Goal: Information Seeking & Learning: Find specific fact

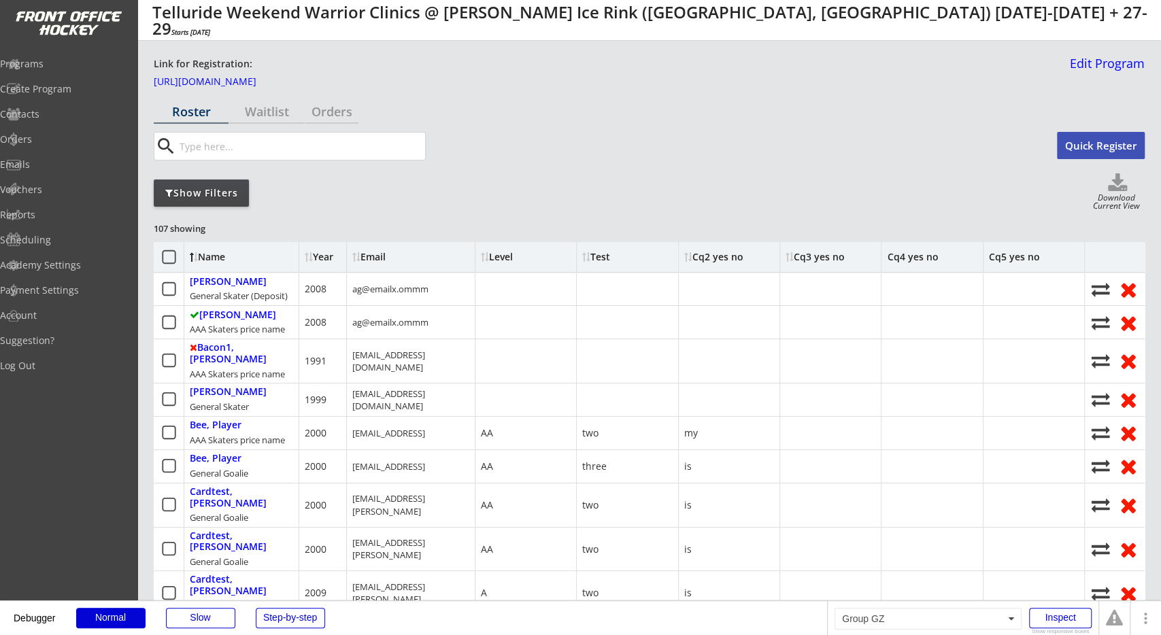
click at [651, 191] on div "Show Filters Download Current View" at bounding box center [649, 192] width 991 height 39
click at [382, 205] on div "Show Filters Download Current View" at bounding box center [649, 192] width 991 height 39
click at [92, 65] on div "Programs" at bounding box center [64, 64] width 122 height 10
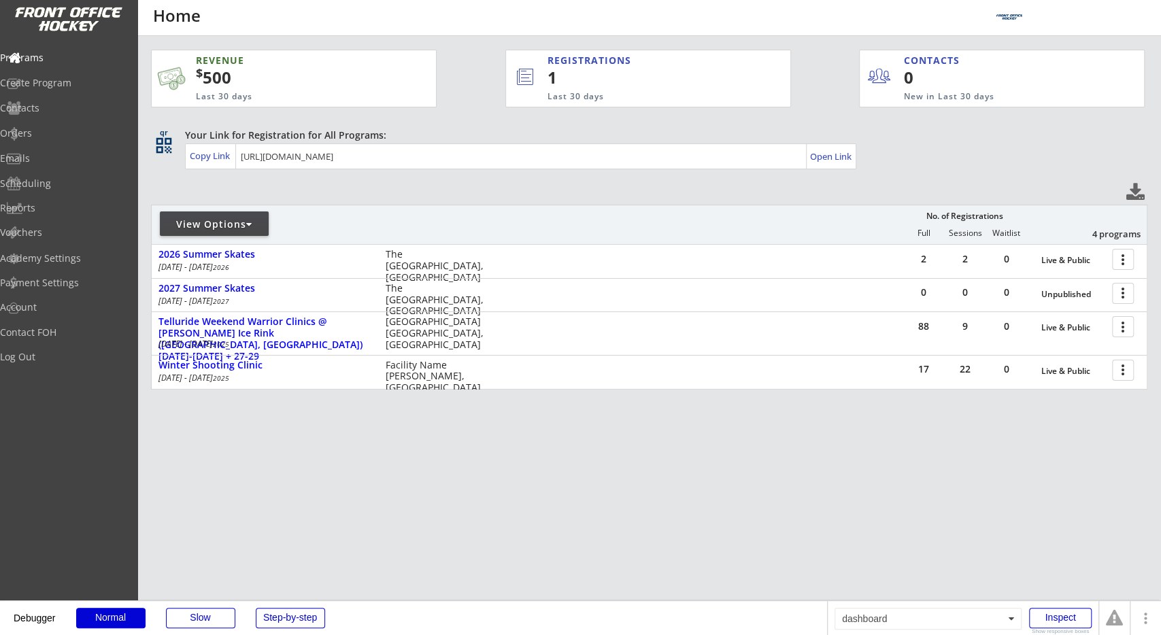
click at [499, 188] on div "REVENUE $ 500 Last 30 days REGISTRATIONS 1 Last 30 days CONTACTS 0 New in Last …" at bounding box center [649, 284] width 997 height 496
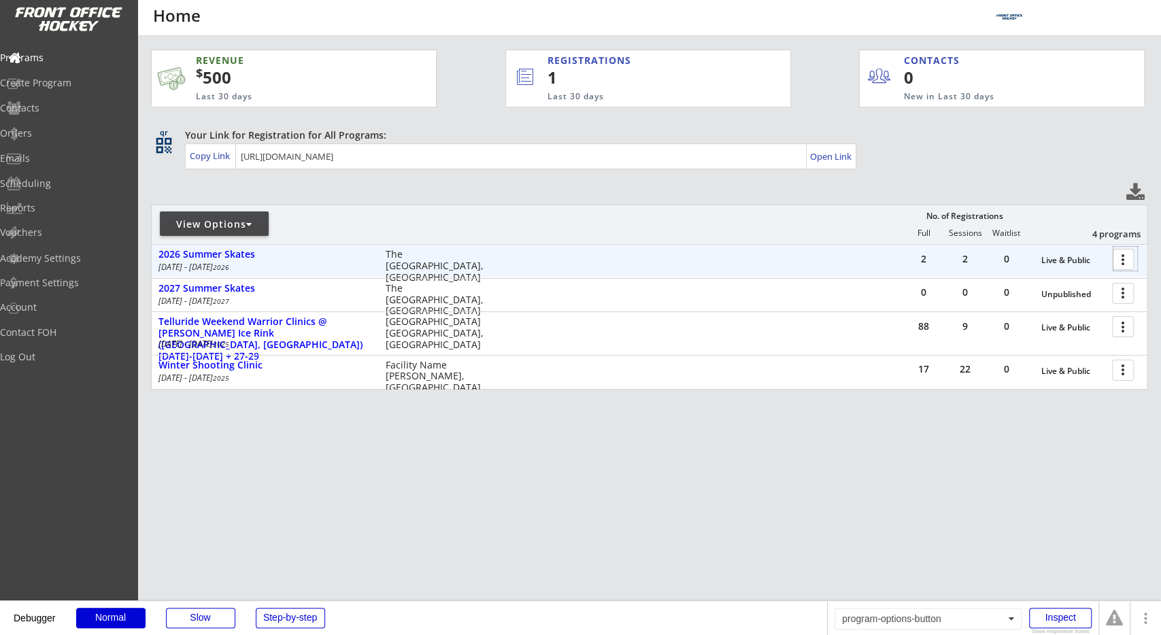
click at [1123, 259] on div at bounding box center [1126, 259] width 24 height 24
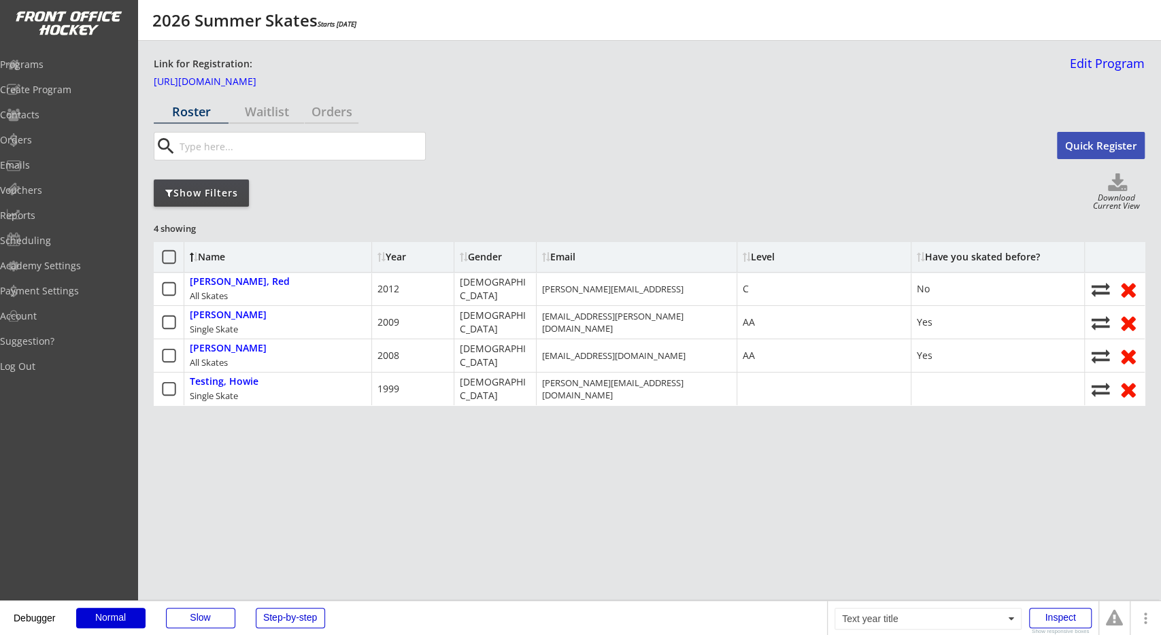
click at [484, 259] on div "Gender" at bounding box center [495, 257] width 71 height 10
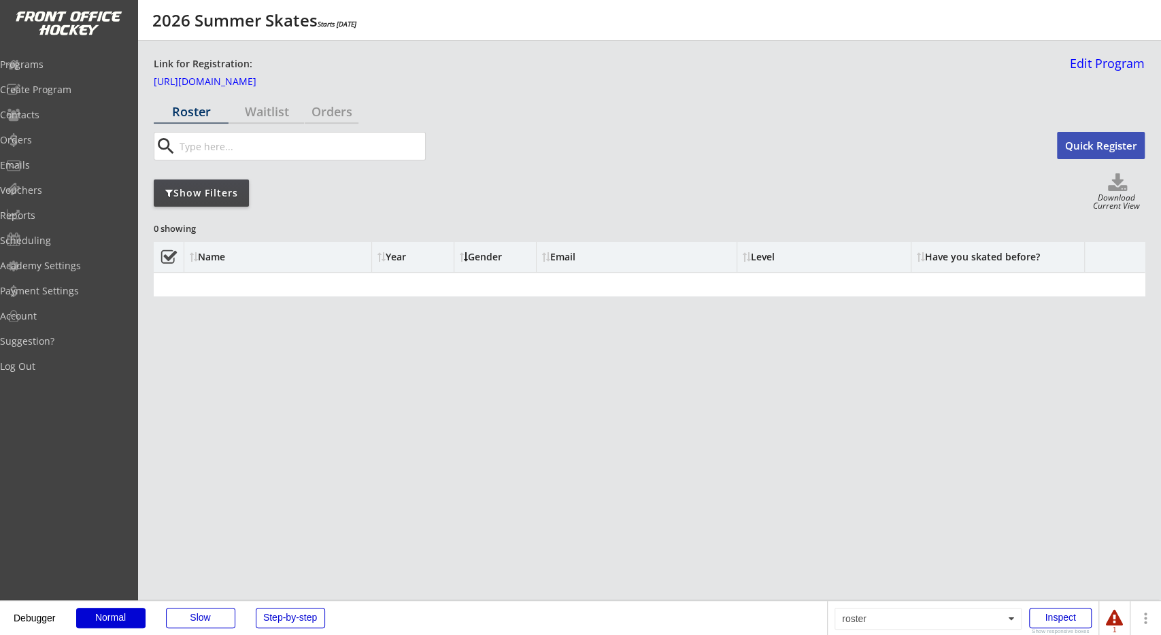
click at [484, 259] on div "Gender" at bounding box center [495, 257] width 71 height 10
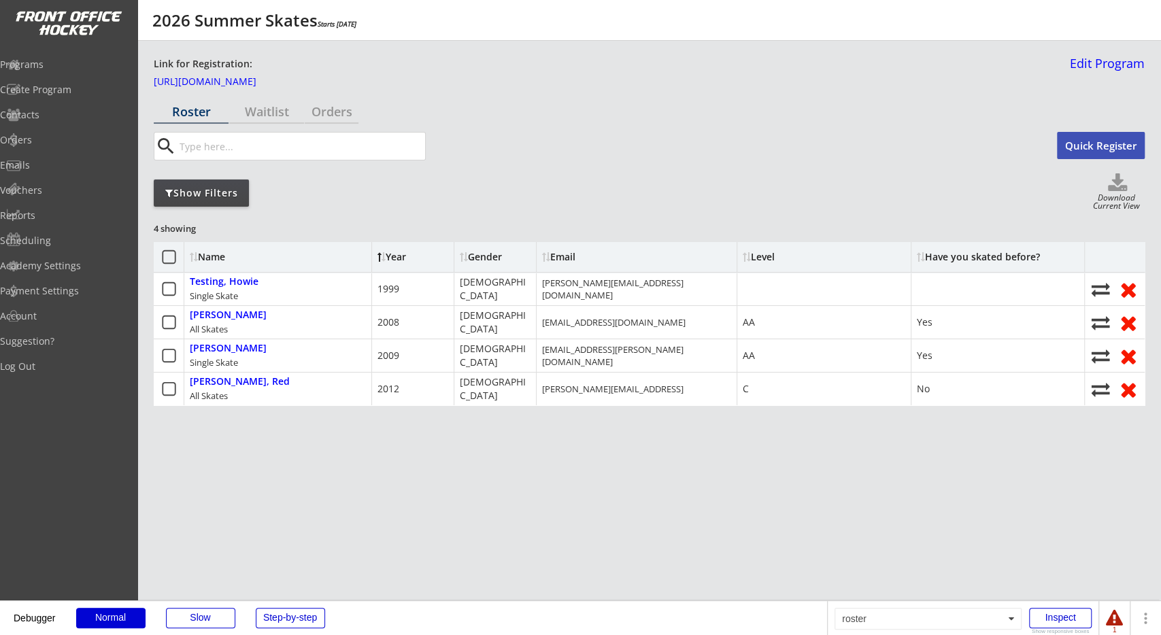
click at [484, 259] on div "Gender" at bounding box center [495, 257] width 71 height 10
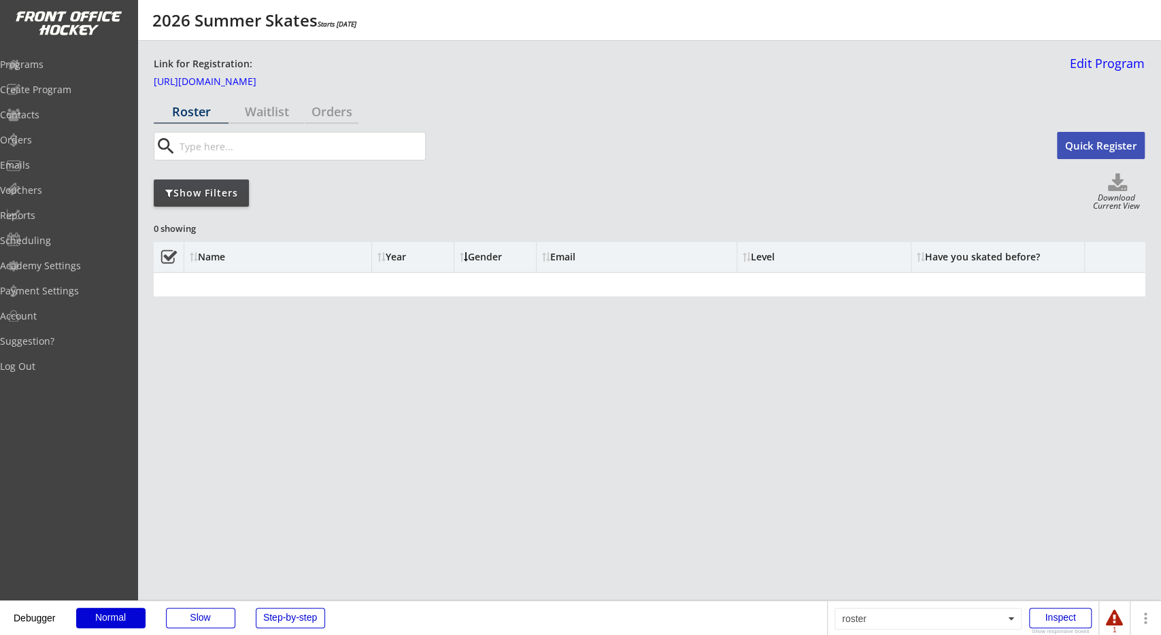
click at [484, 259] on div "Gender" at bounding box center [495, 257] width 71 height 10
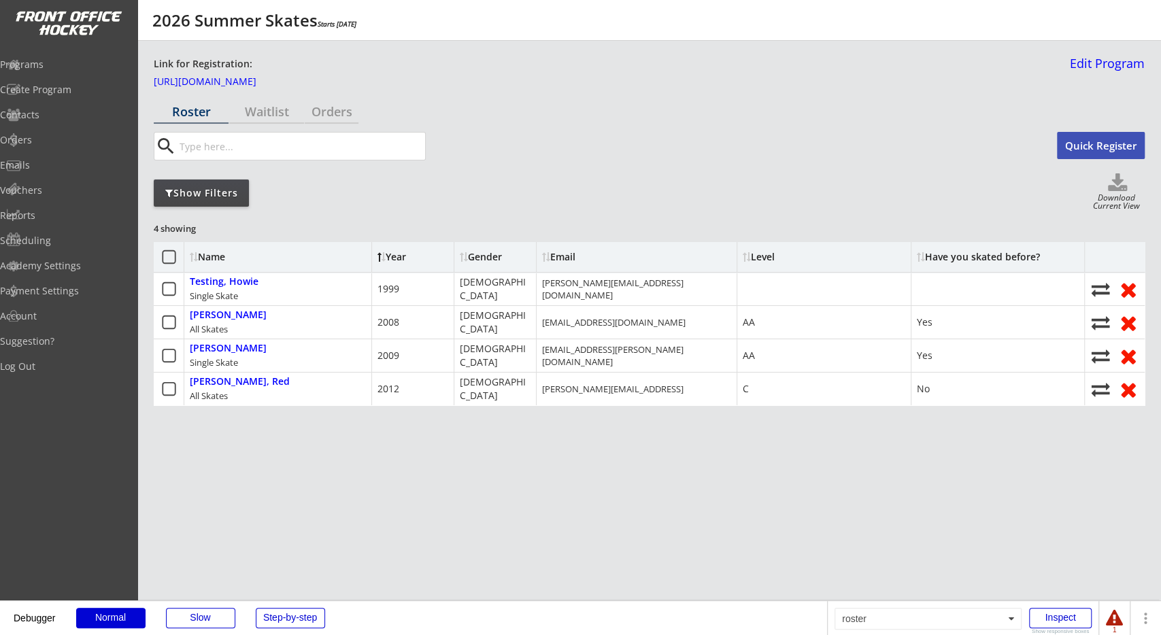
click at [485, 259] on div "Gender" at bounding box center [495, 257] width 71 height 10
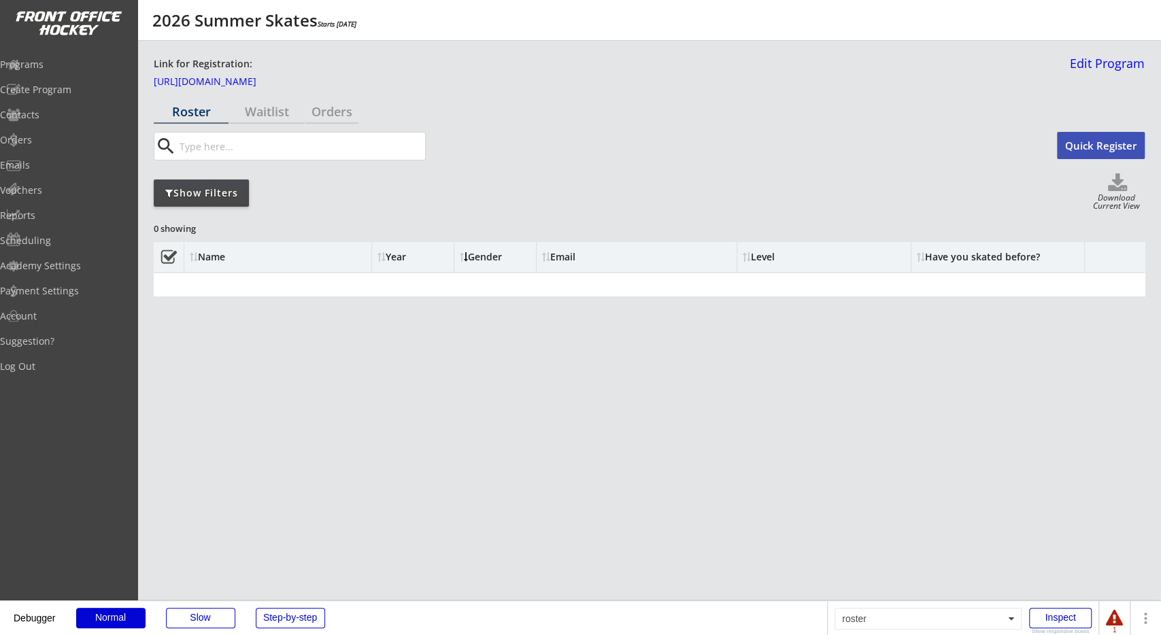
click at [485, 259] on div "Gender" at bounding box center [495, 257] width 71 height 10
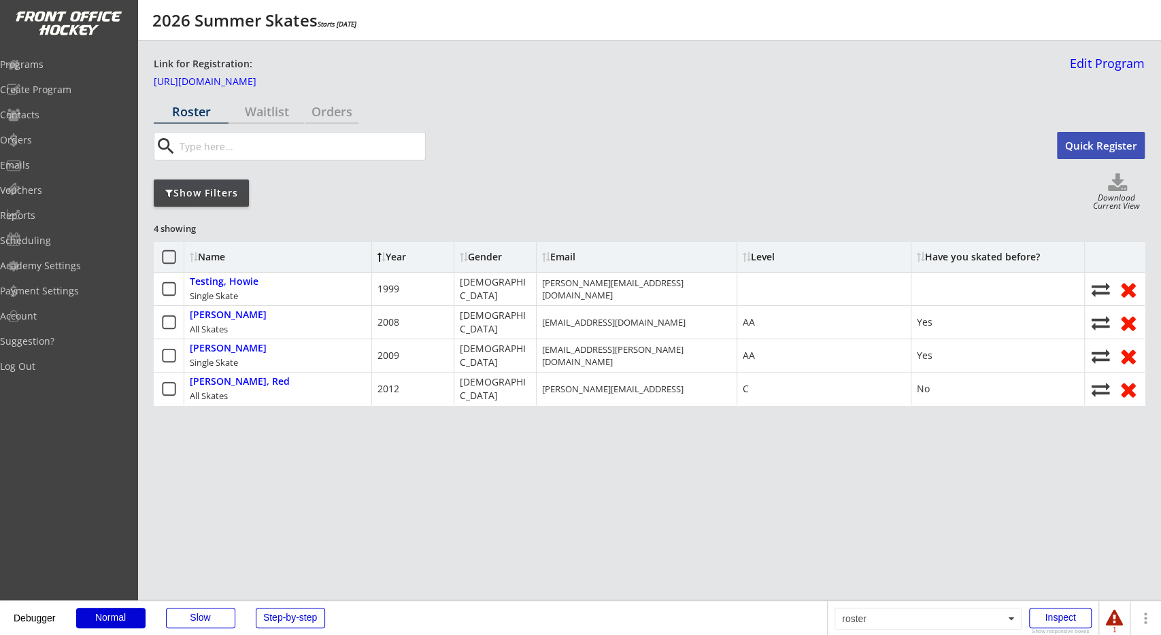
click at [485, 259] on div "Gender" at bounding box center [495, 257] width 71 height 10
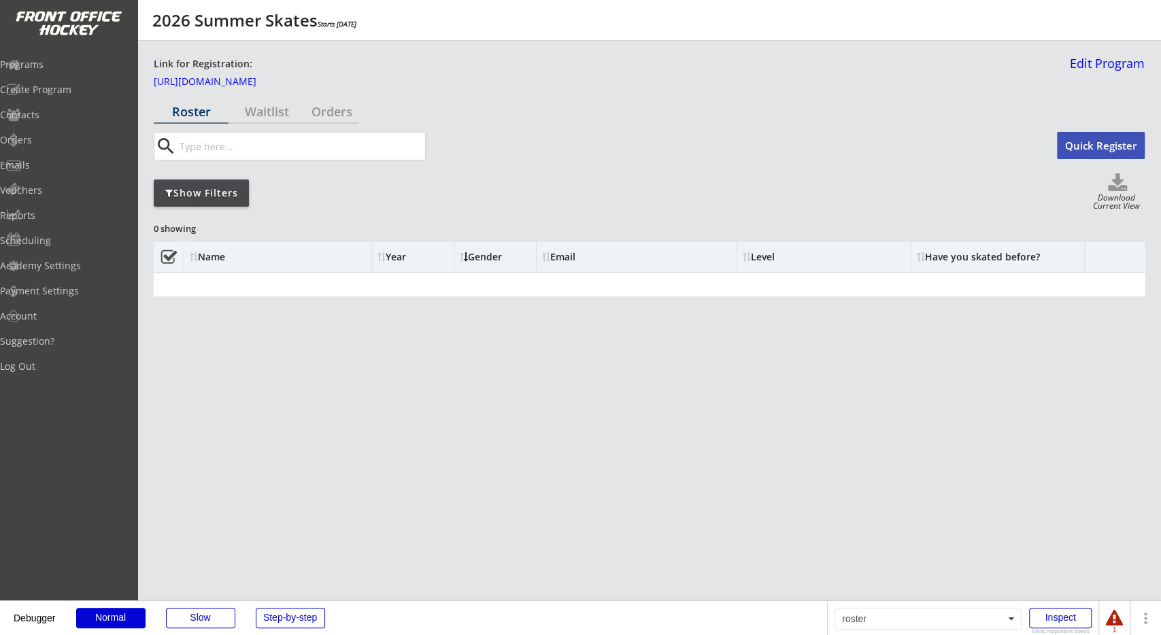
click at [485, 260] on div "Gender" at bounding box center [495, 257] width 71 height 10
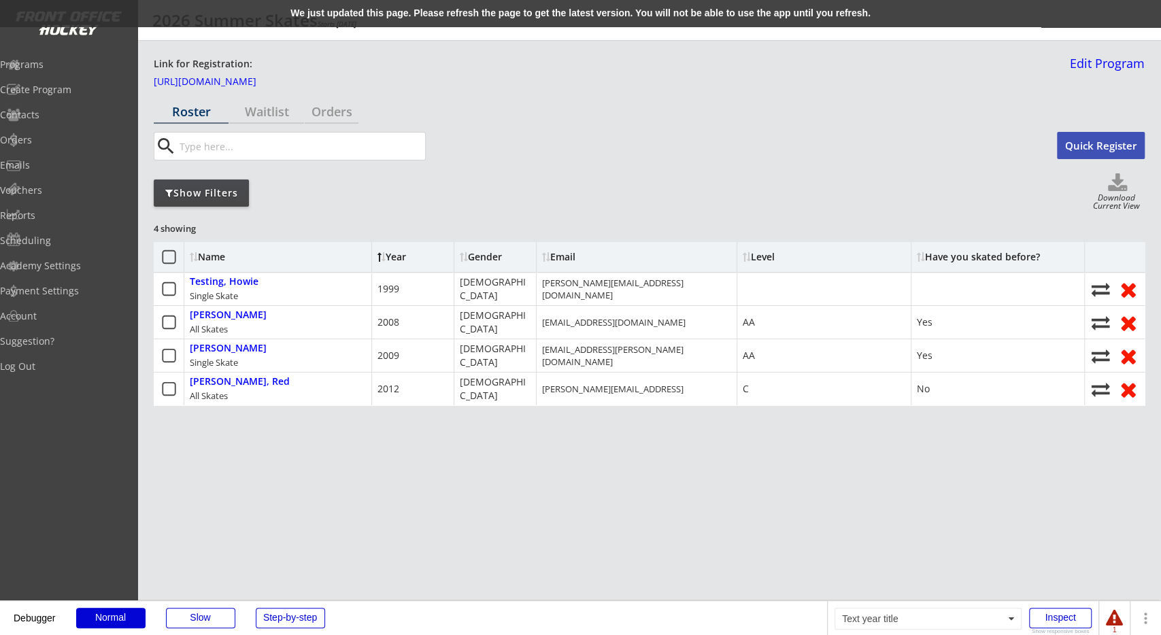
click at [482, 255] on div "Gender" at bounding box center [495, 257] width 71 height 10
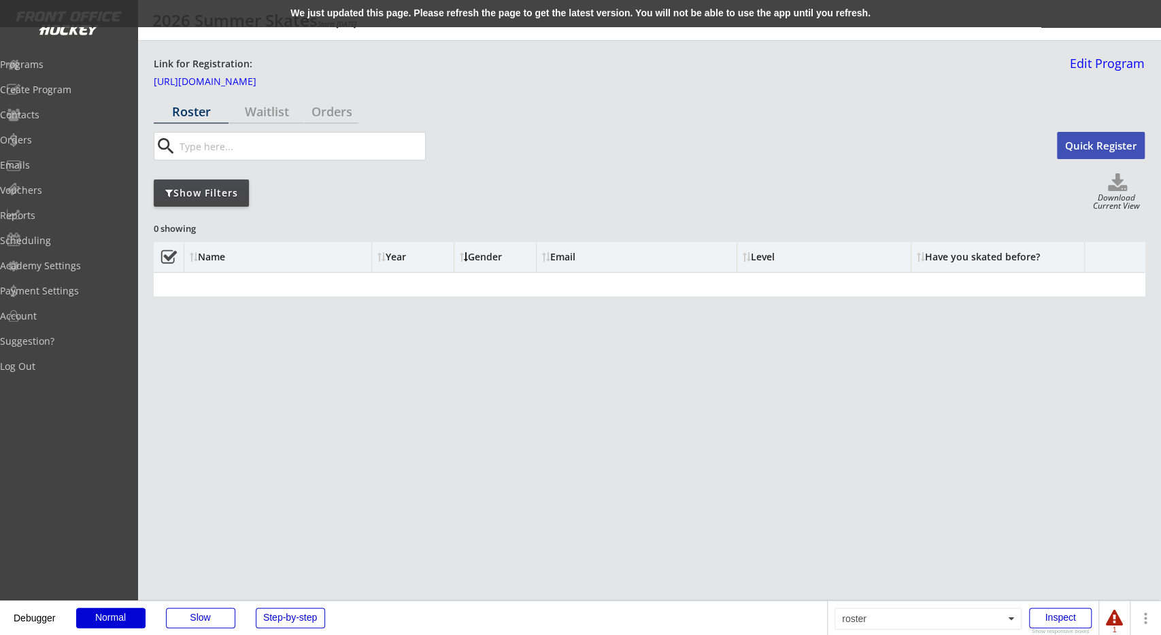
click at [482, 255] on div "Gender" at bounding box center [495, 257] width 71 height 10
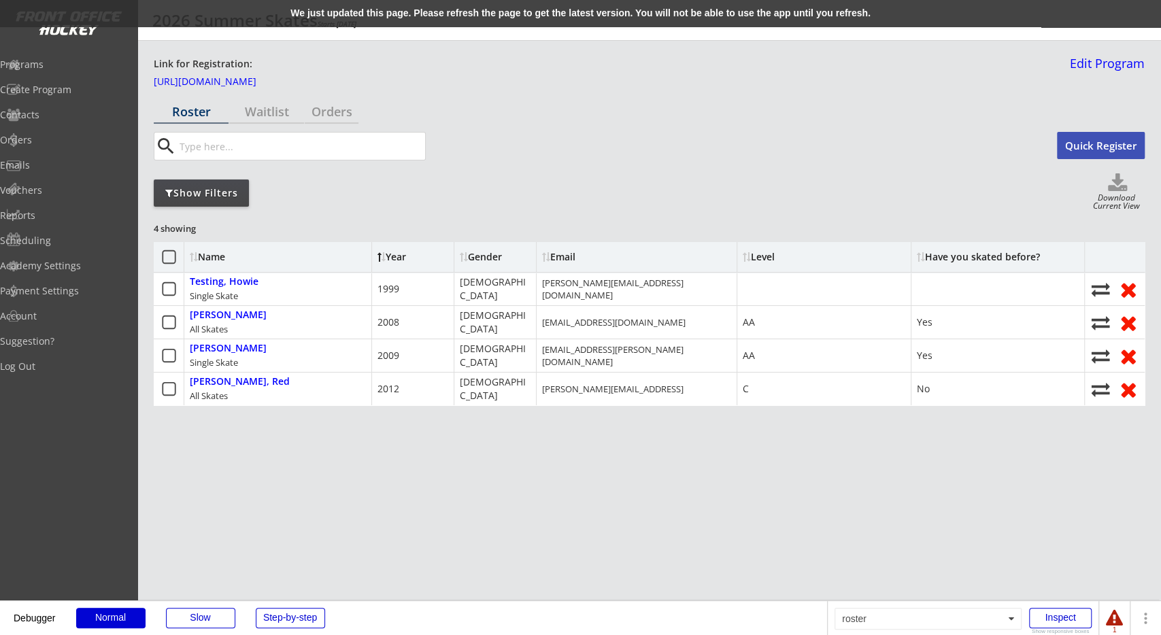
click at [476, 257] on div "Gender" at bounding box center [495, 257] width 71 height 10
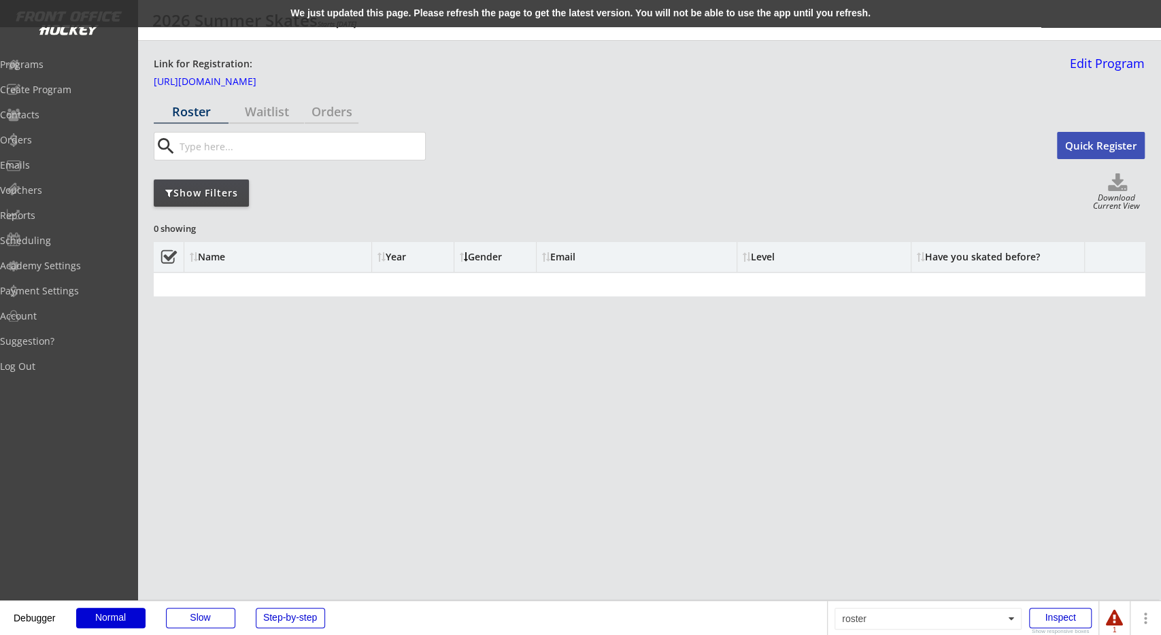
click at [476, 258] on div "Gender" at bounding box center [495, 257] width 71 height 10
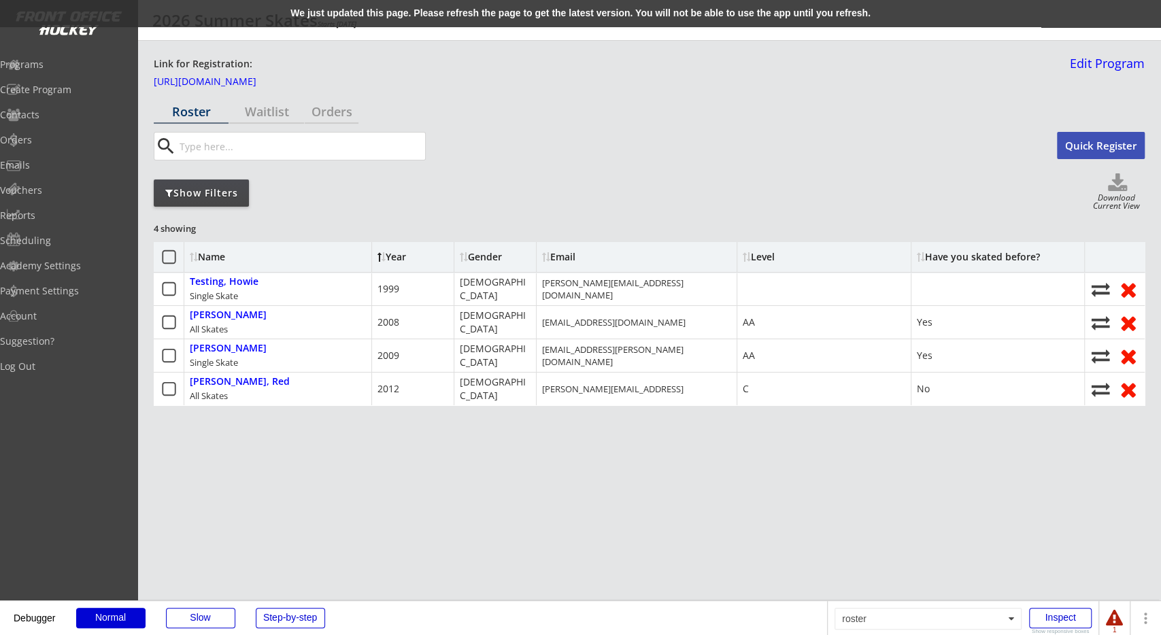
click at [476, 258] on div "Gender" at bounding box center [495, 257] width 71 height 10
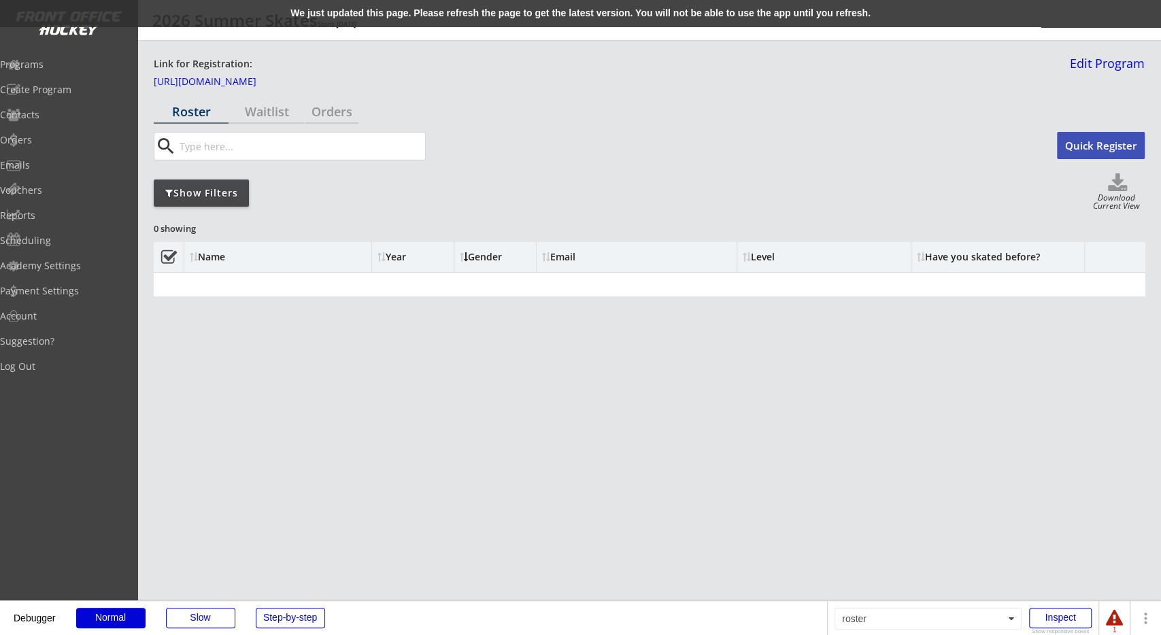
click at [476, 259] on div "Gender" at bounding box center [495, 257] width 71 height 10
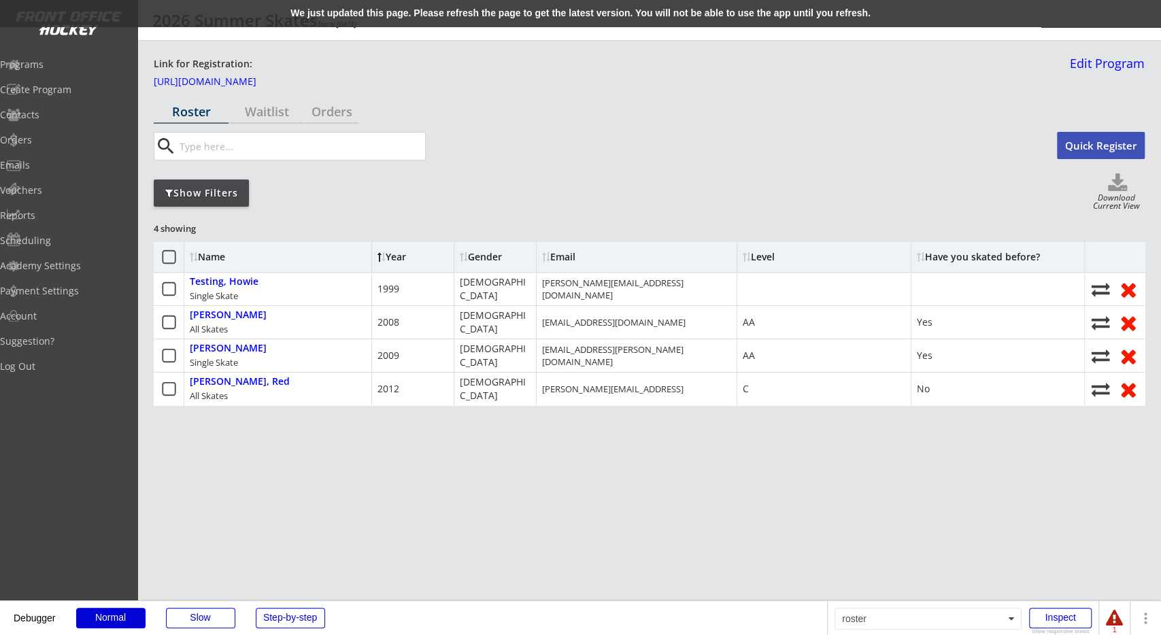
click at [482, 232] on div "4 showing Name Year Gender Email Level Have you skated before? Testing, Howie S…" at bounding box center [649, 322] width 991 height 204
click at [481, 255] on div "Gender" at bounding box center [495, 257] width 71 height 10
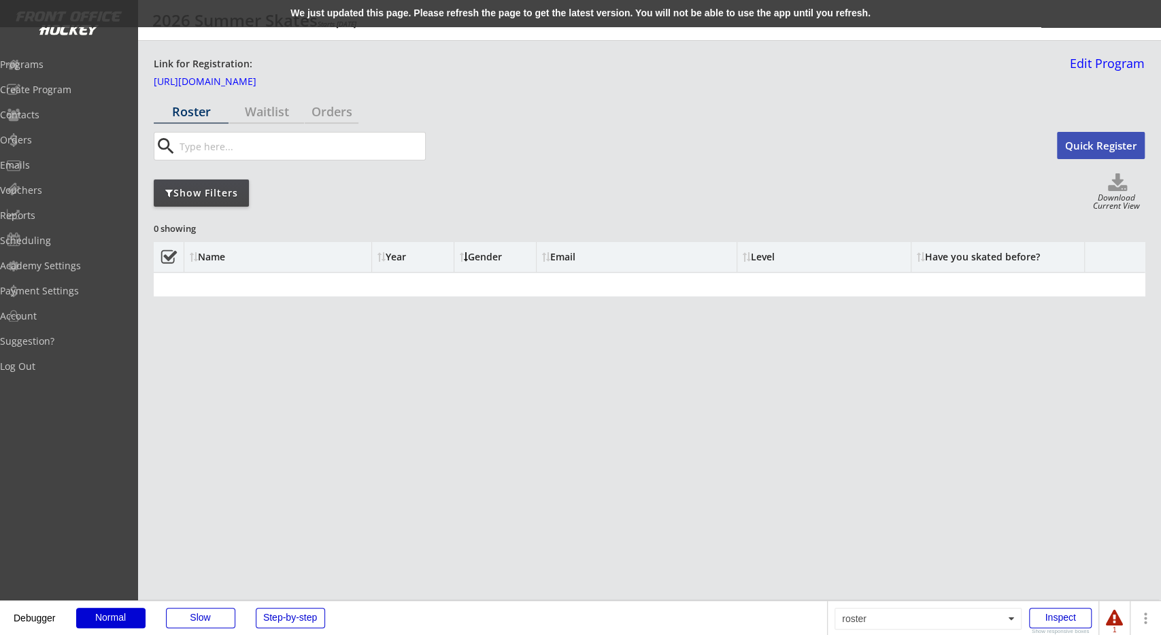
click at [481, 255] on div "Gender" at bounding box center [495, 257] width 71 height 10
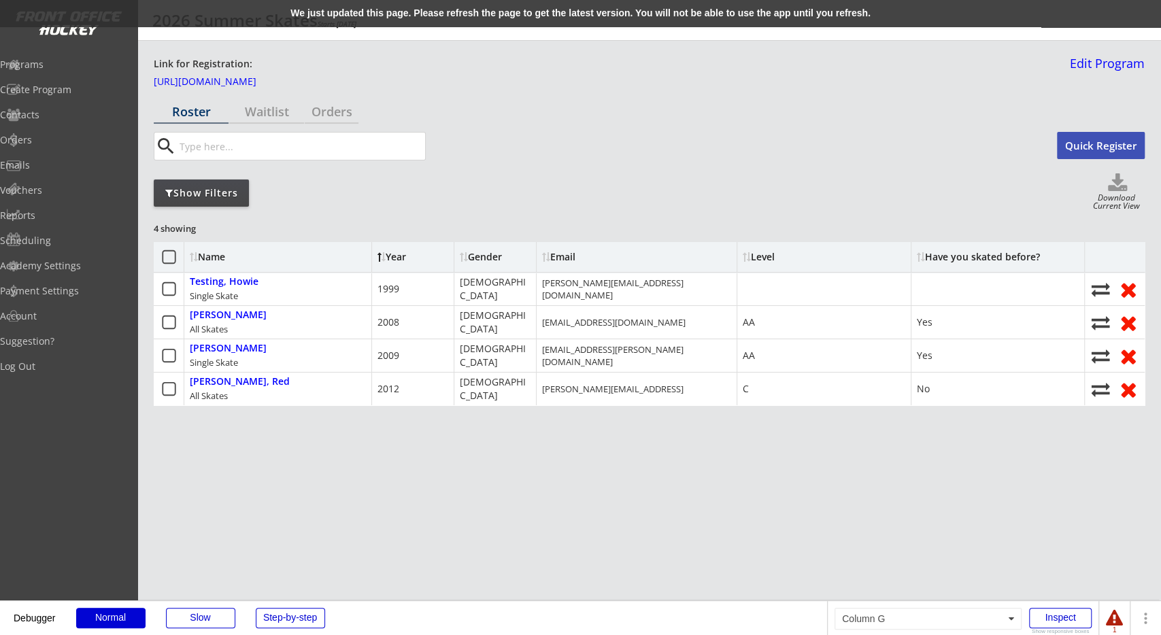
click at [1121, 620] on div at bounding box center [1114, 618] width 17 height 17
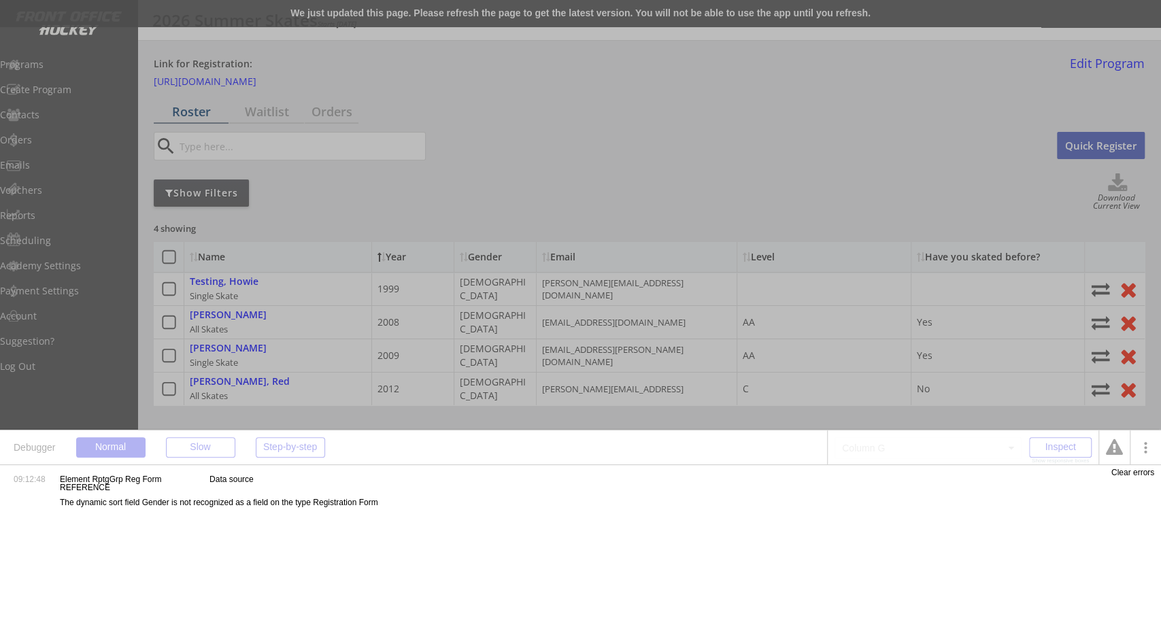
click at [1115, 456] on div at bounding box center [1114, 448] width 17 height 17
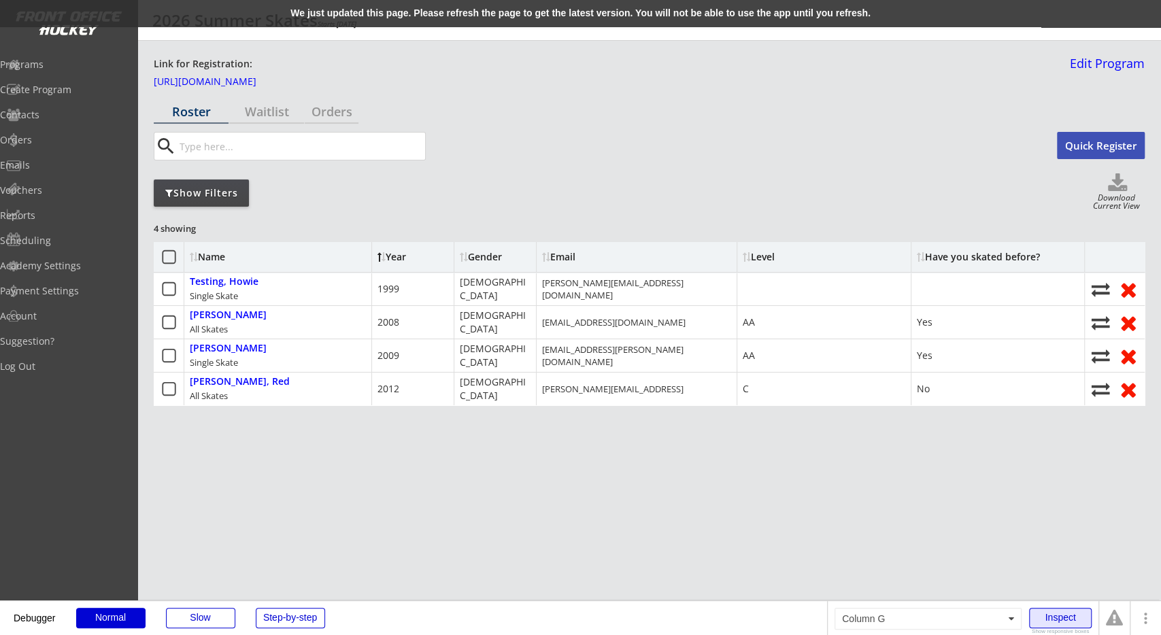
drag, startPoint x: 1053, startPoint y: 612, endPoint x: 1046, endPoint y: 606, distance: 8.7
click at [1053, 613] on div "Inspect" at bounding box center [1060, 618] width 63 height 20
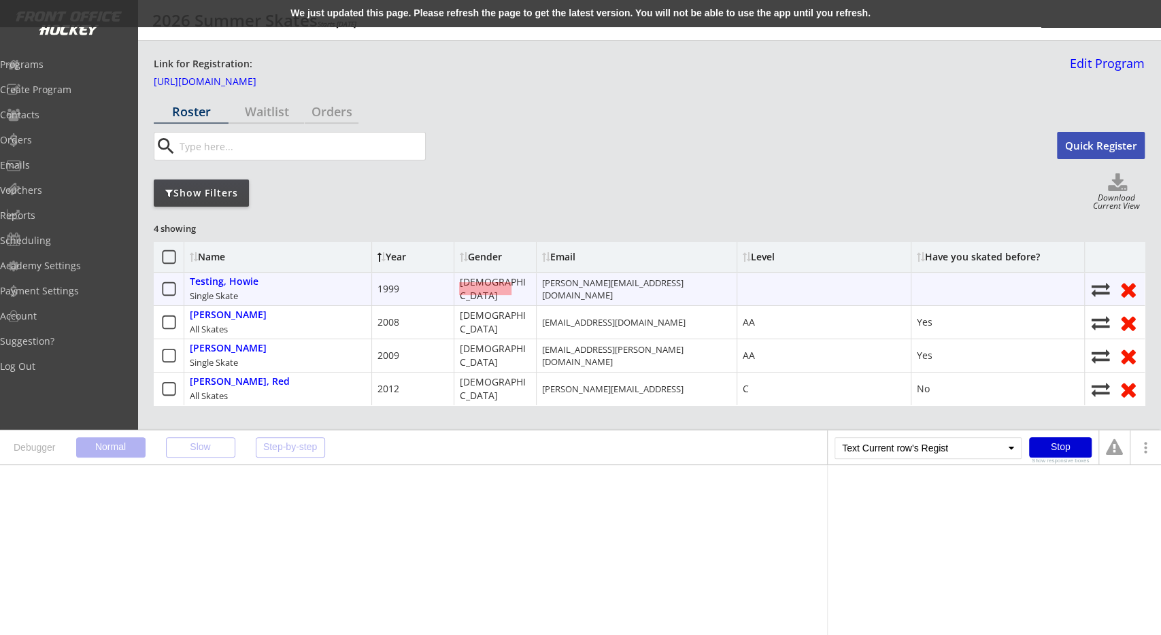
click at [481, 292] on div "Female" at bounding box center [495, 289] width 71 height 27
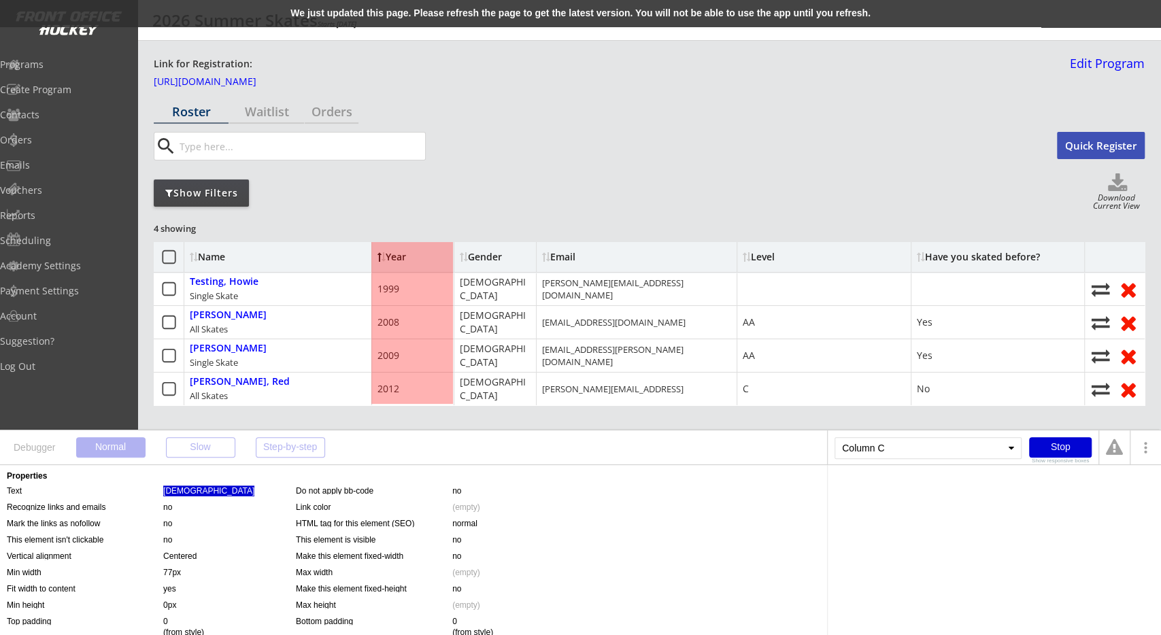
click at [176, 488] on div "Female" at bounding box center [208, 491] width 91 height 11
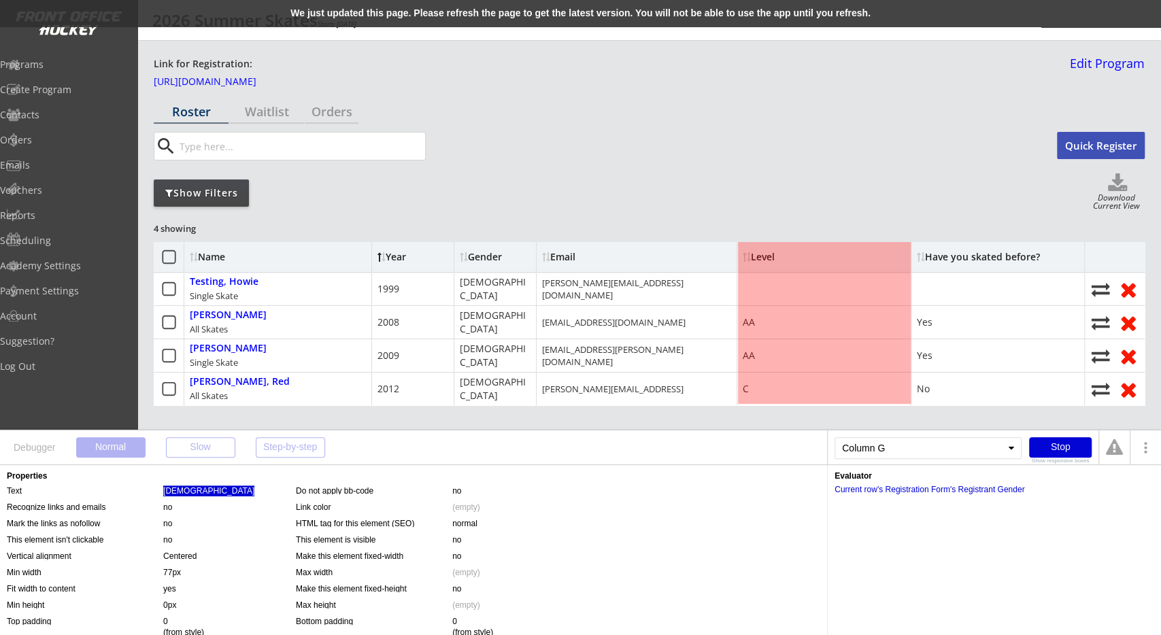
click at [445, 16] on div "We just updated this page. Please refresh the page to get the latest version. Y…" at bounding box center [580, 13] width 1161 height 27
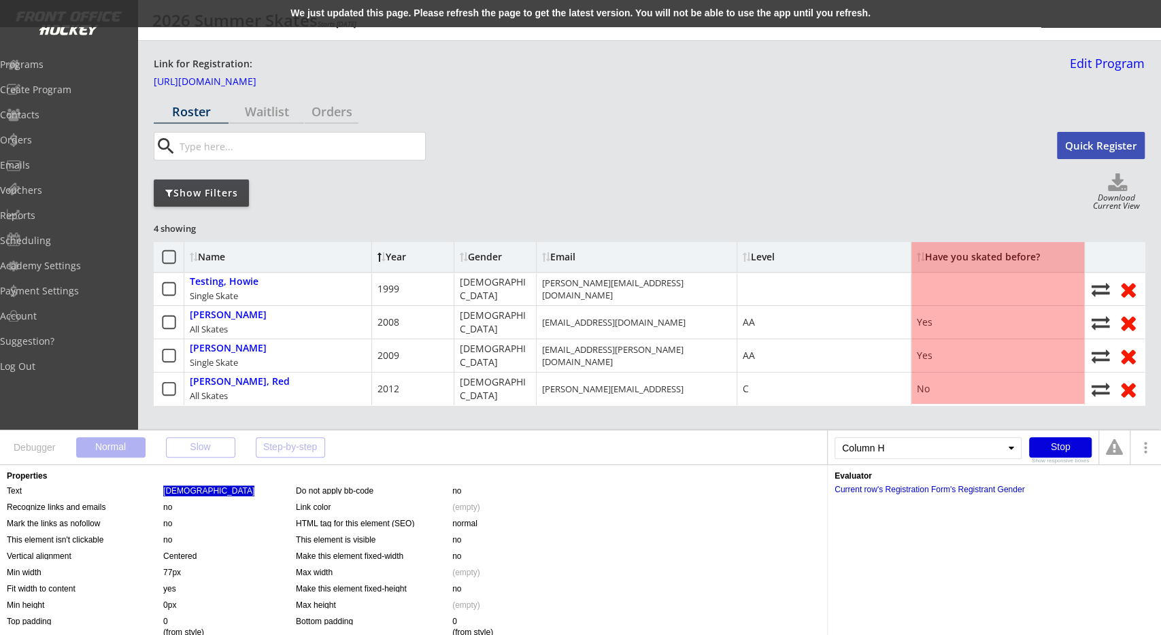
click at [1074, 450] on div "Stop" at bounding box center [1060, 447] width 63 height 20
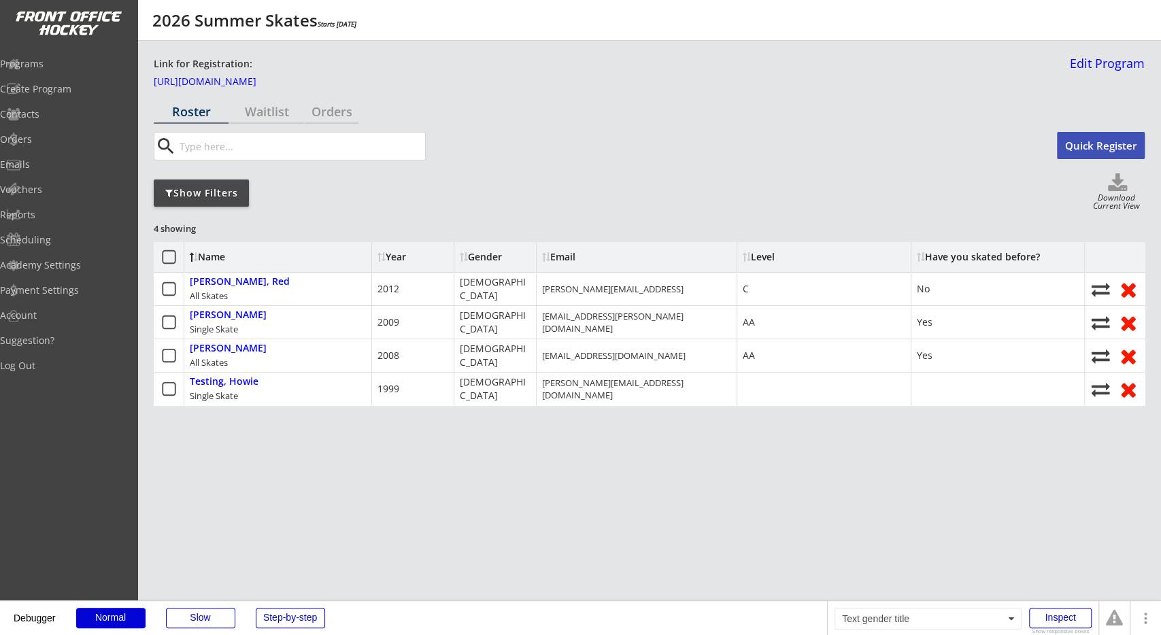
click at [472, 252] on div "Gender" at bounding box center [495, 257] width 71 height 10
click at [486, 258] on div "Gender" at bounding box center [495, 257] width 71 height 10
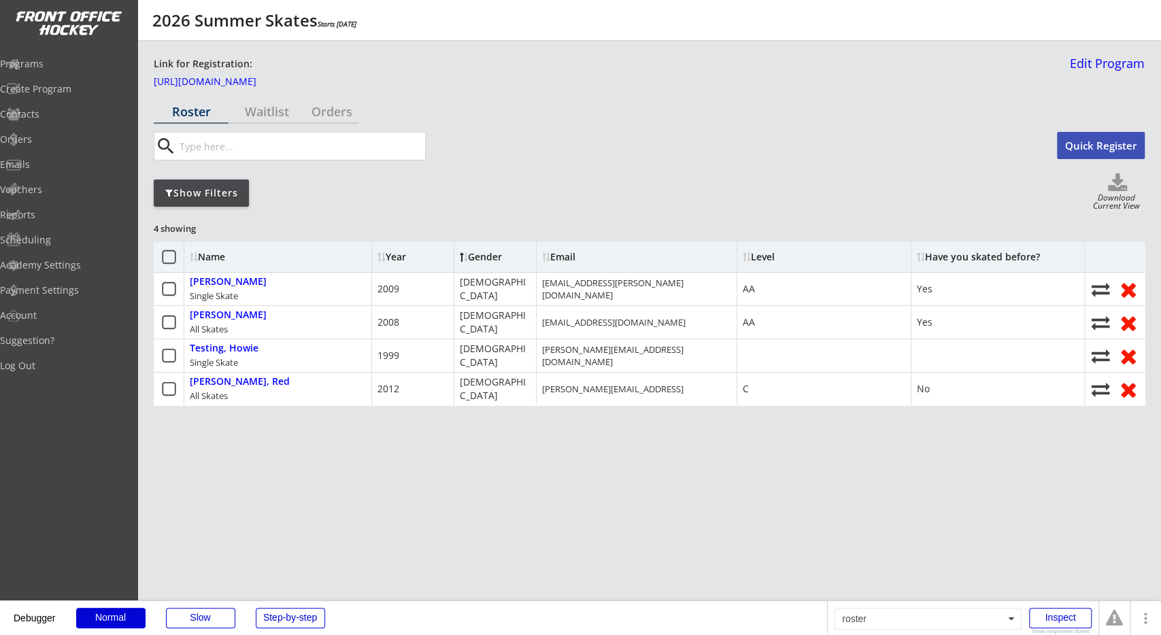
click at [486, 258] on div "Gender" at bounding box center [495, 257] width 71 height 10
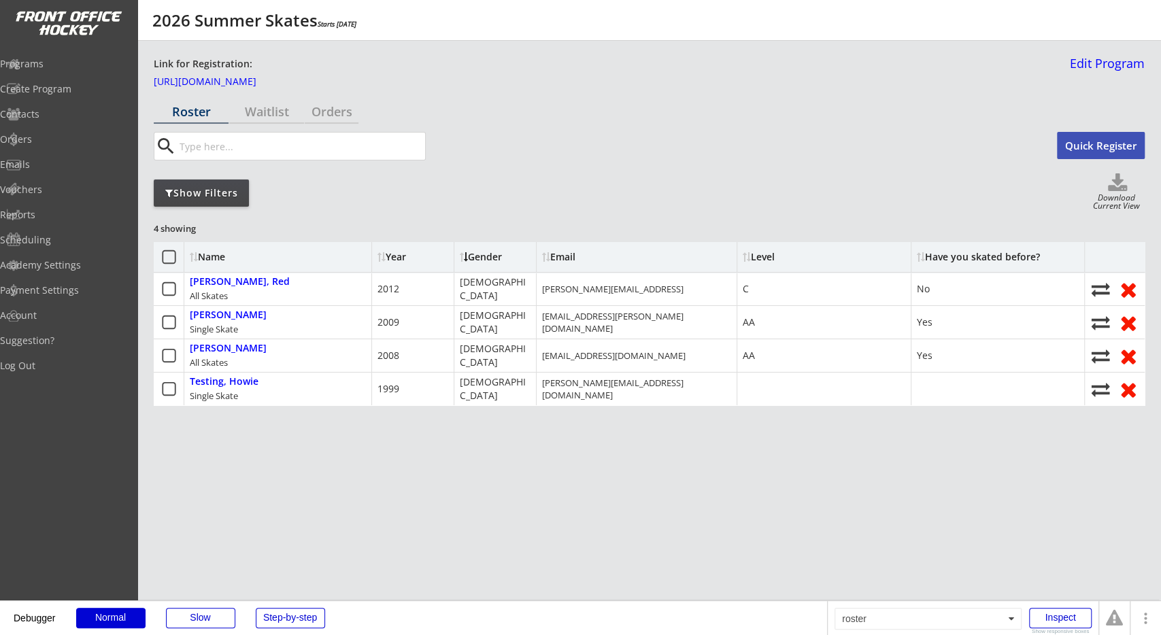
click at [486, 258] on div "Gender" at bounding box center [495, 257] width 71 height 10
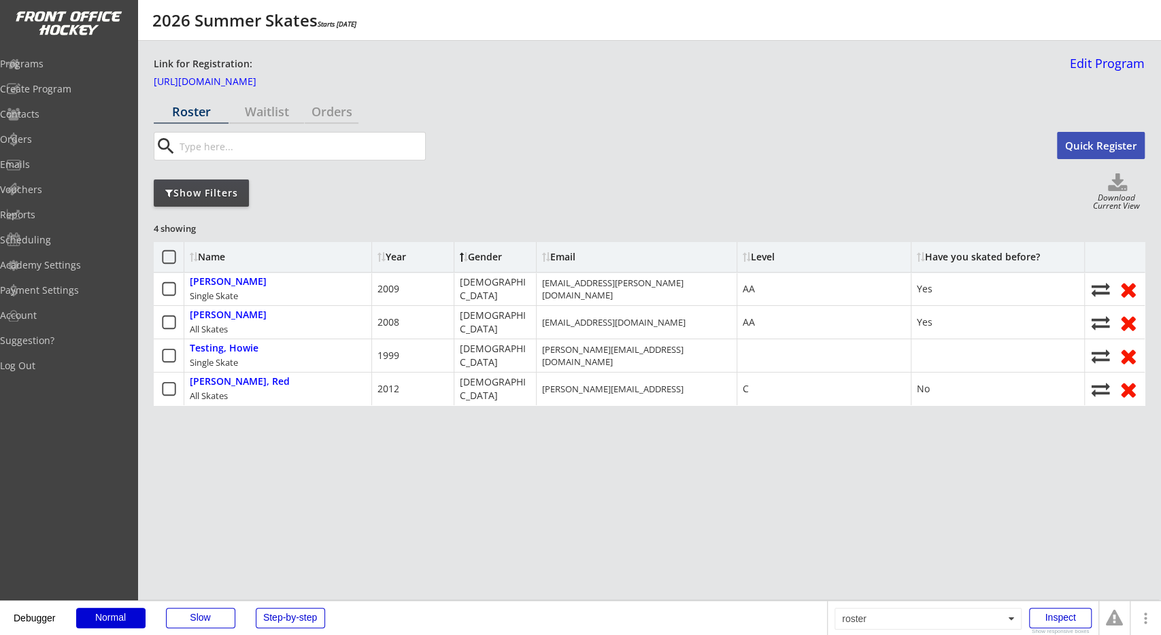
click at [486, 258] on div "Gender" at bounding box center [495, 257] width 71 height 10
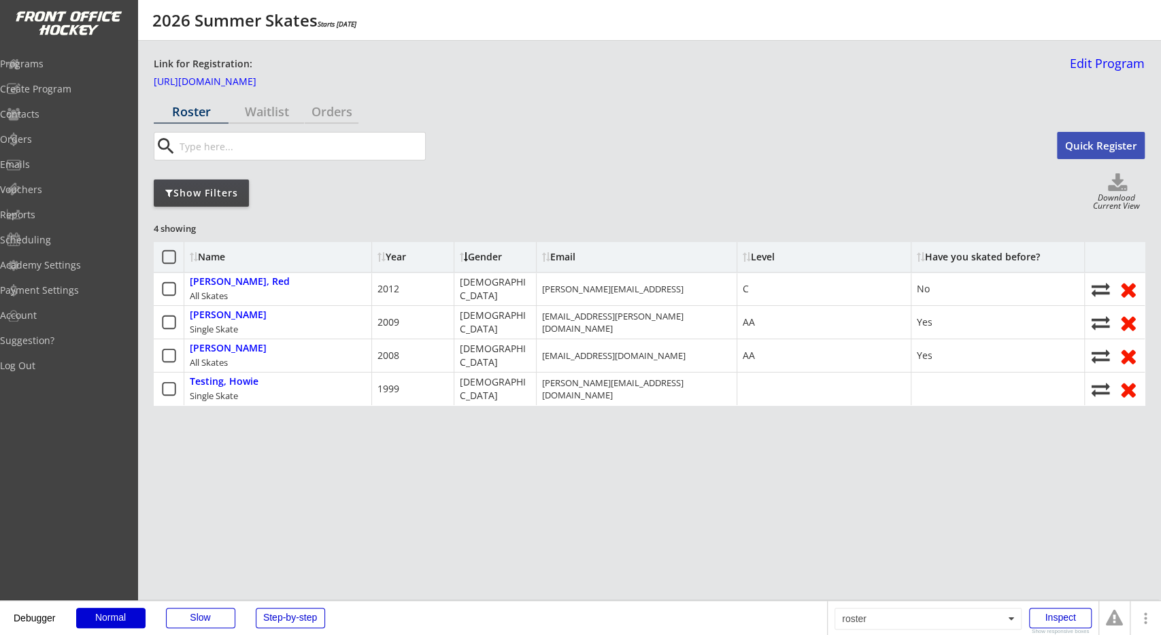
click at [486, 258] on div "Gender" at bounding box center [495, 257] width 71 height 10
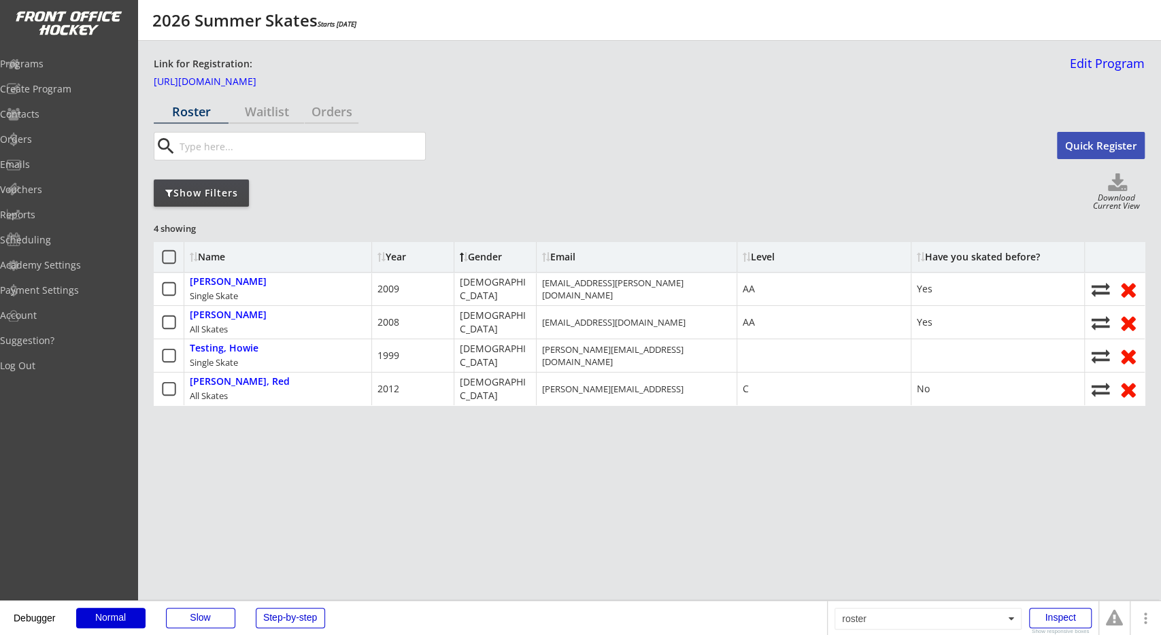
click at [486, 258] on div "Gender" at bounding box center [495, 257] width 71 height 10
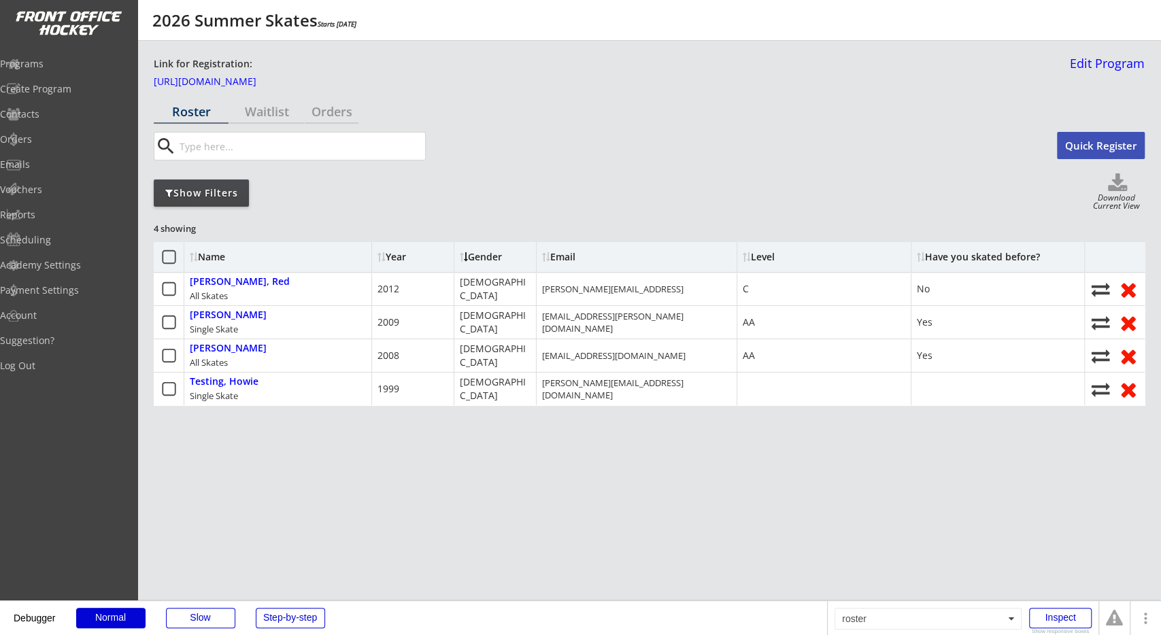
click at [486, 258] on div "Gender" at bounding box center [495, 257] width 71 height 10
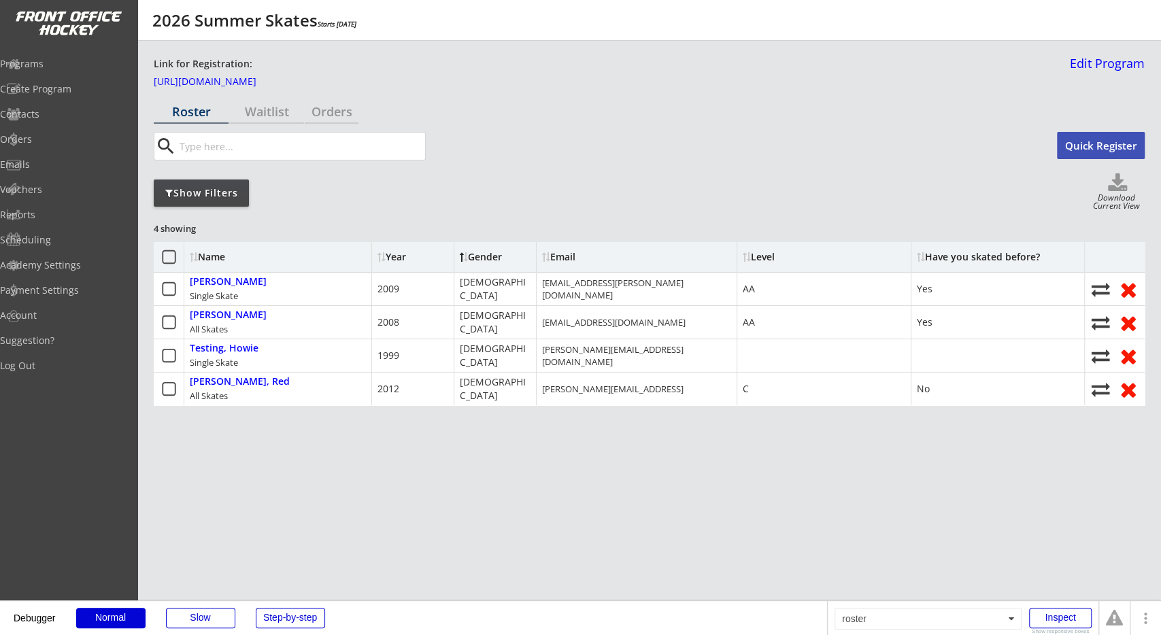
click at [486, 258] on div "Gender" at bounding box center [495, 257] width 71 height 10
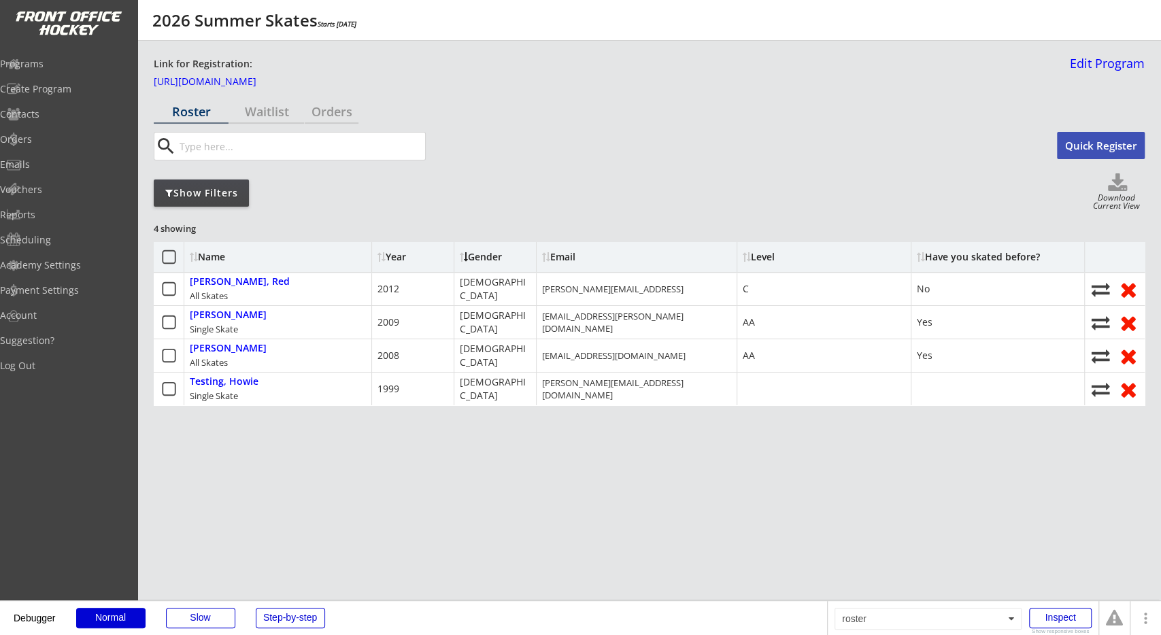
click at [504, 229] on div "4 showing Name Year Gender Email Level Have you skated before? Foreman, Red All…" at bounding box center [649, 322] width 991 height 204
click at [1012, 256] on div "Have you skated before?" at bounding box center [978, 257] width 123 height 10
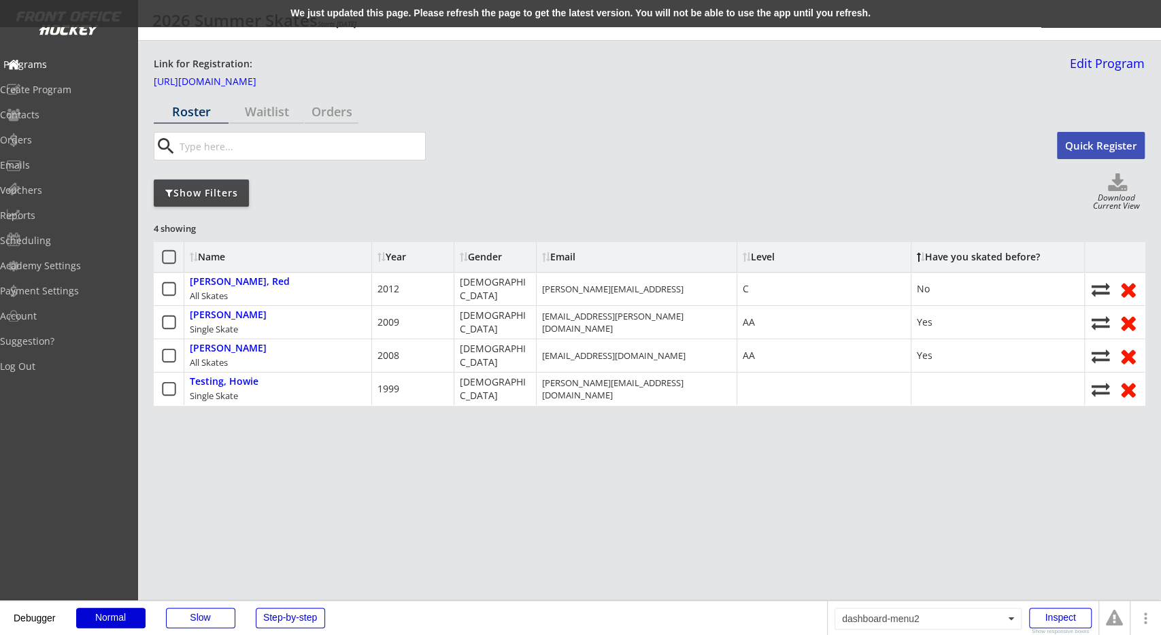
click at [49, 61] on div "Programs" at bounding box center [64, 65] width 122 height 10
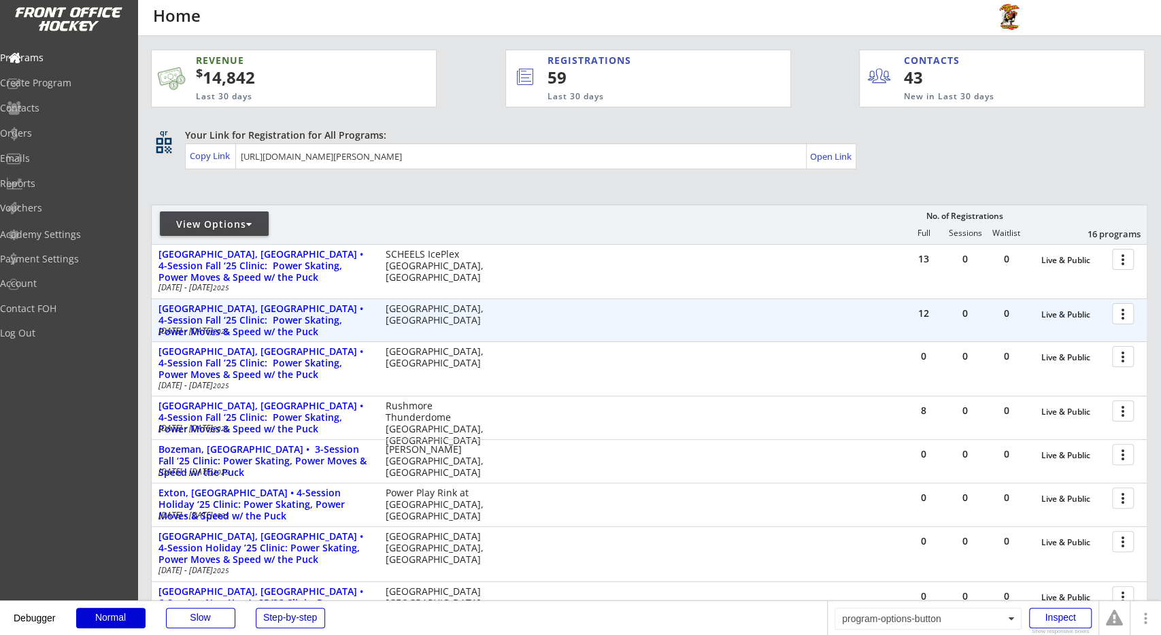
click at [1125, 314] on div at bounding box center [1126, 313] width 24 height 24
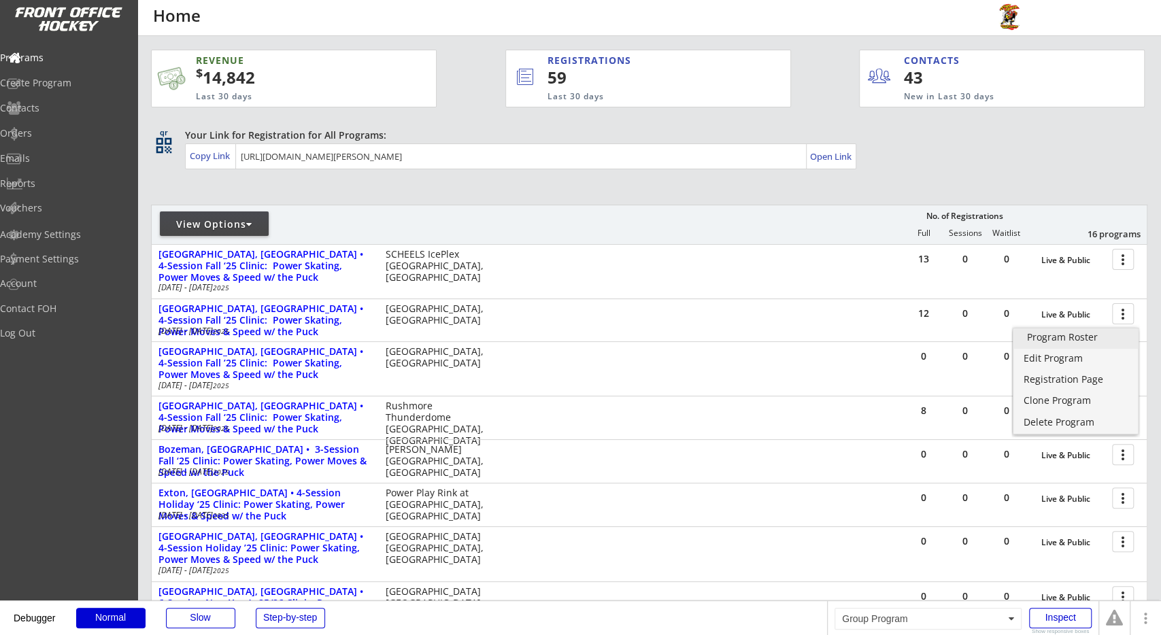
click at [1114, 335] on div "Program Roster" at bounding box center [1076, 338] width 98 height 10
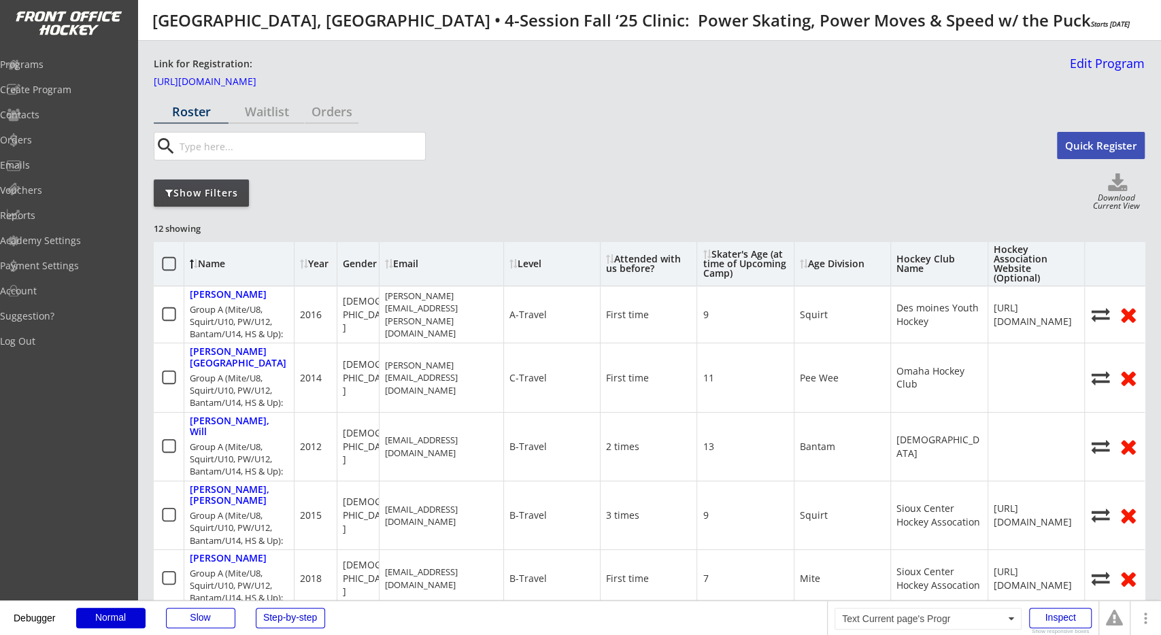
click at [908, 254] on div "Hockey Club Name" at bounding box center [939, 263] width 85 height 19
click at [1004, 256] on div "Hockey Association Website (Optional)" at bounding box center [1036, 264] width 85 height 38
click at [968, 224] on div "12 showing Name Year Gender Email Level Attended with us before? Skater's Age (…" at bounding box center [649, 614] width 991 height 789
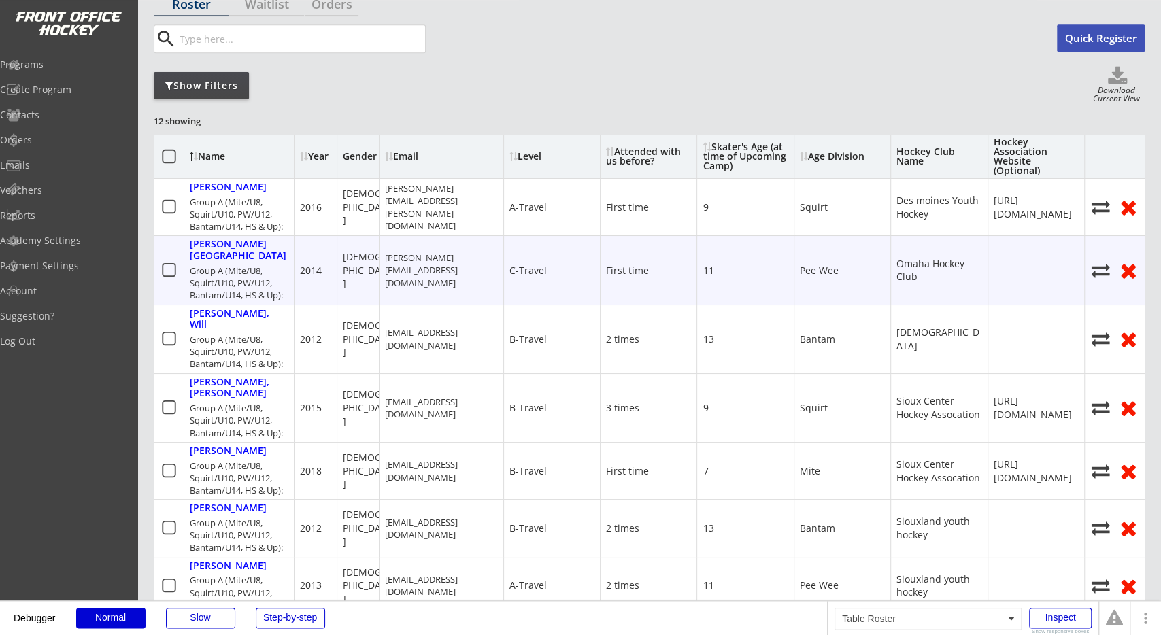
scroll to position [71, 0]
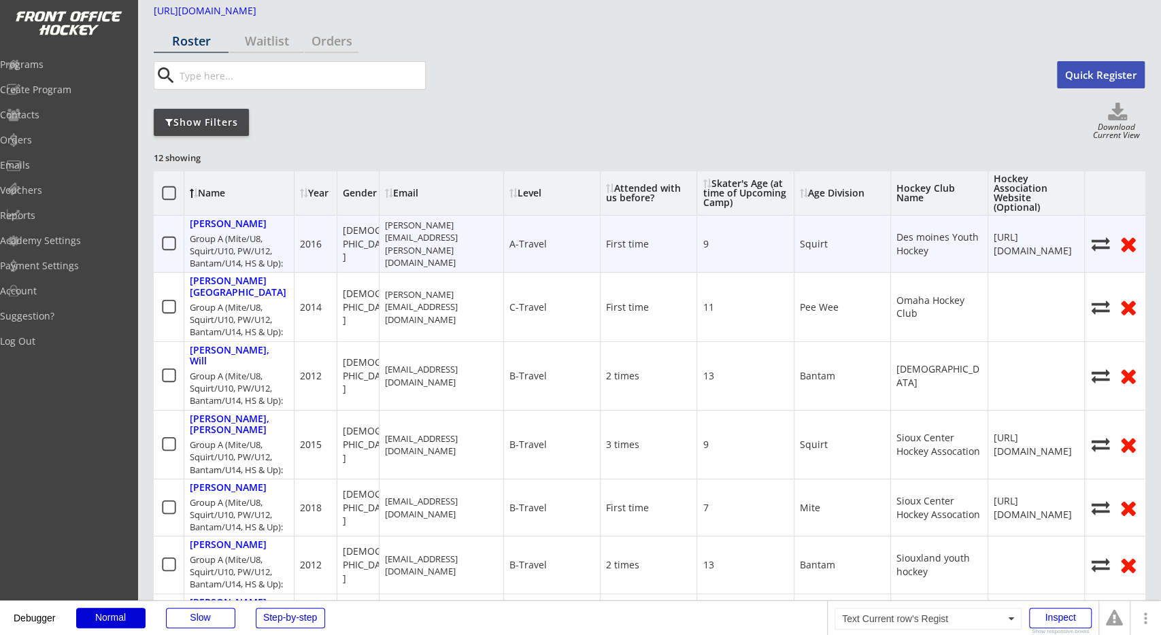
click at [1004, 242] on div "https://www.dmyha.com/" at bounding box center [1036, 244] width 85 height 27
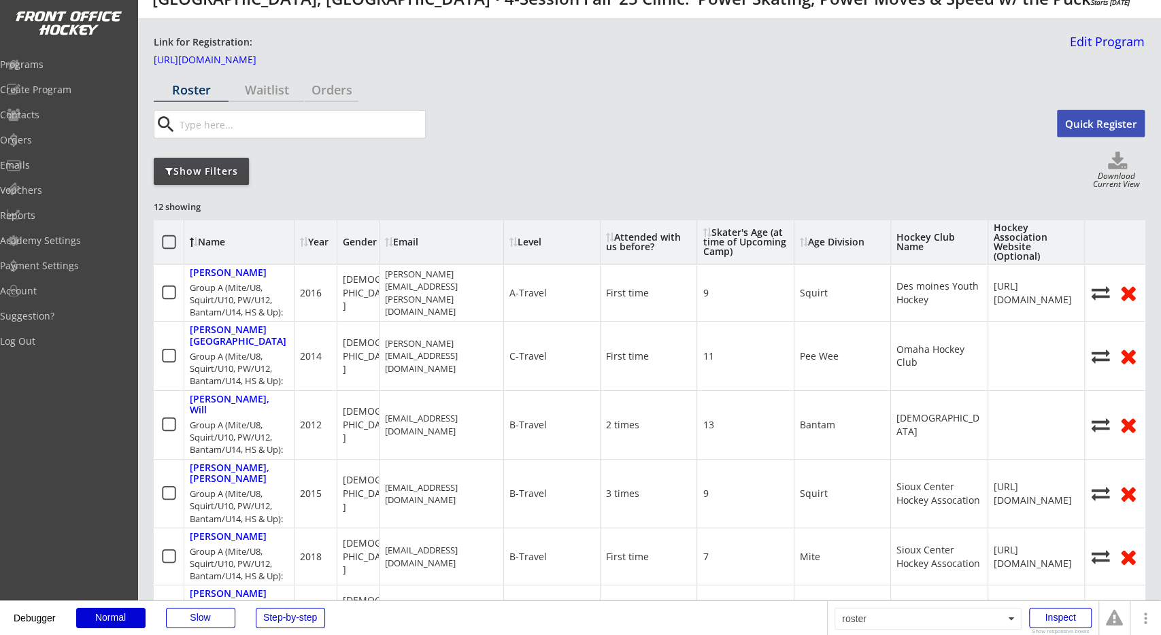
scroll to position [0, 0]
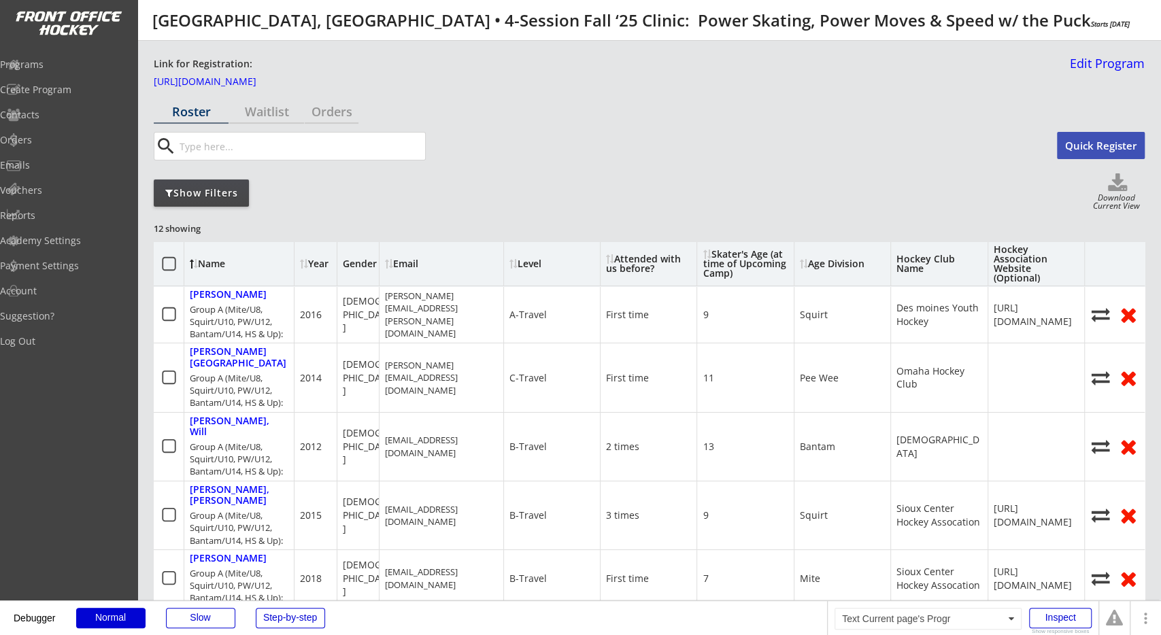
click at [1044, 261] on div "Hockey Association Website (Optional)" at bounding box center [1036, 264] width 85 height 38
click at [923, 261] on div "Hockey Club Name" at bounding box center [939, 263] width 85 height 19
click at [824, 259] on div "Age Division" at bounding box center [832, 264] width 65 height 10
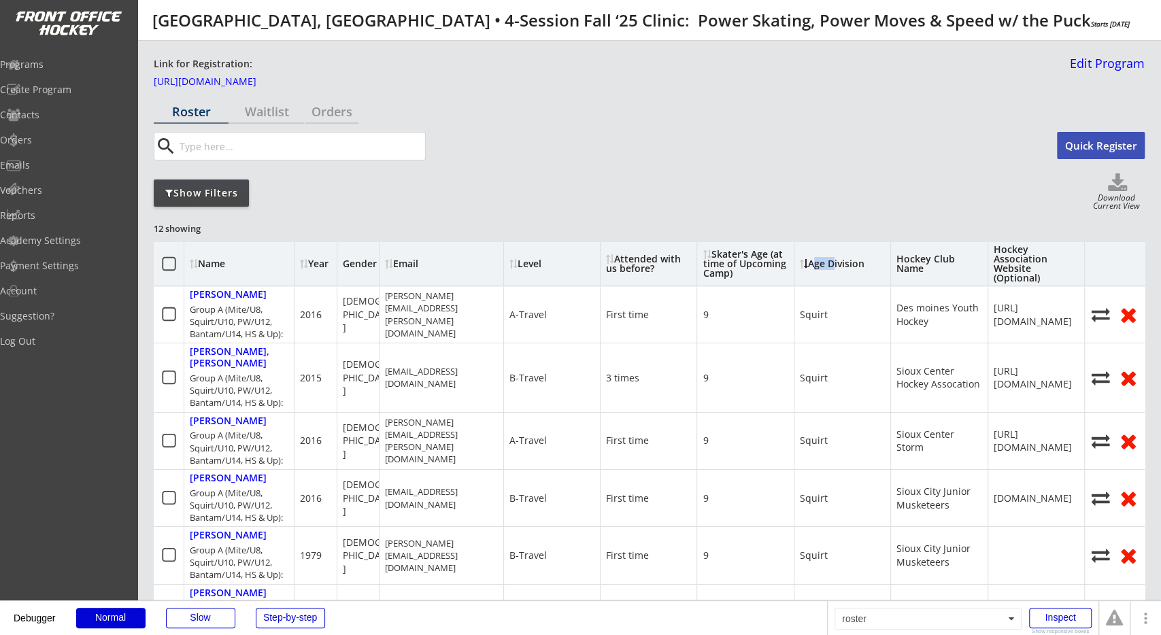
click at [824, 259] on div "Age Division" at bounding box center [832, 264] width 65 height 10
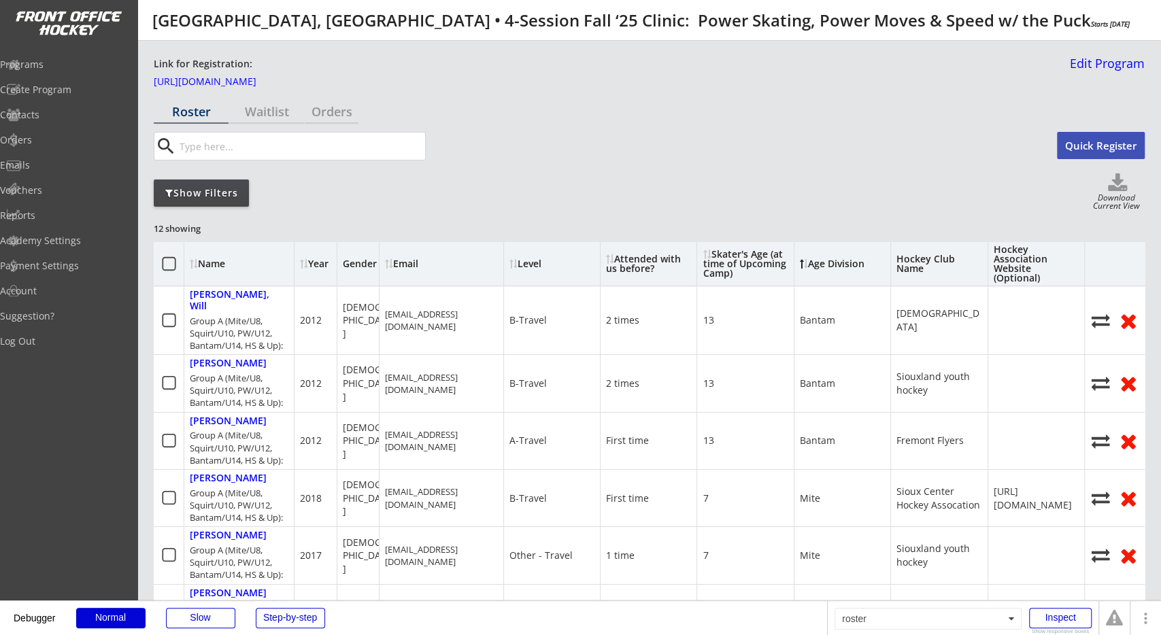
click at [838, 233] on div "12 showing Name Year Gender Email Level Attended with us before? Skater's Age (…" at bounding box center [649, 614] width 991 height 789
click at [910, 264] on div "Hockey Club Name" at bounding box center [939, 263] width 85 height 19
click at [823, 229] on div "12 showing Name Year Gender Email Level Attended with us before? Skater's Age (…" at bounding box center [649, 614] width 991 height 789
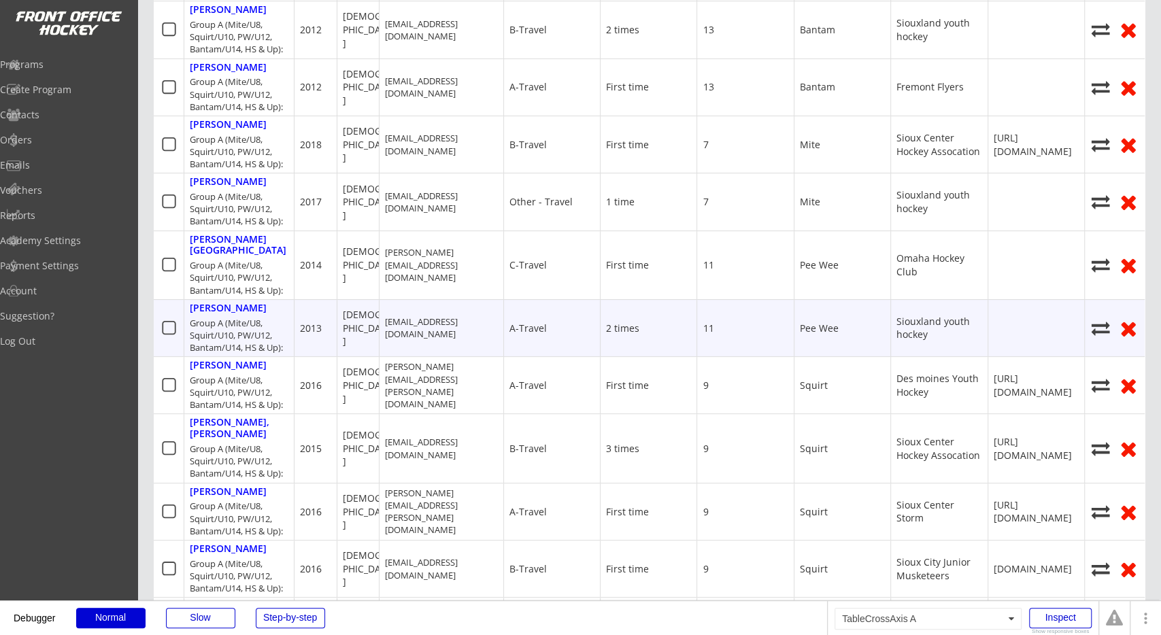
scroll to position [142, 0]
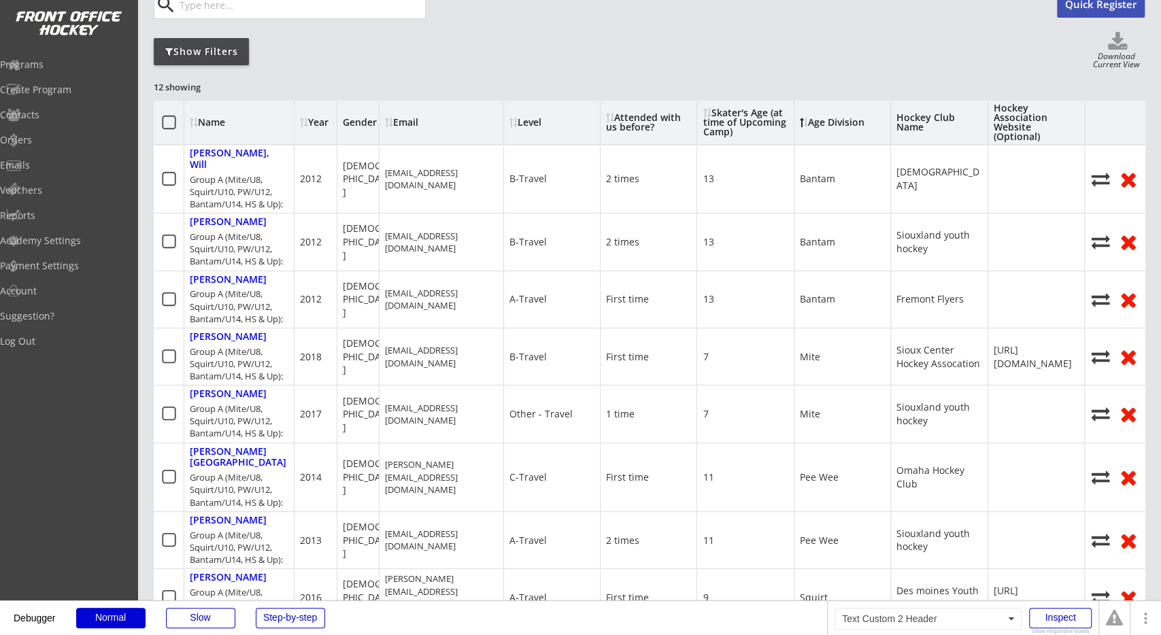
click at [727, 112] on div "Skater's Age (at time of Upcoming Camp)" at bounding box center [745, 122] width 85 height 29
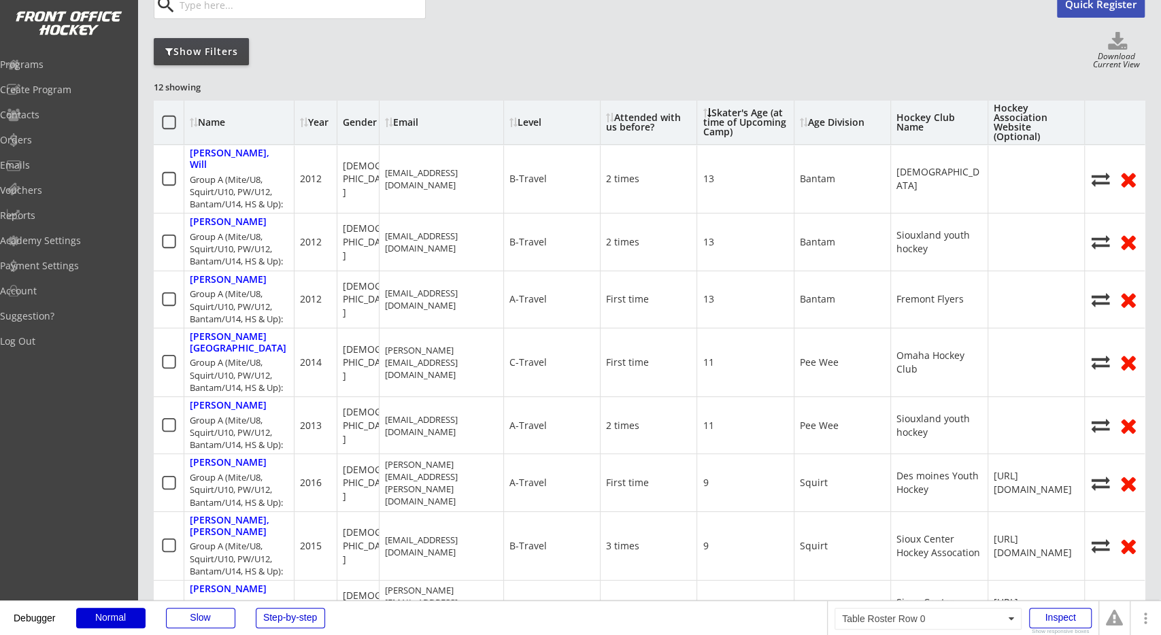
click at [728, 125] on div "Skater's Age (at time of Upcoming Camp)" at bounding box center [745, 122] width 85 height 29
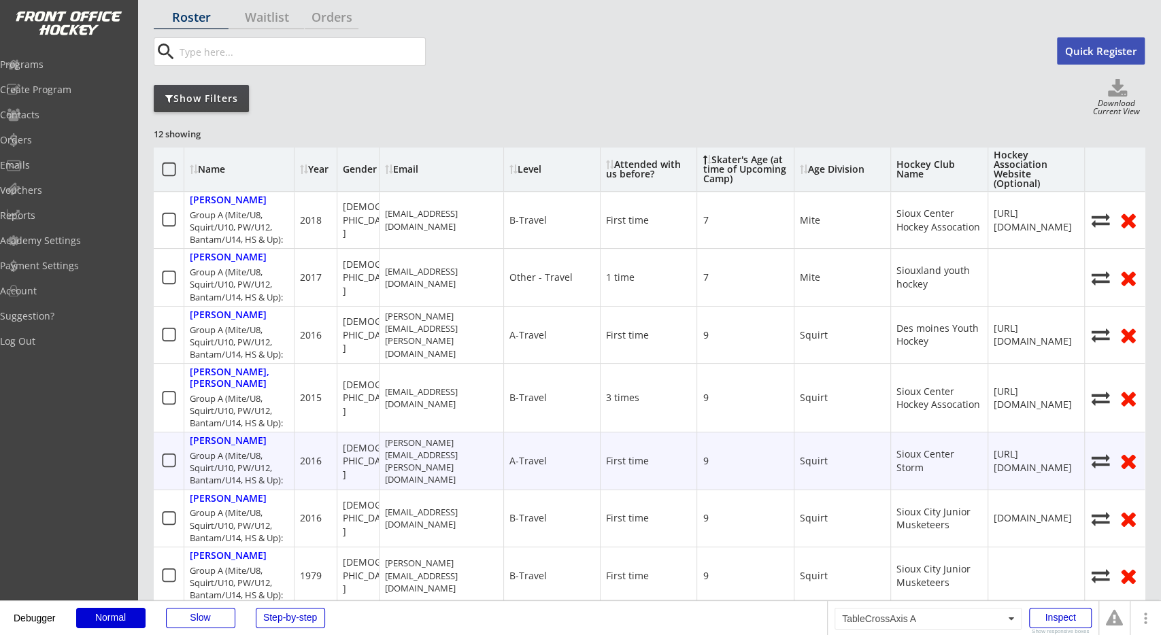
scroll to position [71, 0]
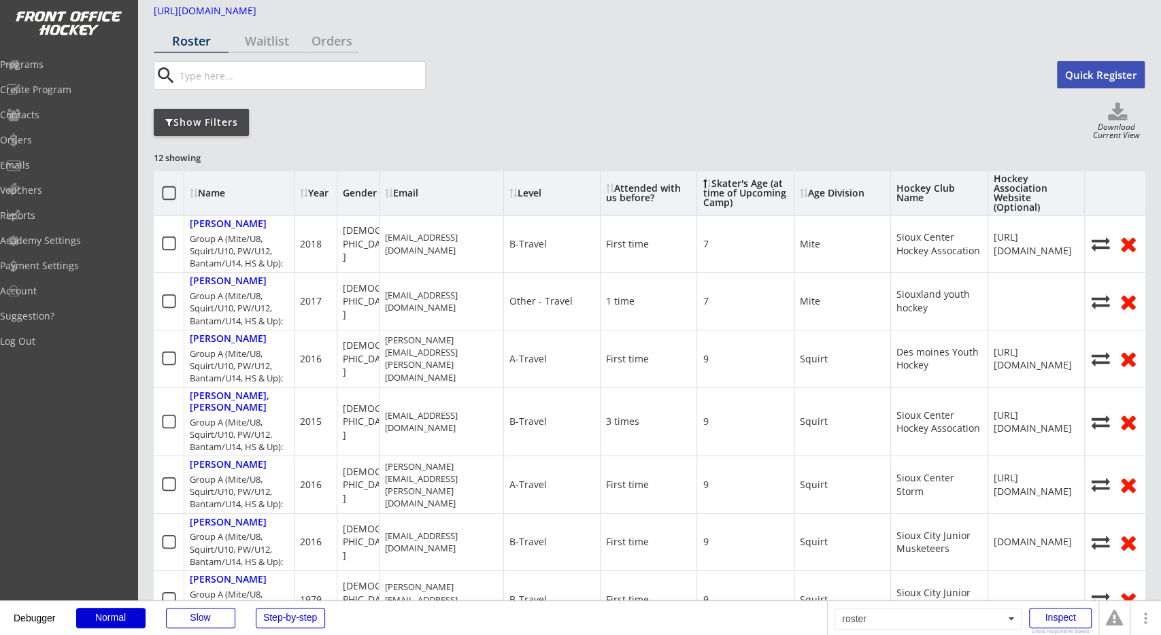
click at [322, 188] on div "Year" at bounding box center [317, 193] width 34 height 10
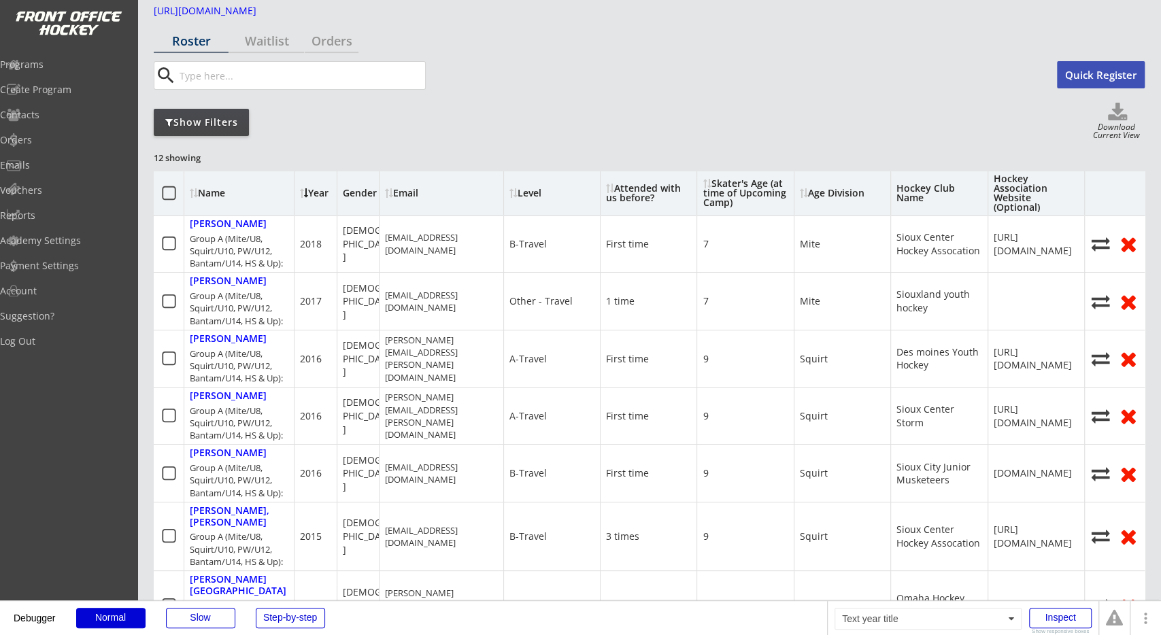
click at [318, 193] on div "Year" at bounding box center [317, 193] width 34 height 10
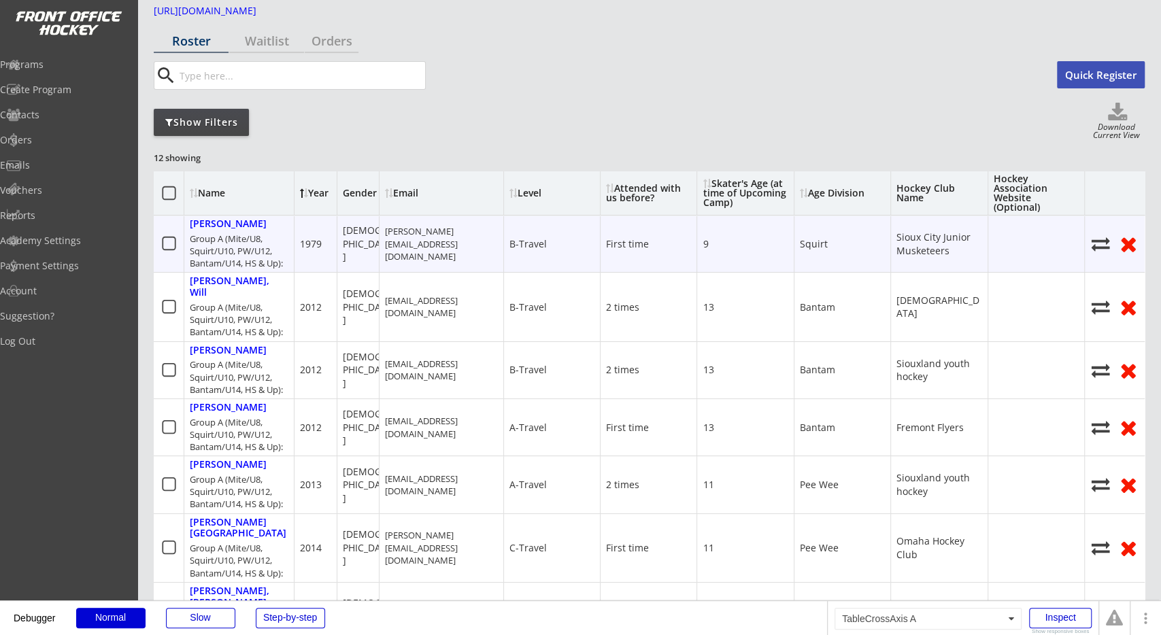
drag, startPoint x: 308, startPoint y: 235, endPoint x: 326, endPoint y: 235, distance: 18.4
click at [326, 235] on div "1979" at bounding box center [316, 244] width 42 height 56
drag, startPoint x: 326, startPoint y: 235, endPoint x: 295, endPoint y: 232, distance: 31.5
click at [295, 232] on div "1979" at bounding box center [316, 244] width 42 height 56
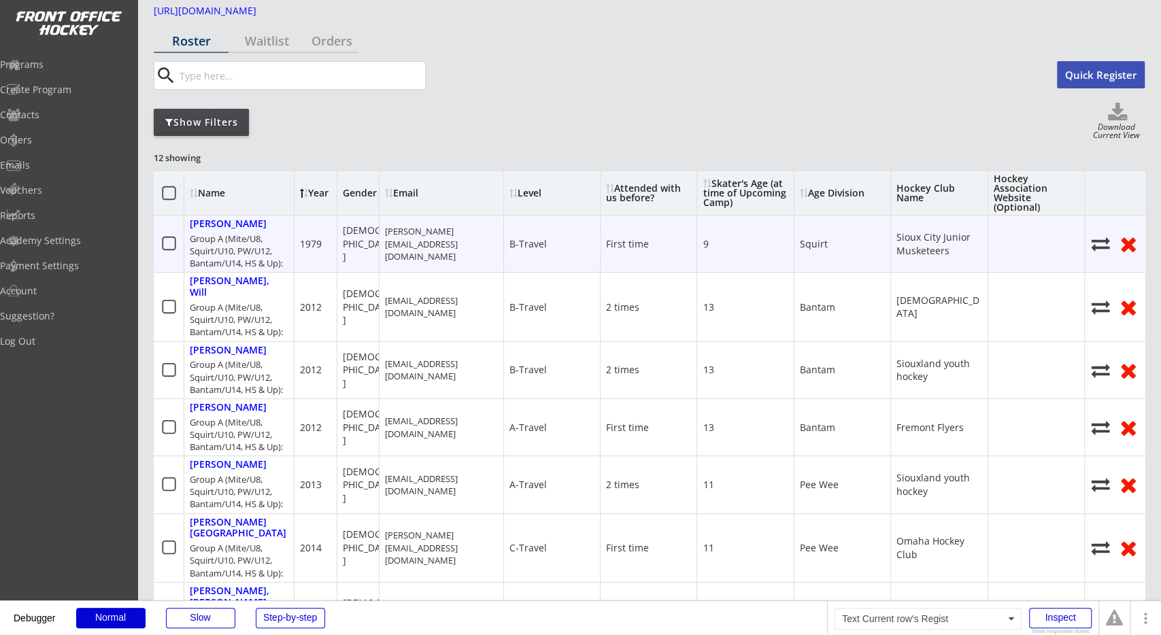
click at [320, 237] on div "1979" at bounding box center [311, 244] width 22 height 14
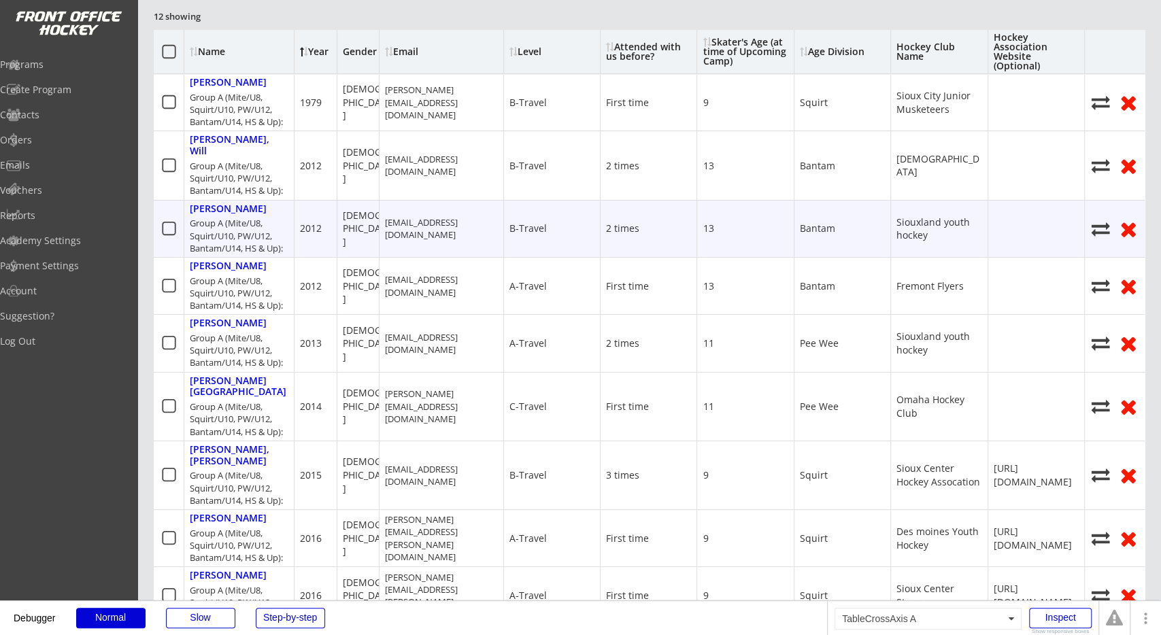
scroll to position [0, 0]
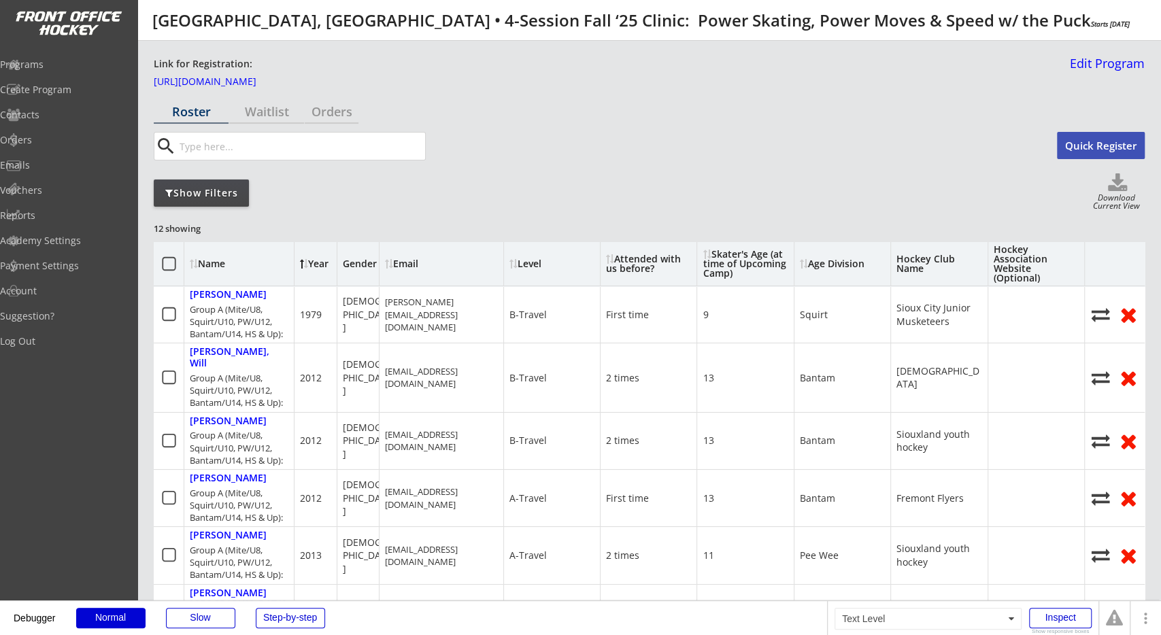
click at [535, 222] on div "12 showing Name Year Gender Email Level Attended with us before? Skater's Age (…" at bounding box center [649, 614] width 991 height 789
click at [695, 99] on div "Link for Registration: https://frontofficehockey.com/program/1747261883319x4412…" at bounding box center [649, 619] width 1024 height 1157
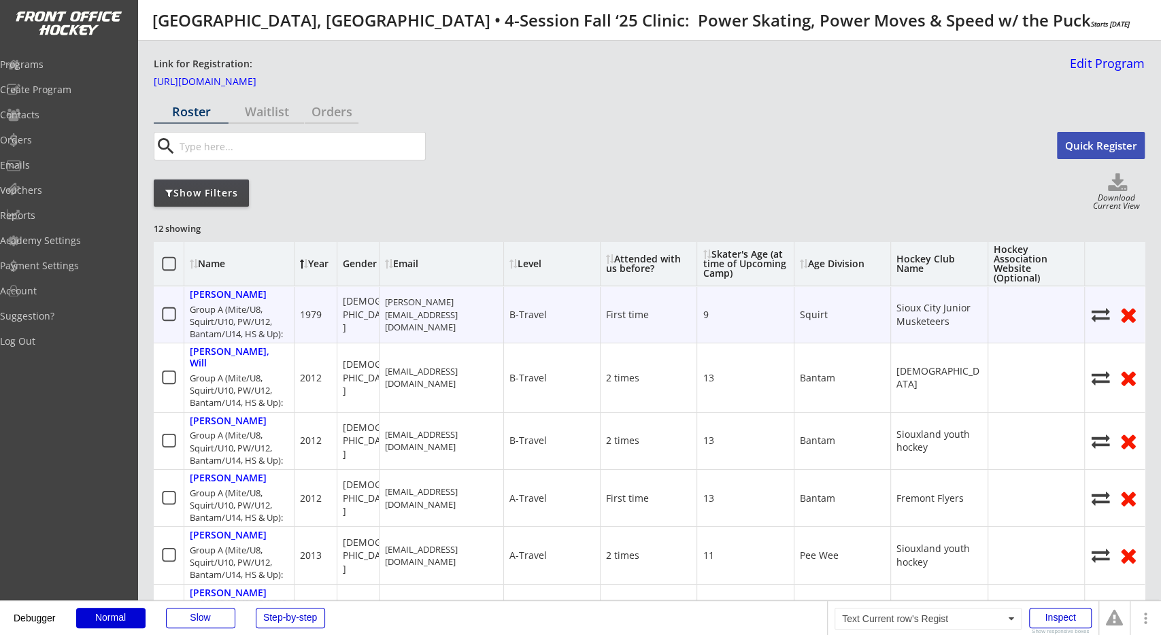
click at [452, 307] on div "mike.roth68@gmail.com" at bounding box center [441, 314] width 112 height 37
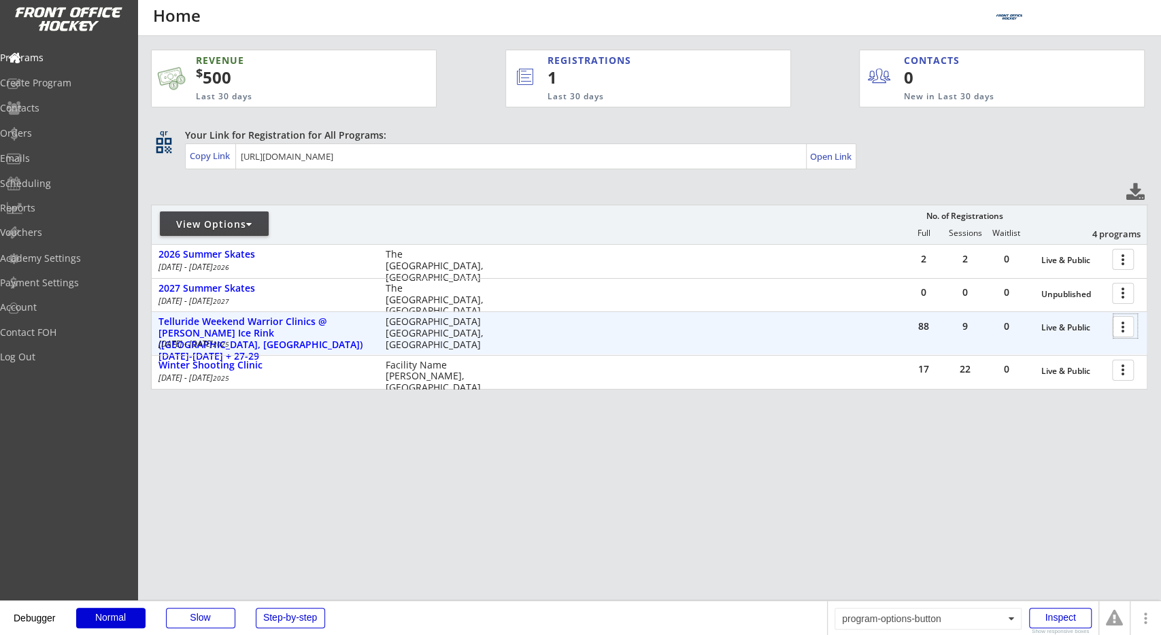
drag, startPoint x: 1127, startPoint y: 330, endPoint x: 1114, endPoint y: 338, distance: 15.9
click at [1127, 330] on div at bounding box center [1126, 326] width 24 height 24
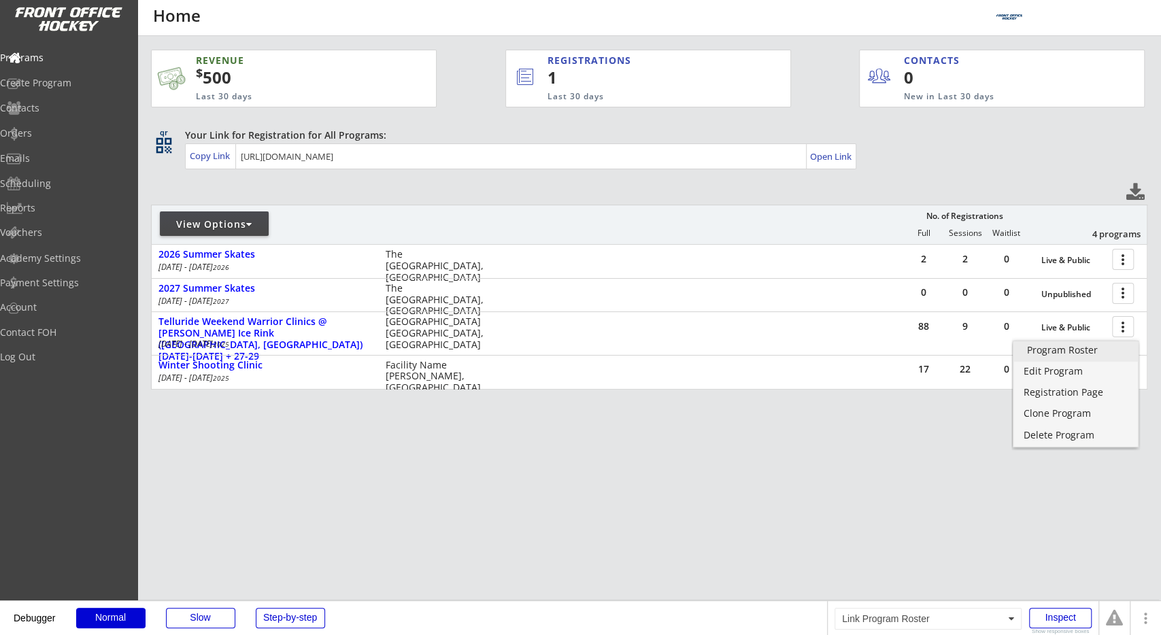
drag, startPoint x: 1102, startPoint y: 348, endPoint x: 1080, endPoint y: 354, distance: 22.6
click at [1102, 348] on div "Program Roster" at bounding box center [1076, 351] width 98 height 10
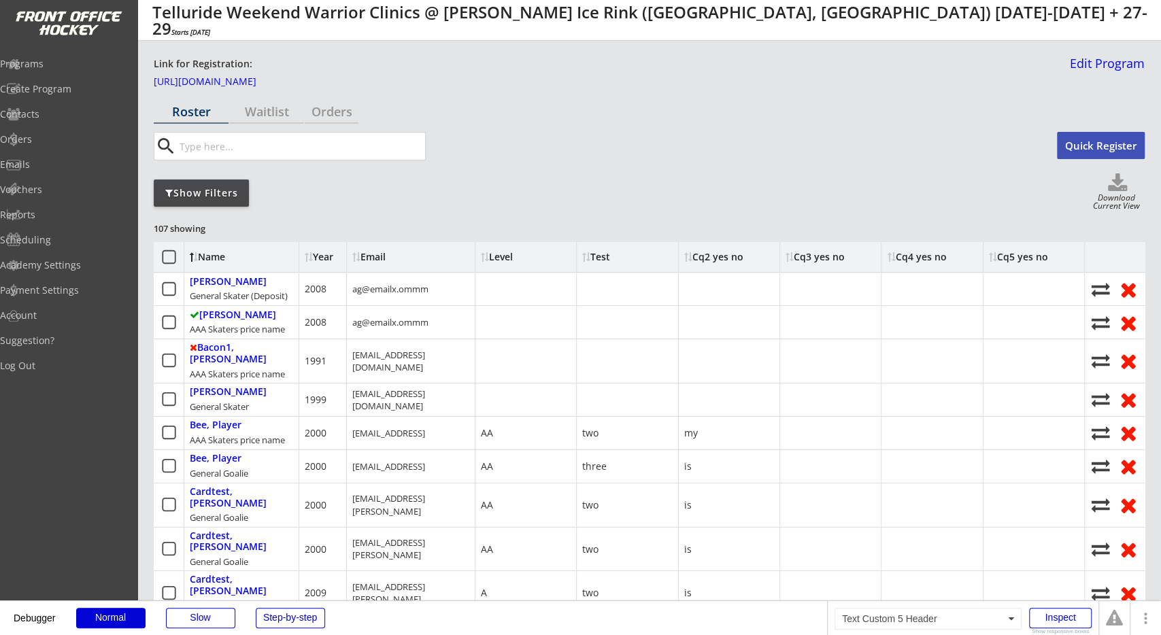
click at [1014, 256] on div "Cq5 yes no" at bounding box center [1018, 257] width 59 height 10
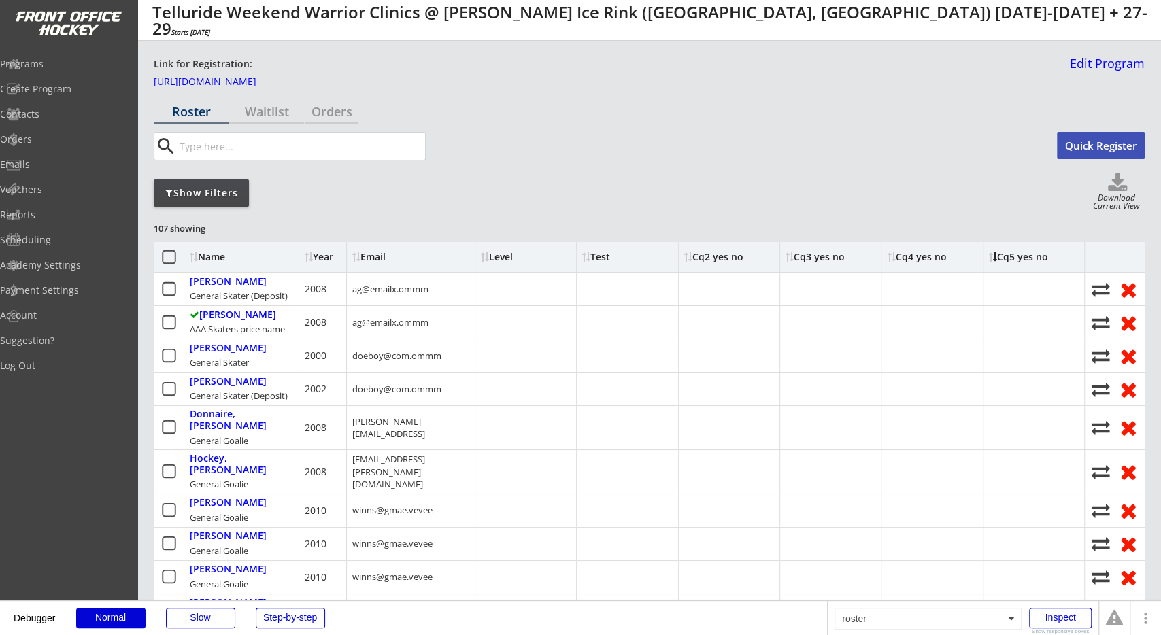
click at [1014, 256] on div "Cq5 yes no" at bounding box center [1018, 257] width 59 height 10
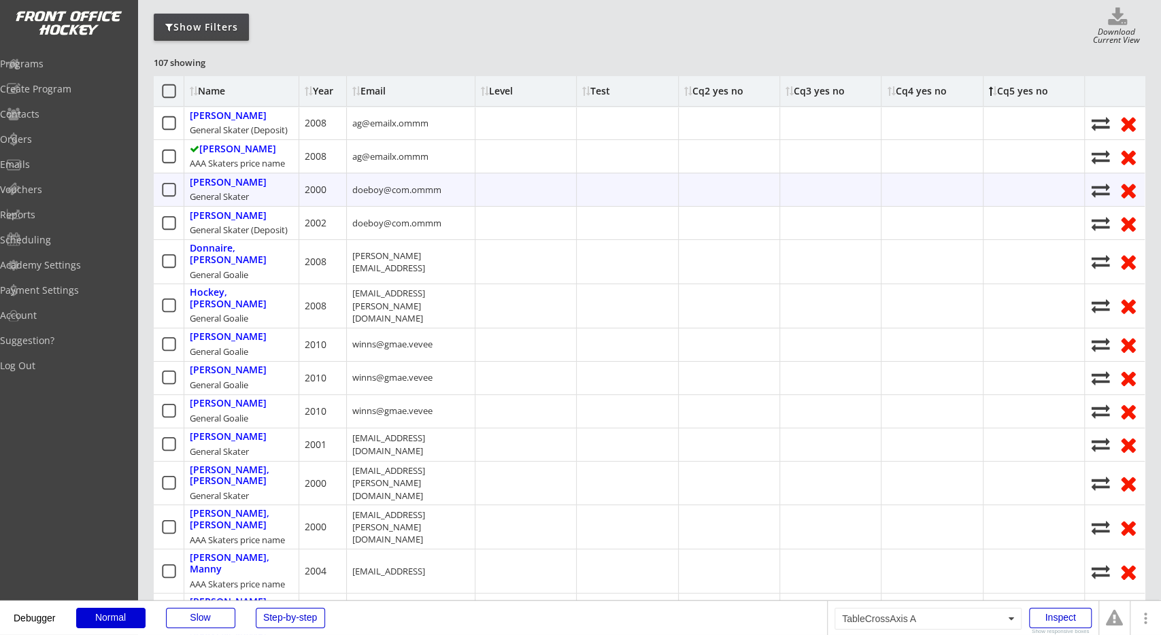
scroll to position [142, 0]
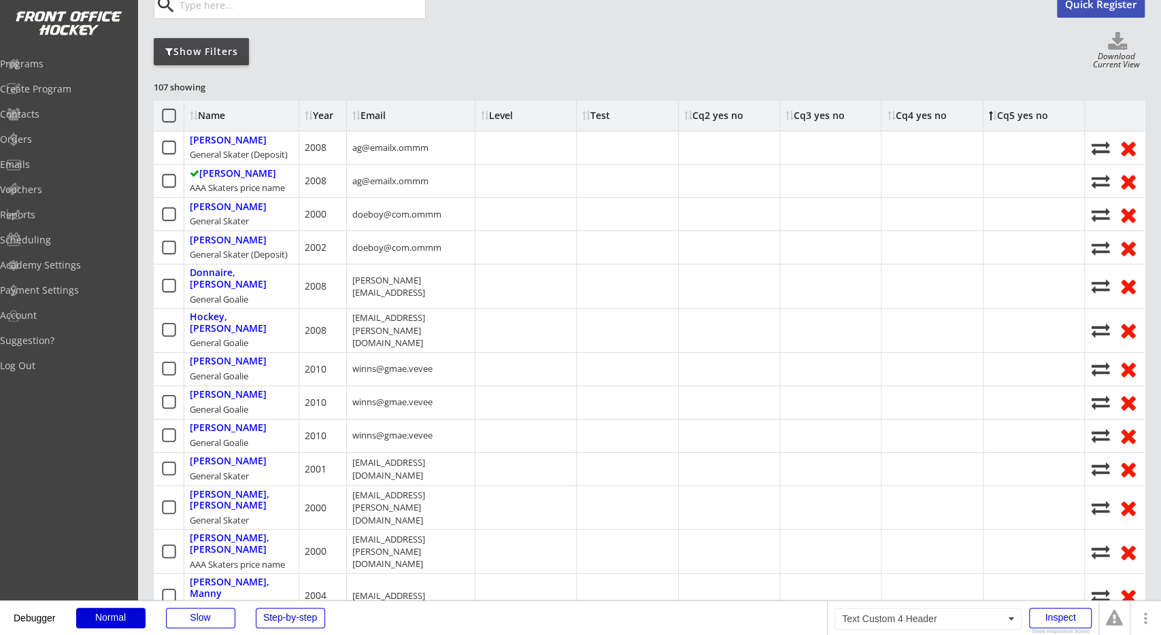
click at [918, 115] on div "Cq4 yes no" at bounding box center [916, 116] width 59 height 10
click at [848, 118] on div "Cq3 yes no" at bounding box center [830, 116] width 101 height 30
click at [816, 114] on div "Cq3 yes no" at bounding box center [815, 116] width 59 height 10
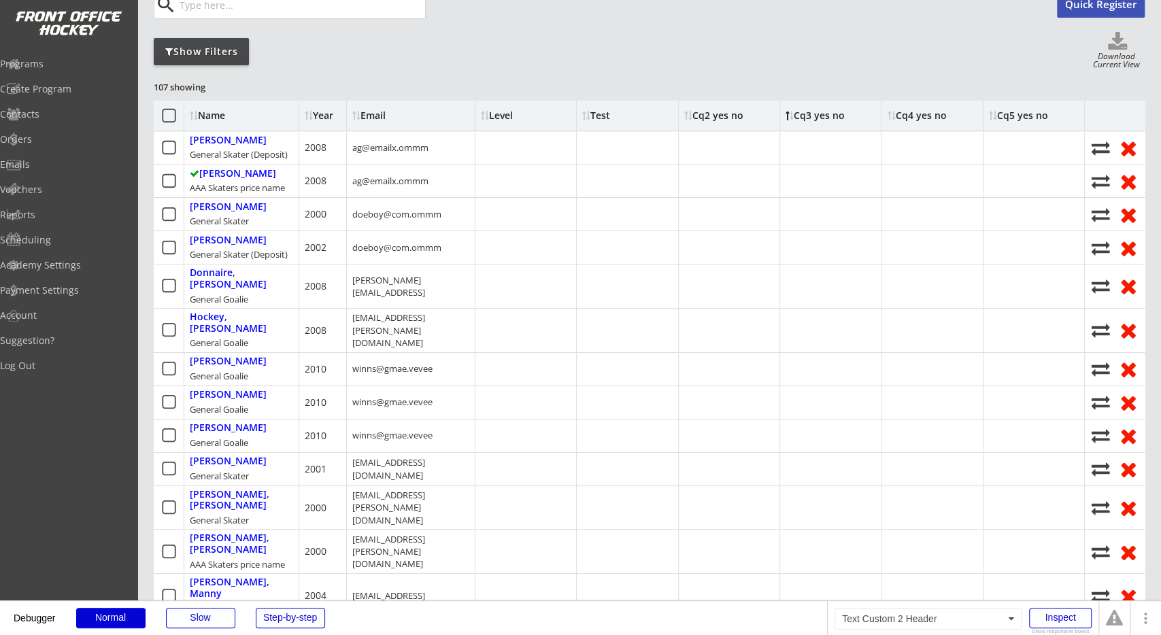
click at [728, 120] on div "Cq2 yes no" at bounding box center [713, 116] width 59 height 10
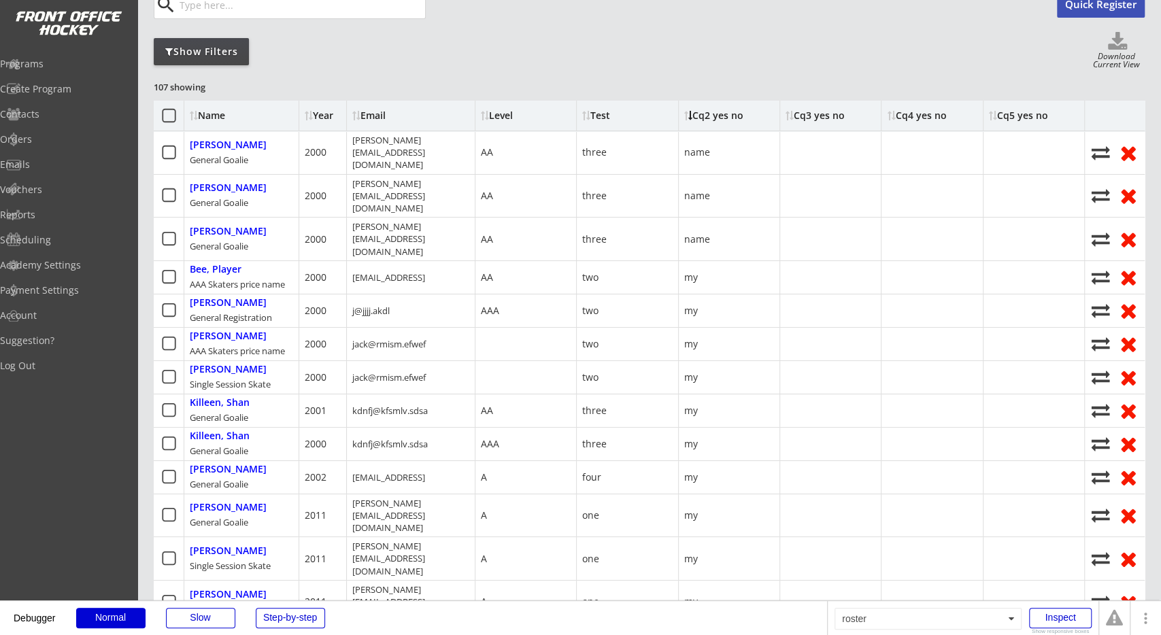
click at [728, 120] on div "Cq2 yes no" at bounding box center [713, 116] width 59 height 10
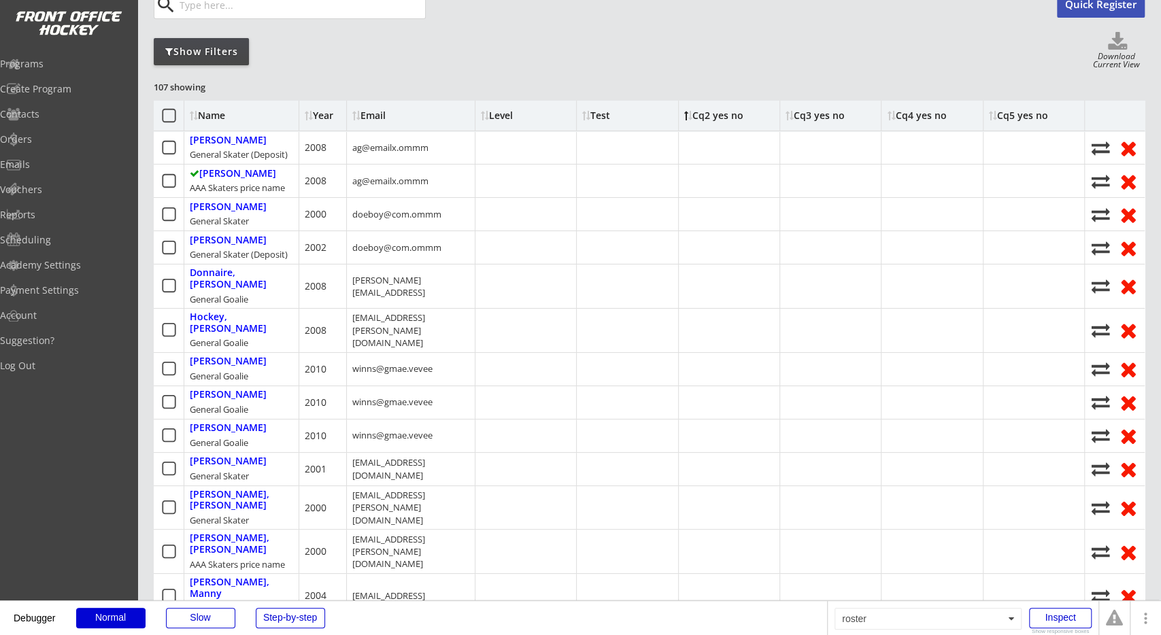
click at [728, 120] on div "Cq2 yes no" at bounding box center [713, 116] width 59 height 10
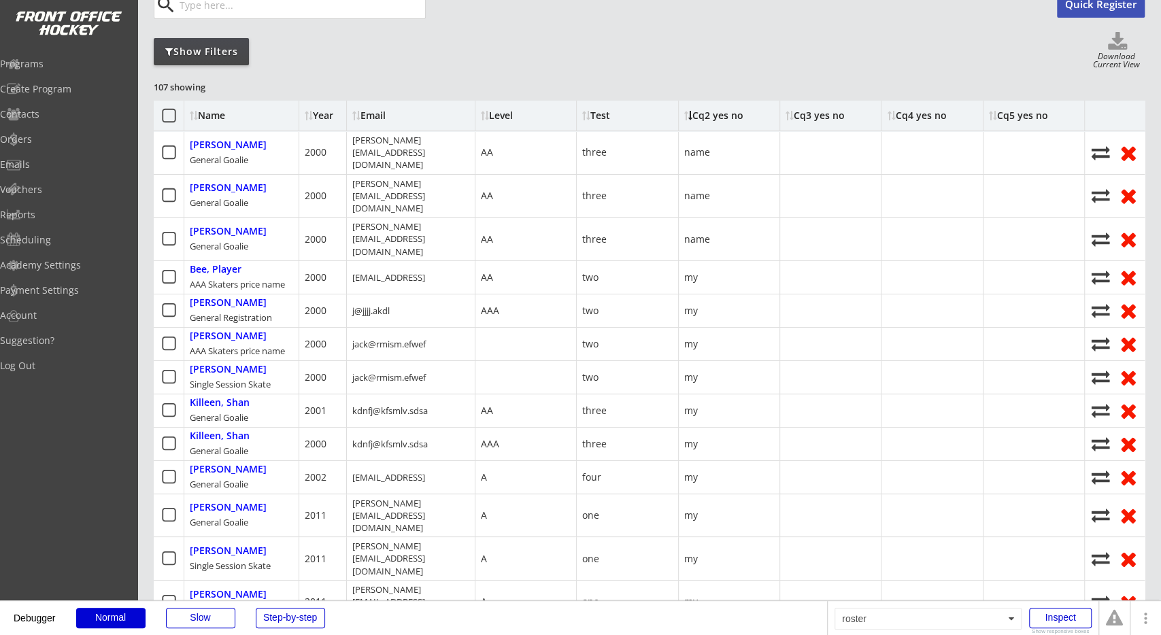
drag, startPoint x: 728, startPoint y: 120, endPoint x: 751, endPoint y: 124, distance: 23.5
click at [728, 120] on div "Cq2 yes no" at bounding box center [713, 116] width 59 height 10
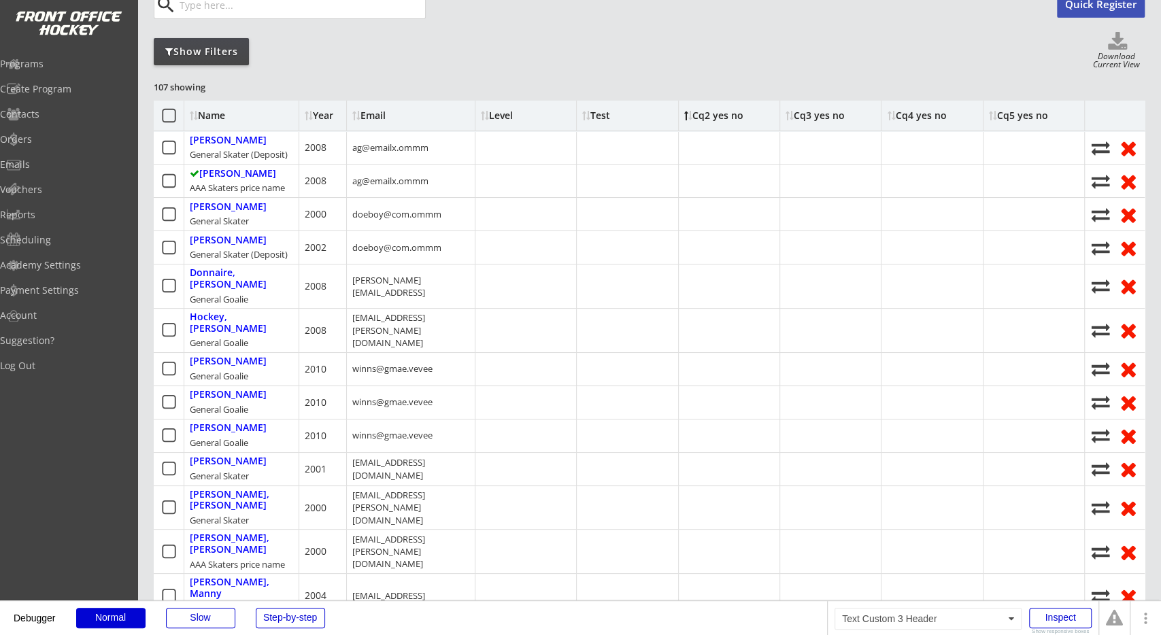
click at [818, 118] on div "Cq3 yes no" at bounding box center [815, 116] width 59 height 10
click at [900, 116] on div "Cq4 yes no" at bounding box center [916, 116] width 59 height 10
click at [908, 116] on div "Cq4 yes no" at bounding box center [916, 116] width 59 height 10
click at [1019, 115] on div "Cq5 yes no" at bounding box center [1018, 116] width 59 height 10
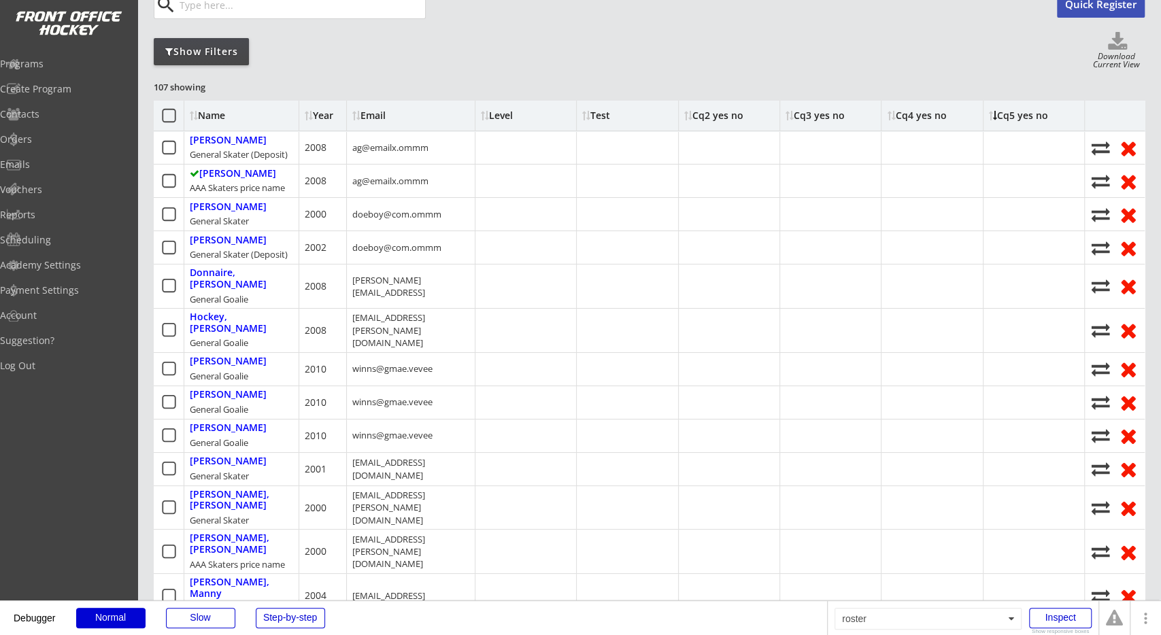
click at [1023, 115] on div "Cq5 yes no" at bounding box center [1018, 116] width 59 height 10
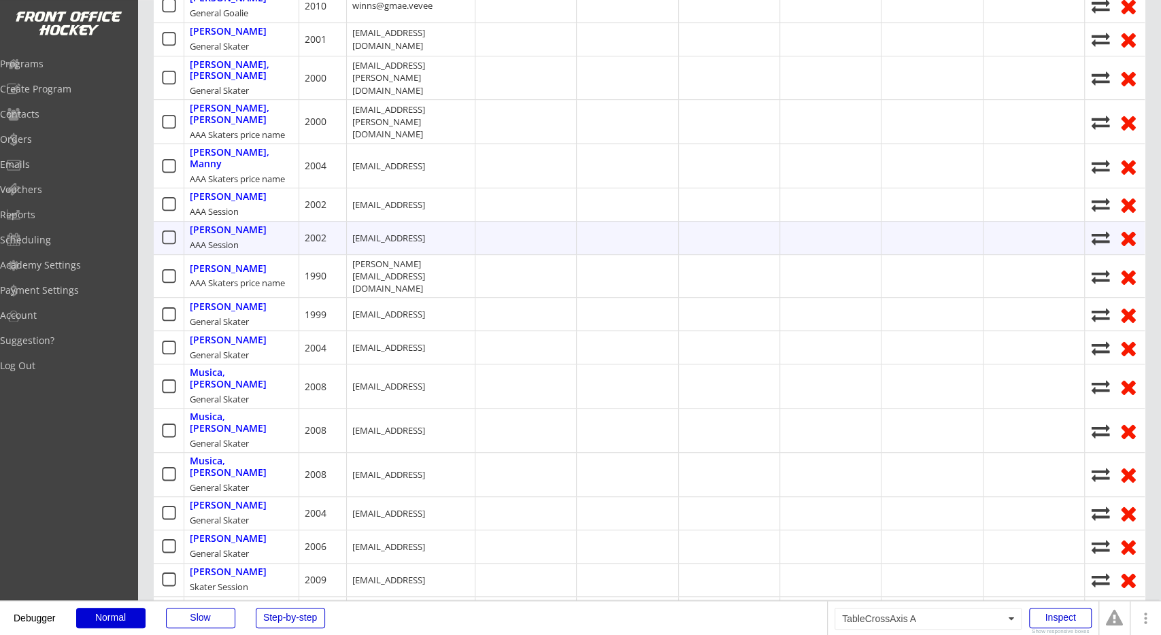
scroll to position [495, 0]
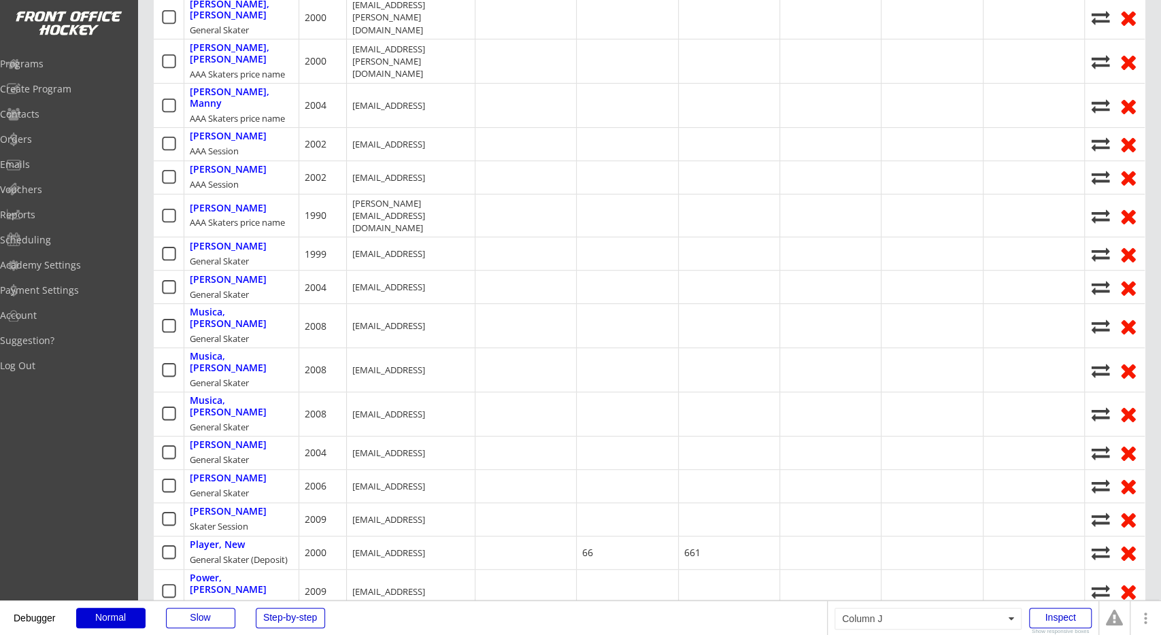
drag, startPoint x: 855, startPoint y: 175, endPoint x: 838, endPoint y: 524, distance: 349.5
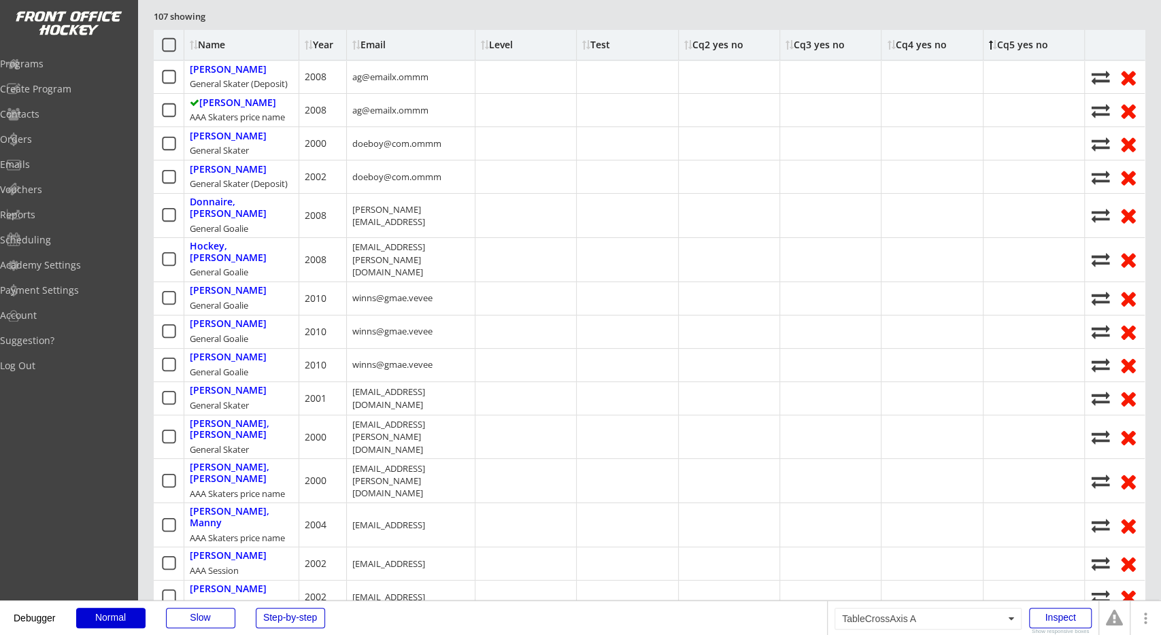
scroll to position [0, 0]
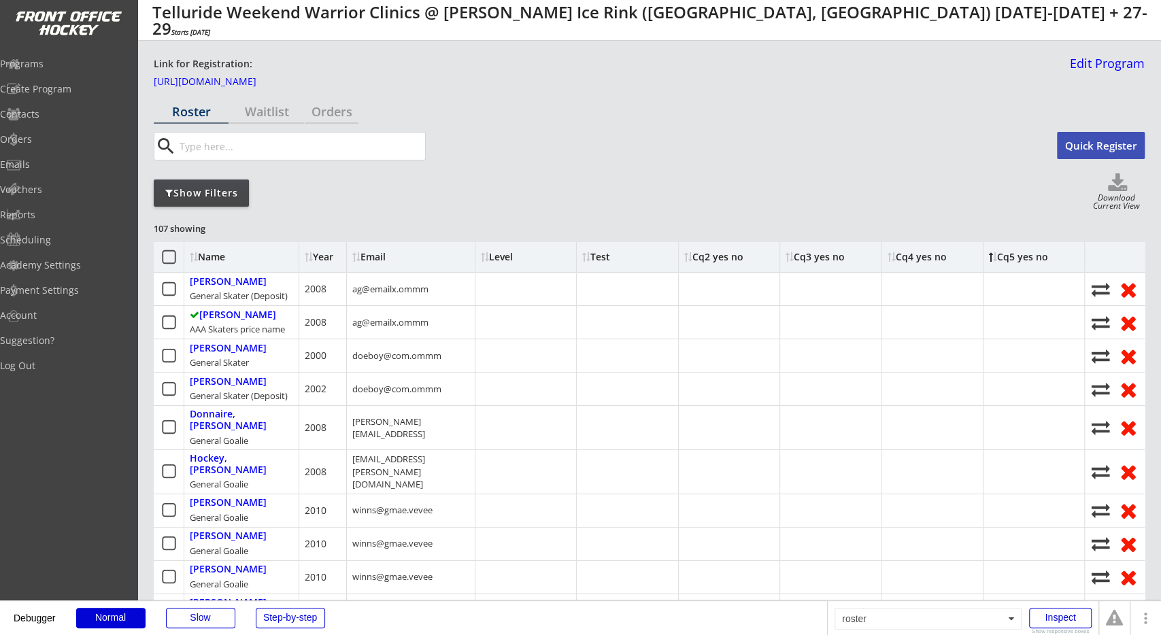
click at [821, 205] on div "Show Filters Download Current View" at bounding box center [649, 192] width 991 height 39
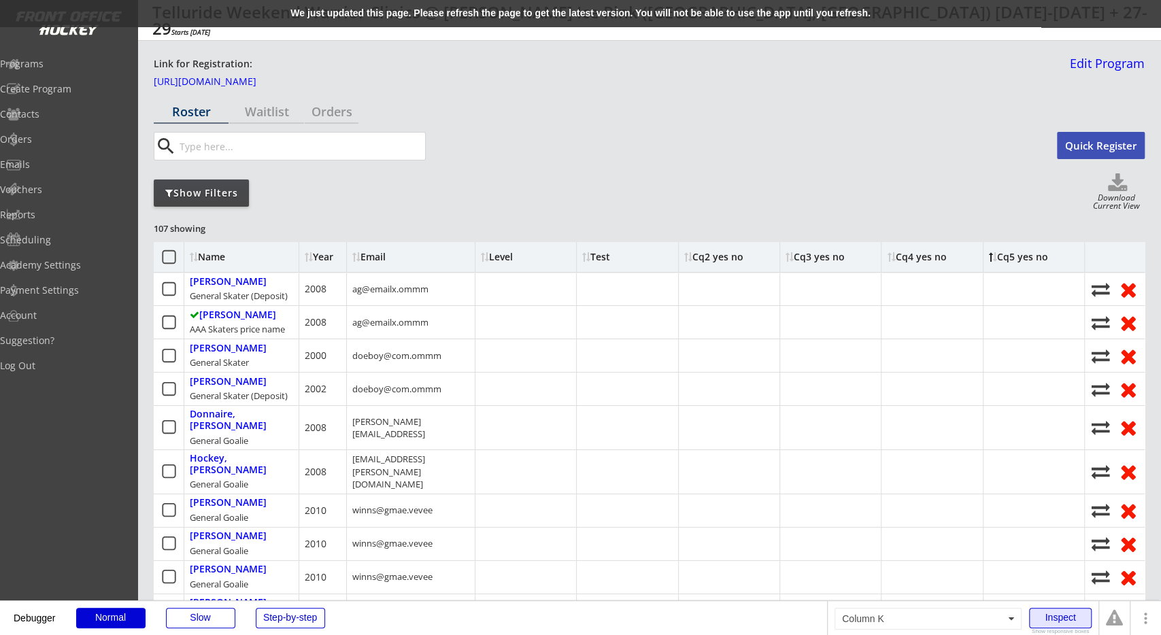
click at [1051, 624] on div "Inspect" at bounding box center [1060, 618] width 63 height 20
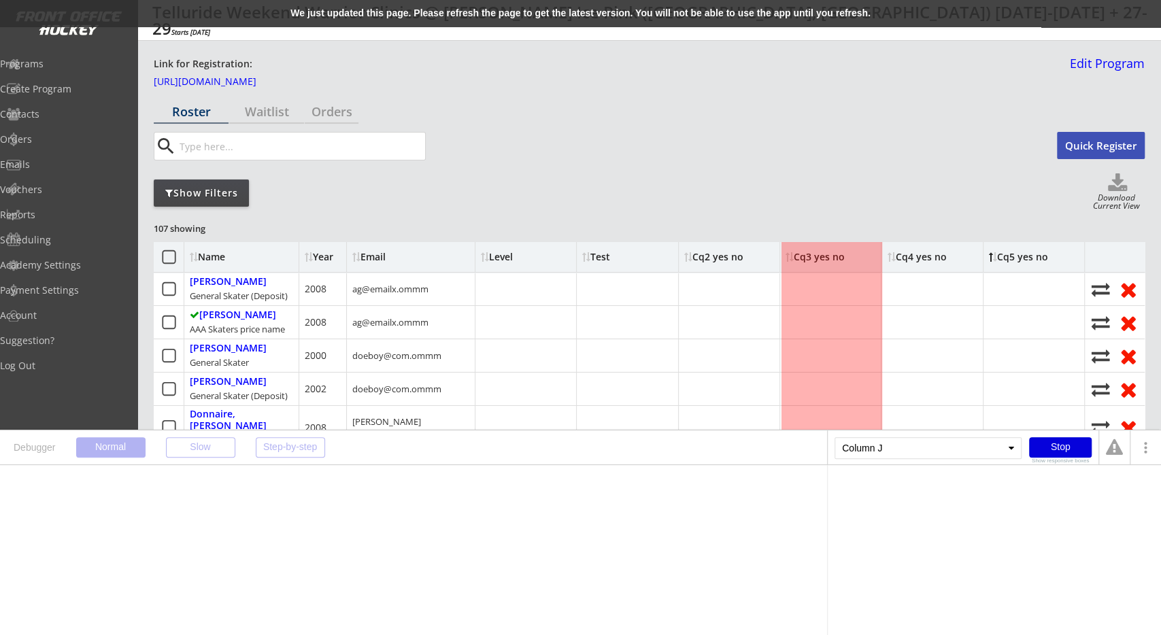
click at [1057, 442] on div "Stop" at bounding box center [1060, 447] width 63 height 20
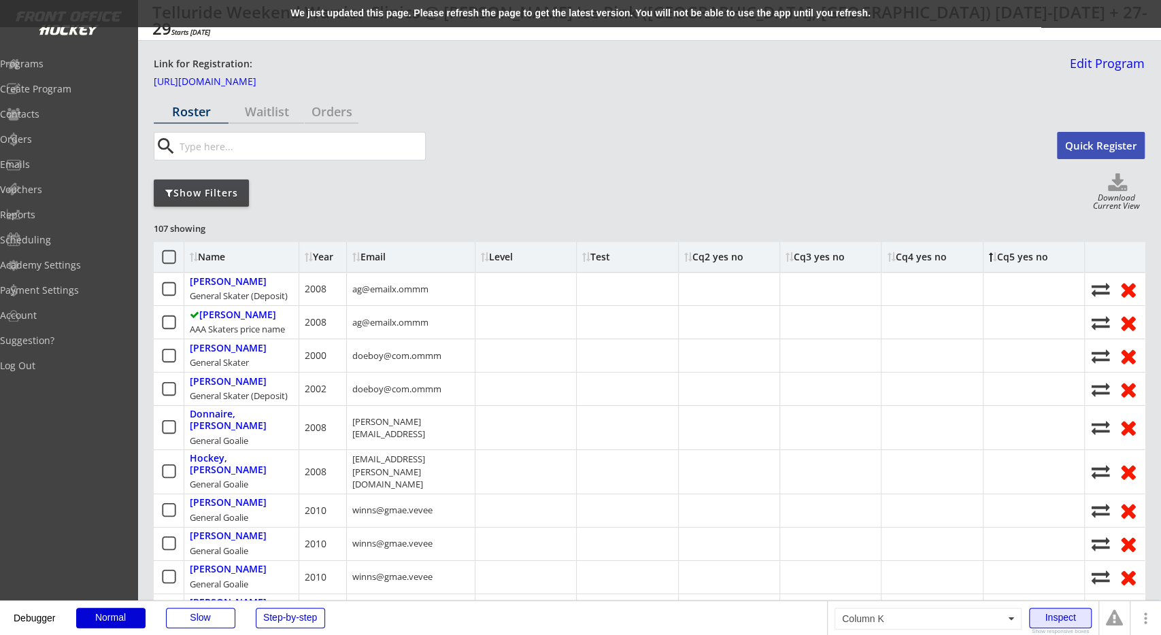
click at [1052, 618] on div "Inspect" at bounding box center [1060, 618] width 63 height 20
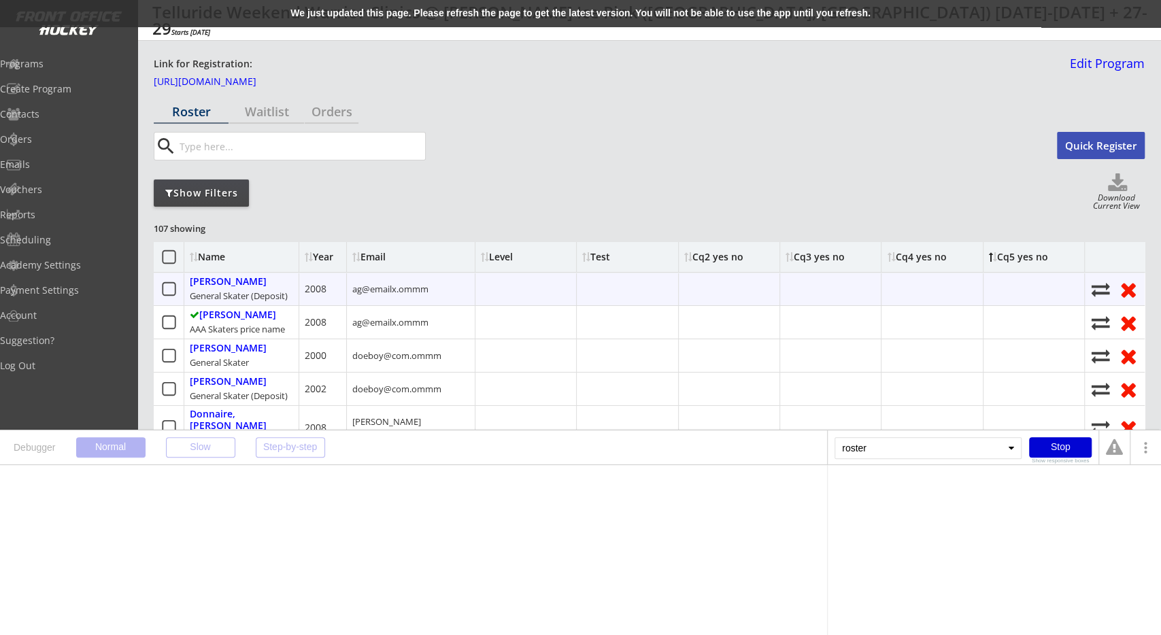
click at [510, 296] on div at bounding box center [526, 289] width 101 height 33
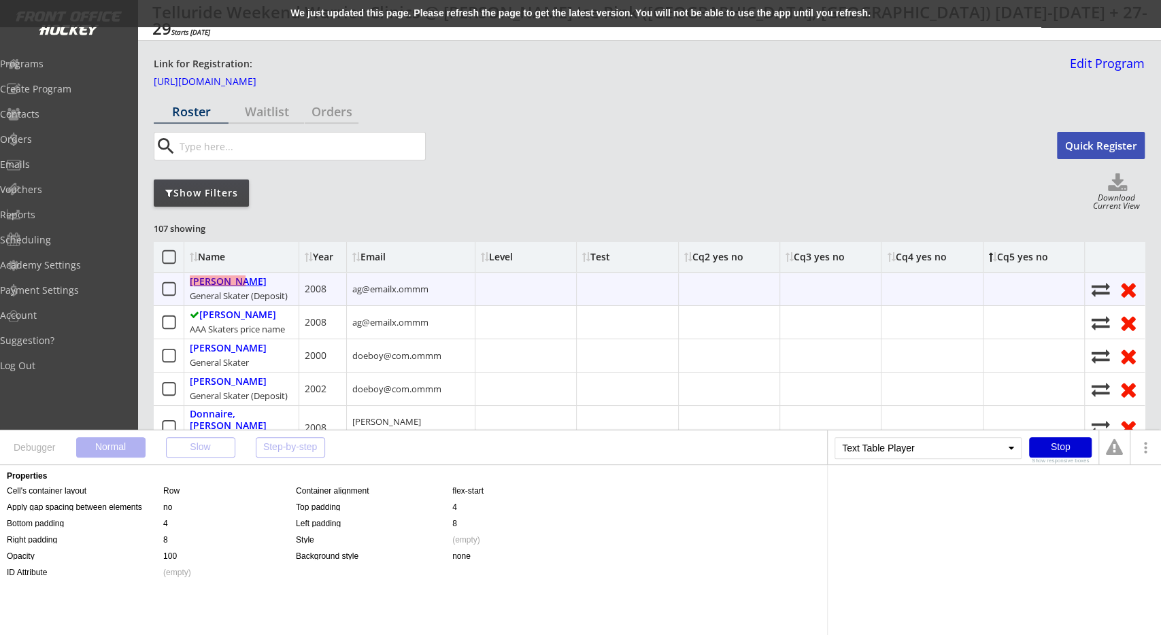
click at [209, 285] on div "[PERSON_NAME]" at bounding box center [228, 282] width 77 height 12
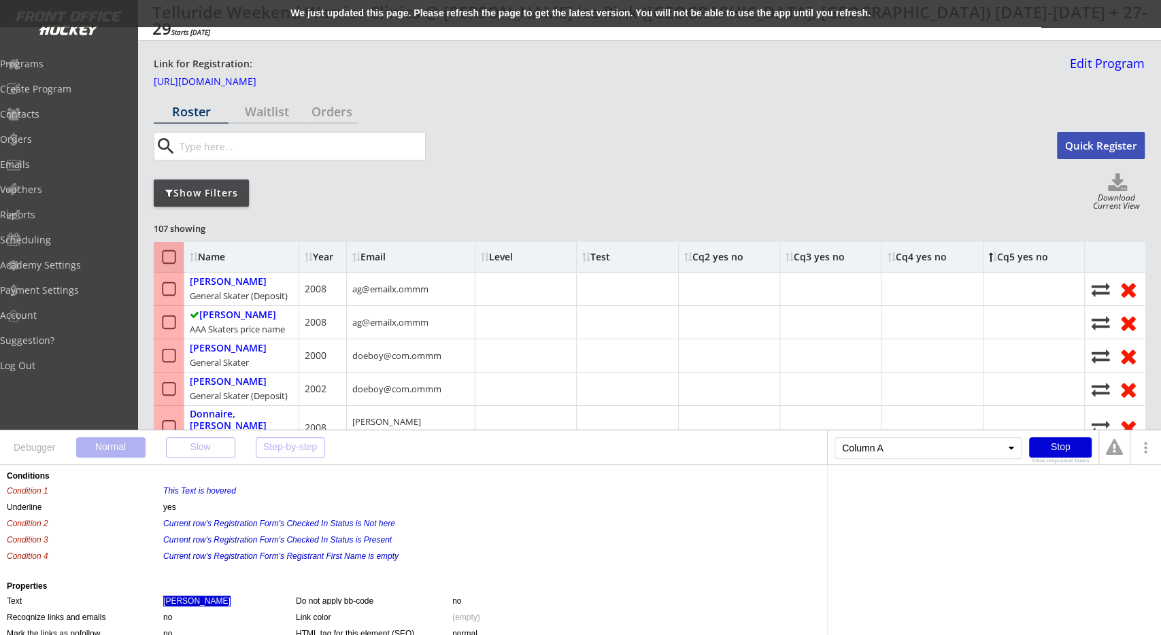
click at [190, 599] on div "[PERSON_NAME]" at bounding box center [196, 601] width 67 height 11
click at [876, 488] on div "Current row's Registration Form" at bounding box center [893, 490] width 116 height 8
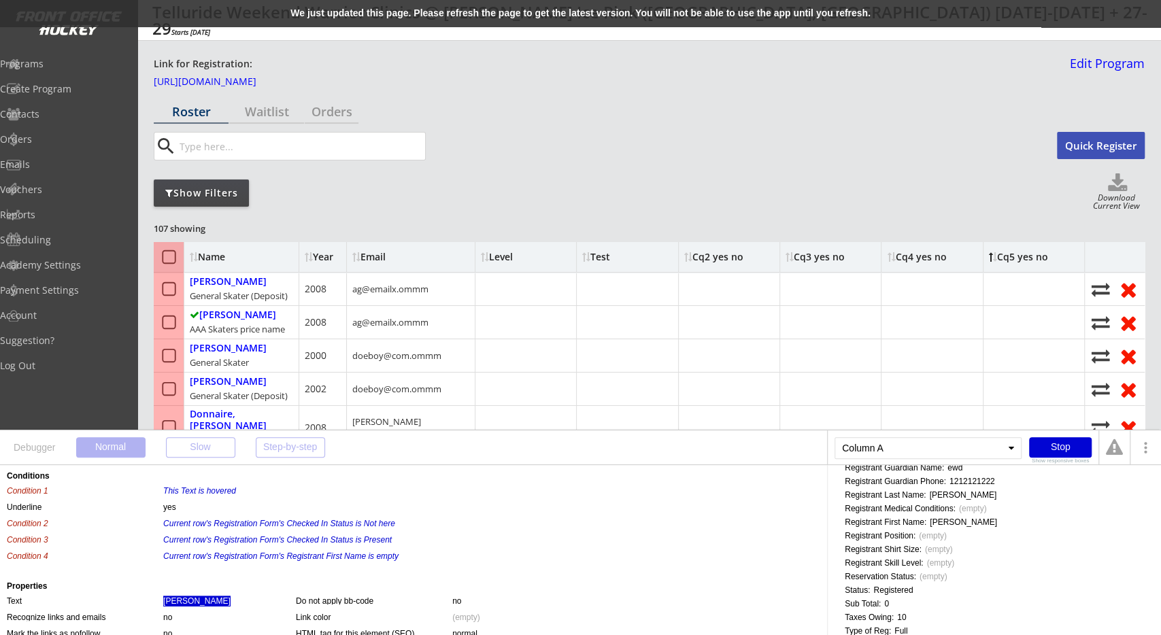
scroll to position [665, 0]
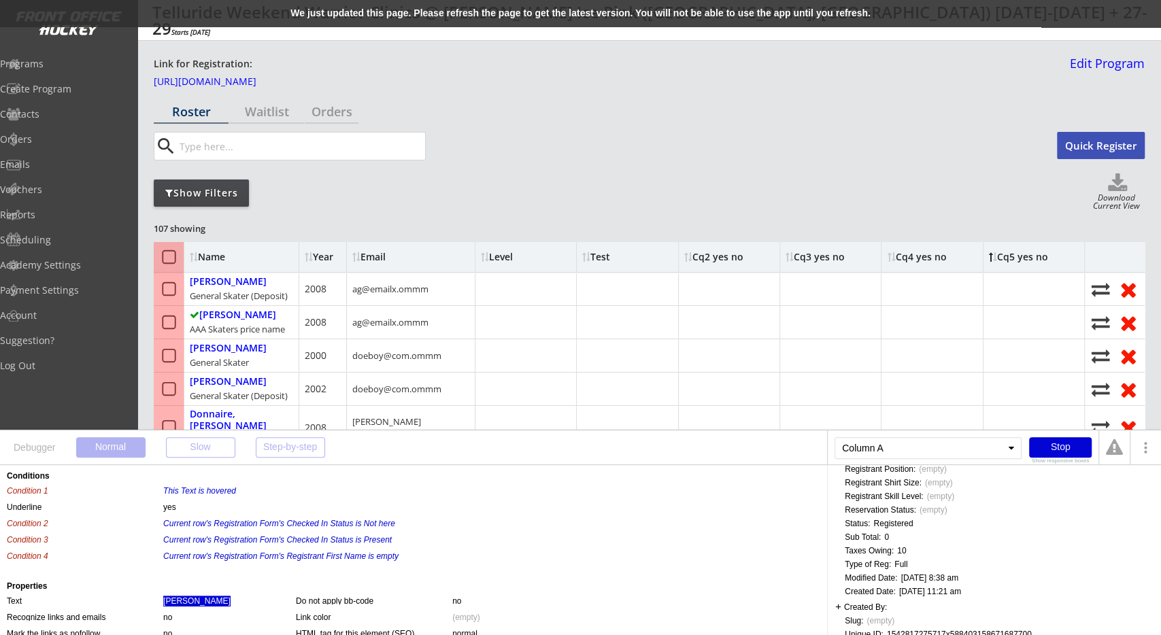
click at [920, 631] on div "1542817275717x588403158671687700" at bounding box center [959, 635] width 145 height 8
click at [920, 616] on div "Academy App Fee: This user is a user without an ID, created when no cookies wer…" at bounding box center [1000, 251] width 310 height 776
click at [921, 631] on div "1542817275717x588403158671687700" at bounding box center [959, 635] width 145 height 8
copy div "1542817275717x588403158671687700"
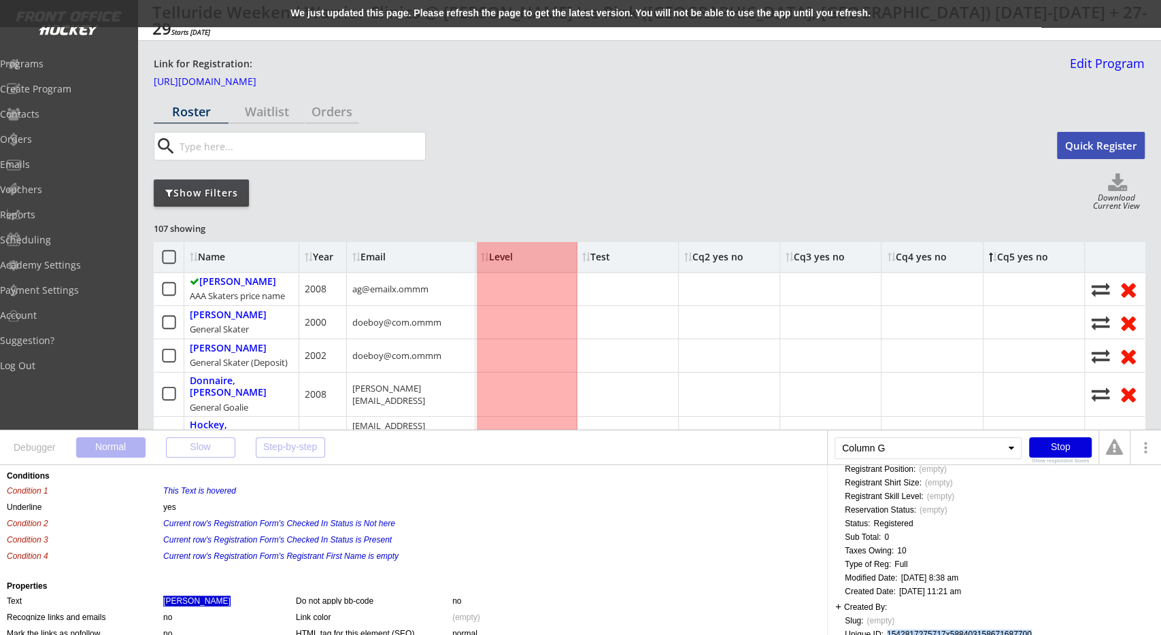
click at [1073, 448] on div "Stop" at bounding box center [1060, 447] width 63 height 20
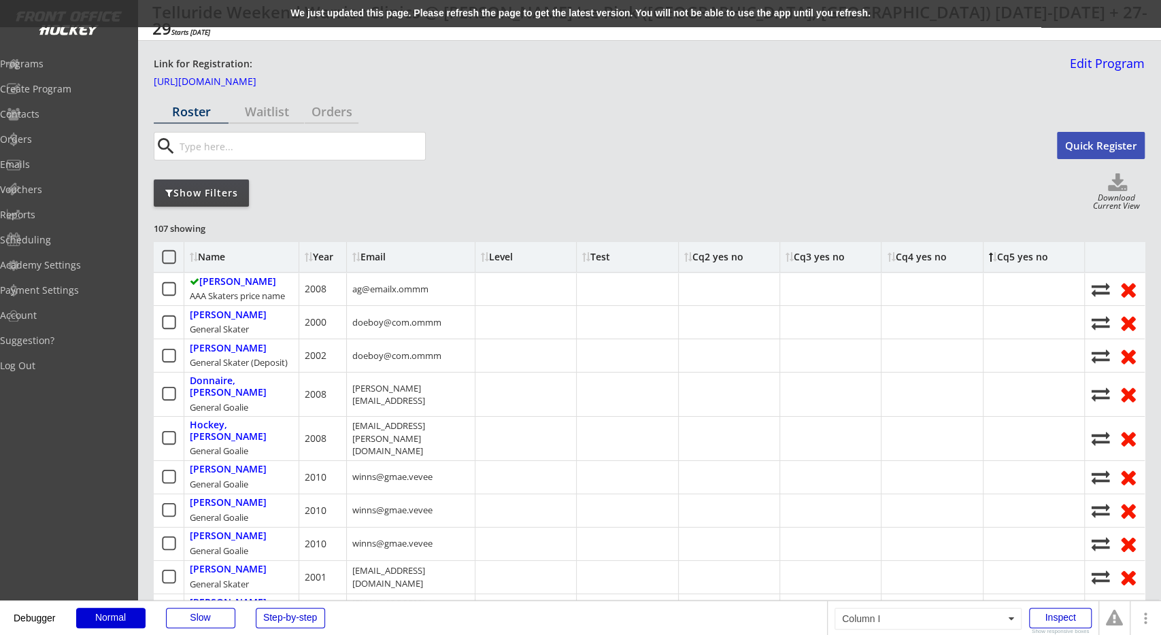
click at [552, 6] on div "We just updated this page. Please refresh the page to get the latest version. Y…" at bounding box center [580, 13] width 1161 height 27
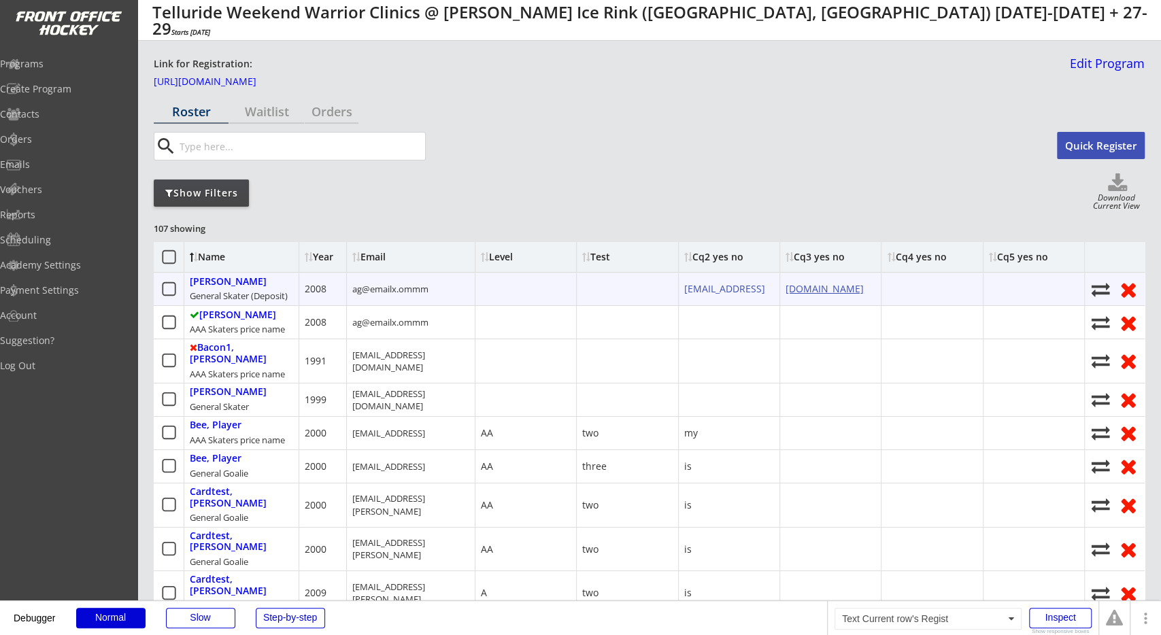
click at [835, 288] on link "[DOMAIN_NAME]" at bounding box center [825, 288] width 78 height 13
click at [722, 292] on link "[EMAIL_ADDRESS]" at bounding box center [724, 288] width 81 height 13
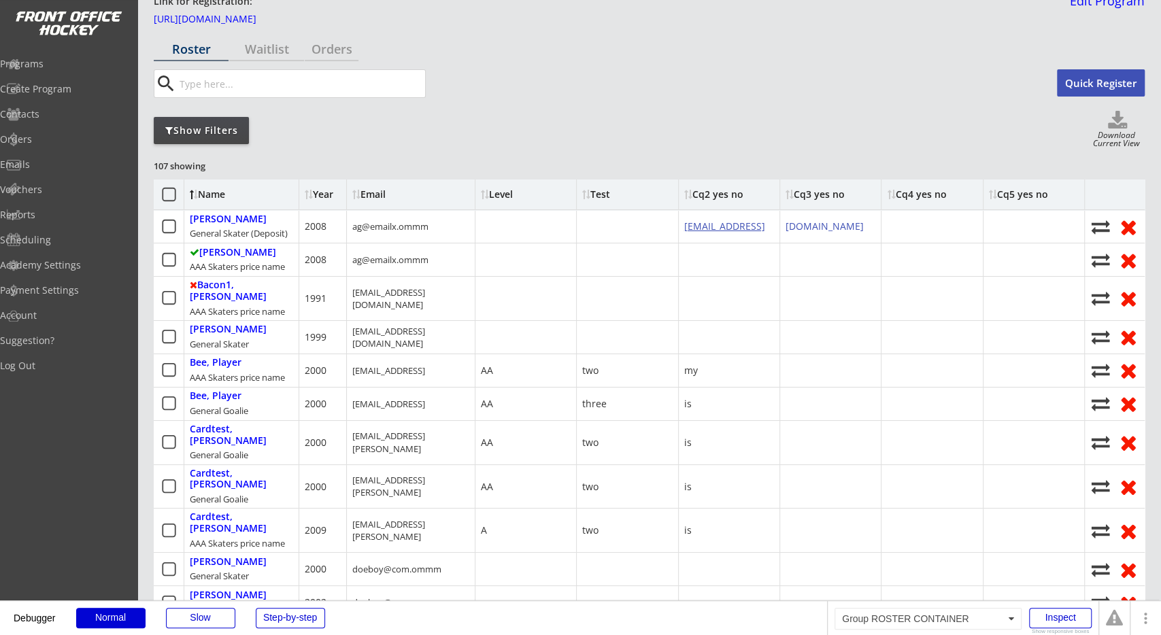
scroll to position [71, 0]
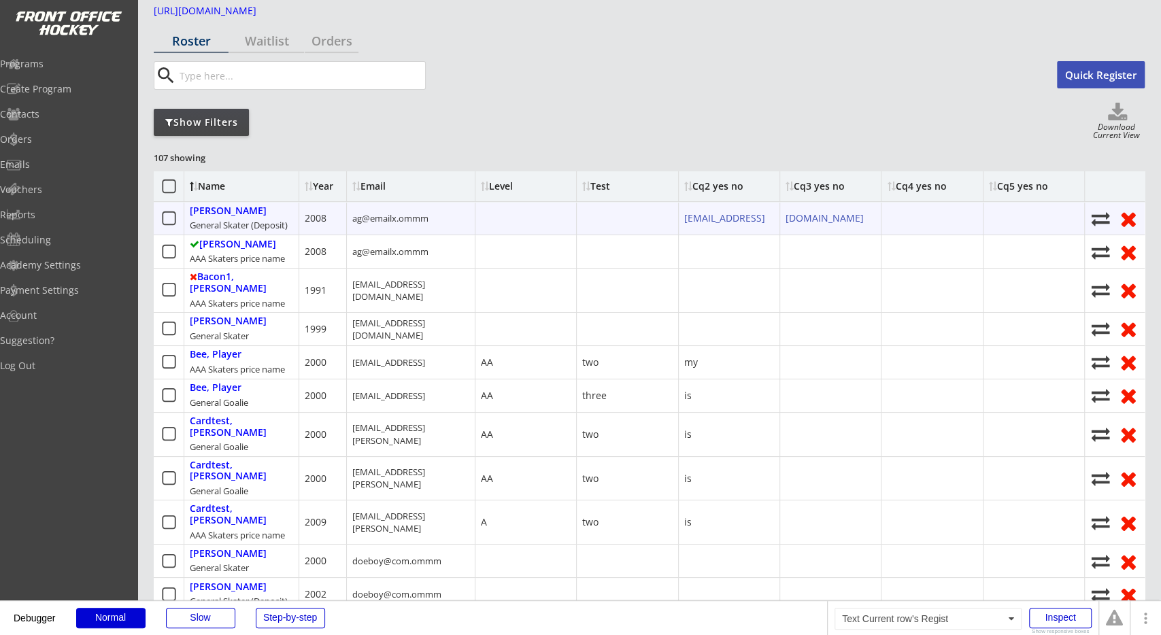
click at [383, 215] on div "ag@emailx.ommm" at bounding box center [390, 218] width 76 height 12
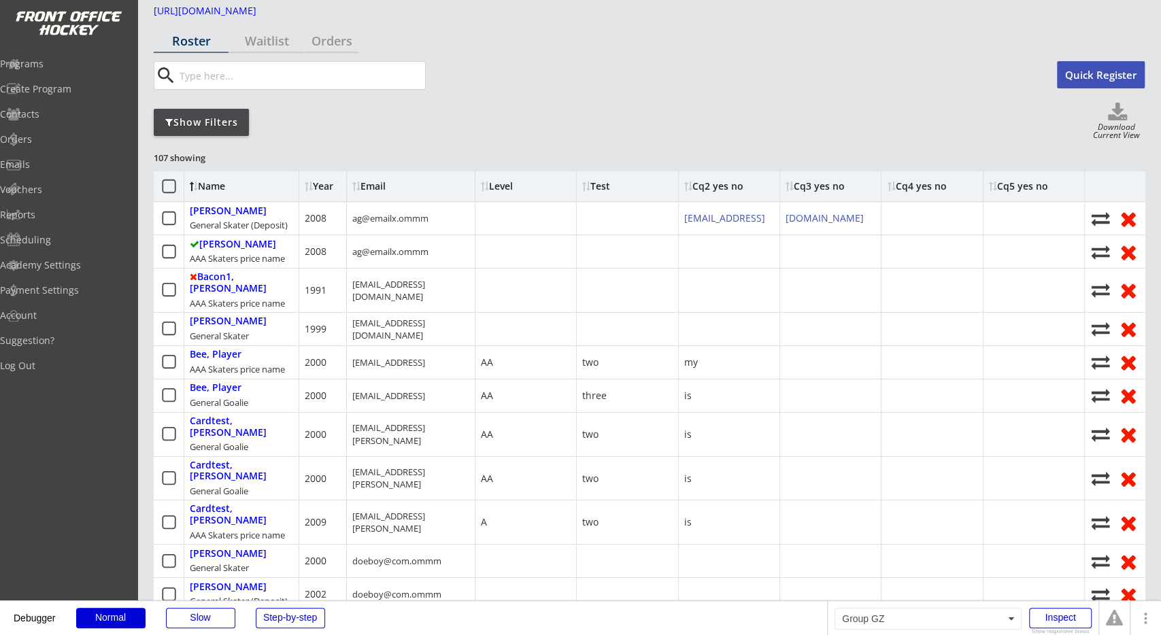
click at [519, 137] on div "Show Filters Download Current View" at bounding box center [649, 122] width 991 height 39
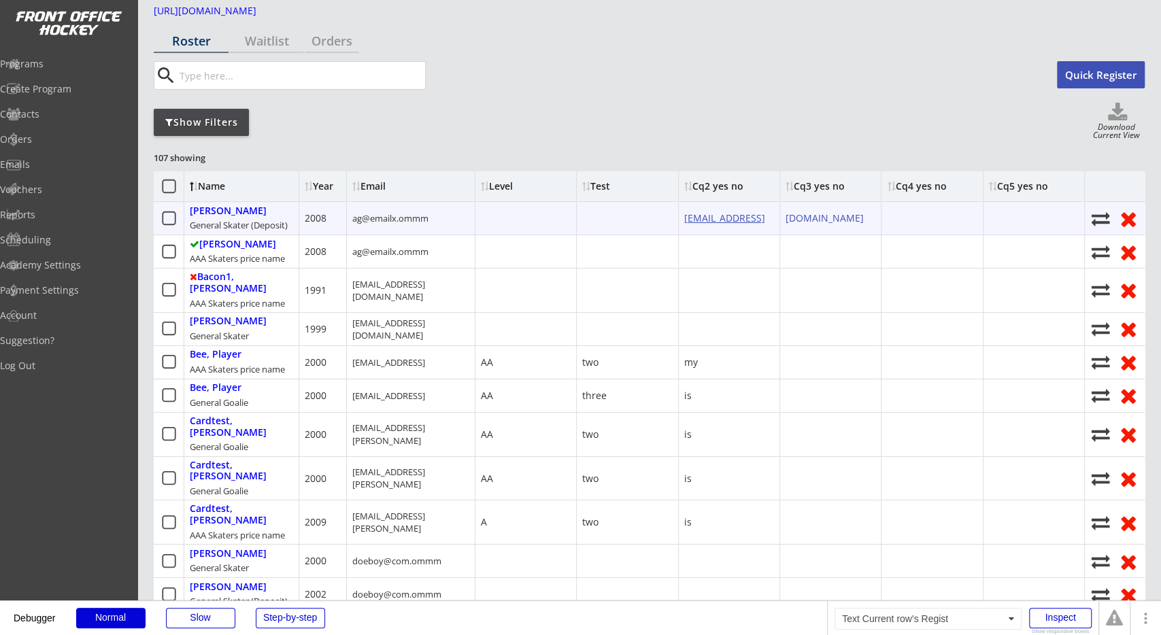
click at [705, 221] on link "[EMAIL_ADDRESS]" at bounding box center [724, 218] width 81 height 13
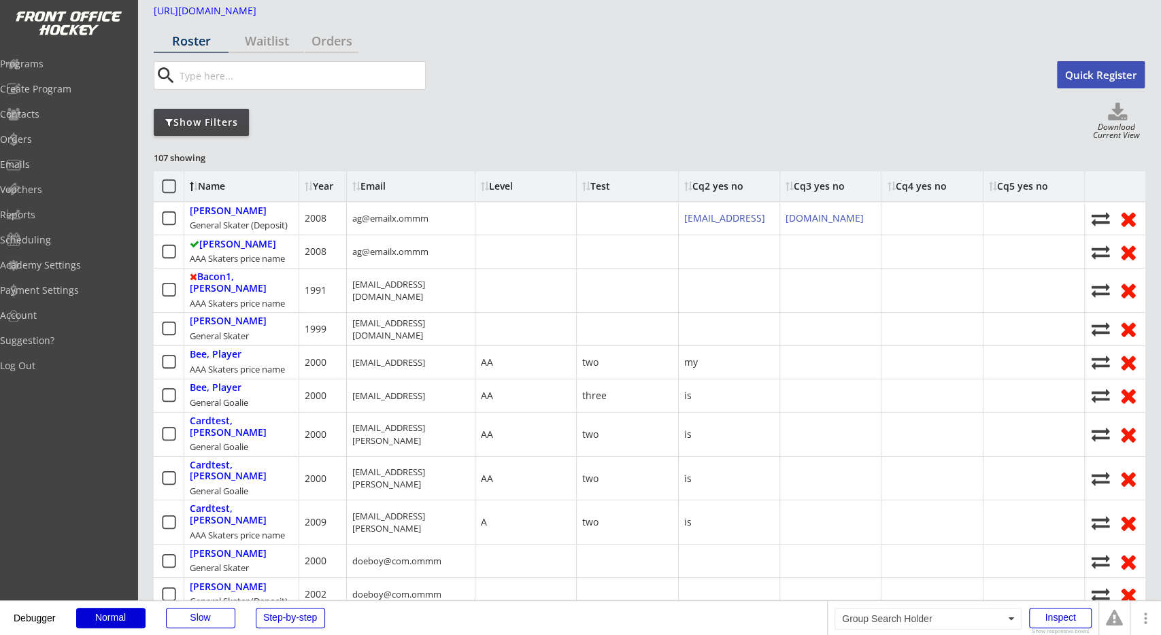
click at [922, 65] on div "search" at bounding box center [595, 75] width 882 height 29
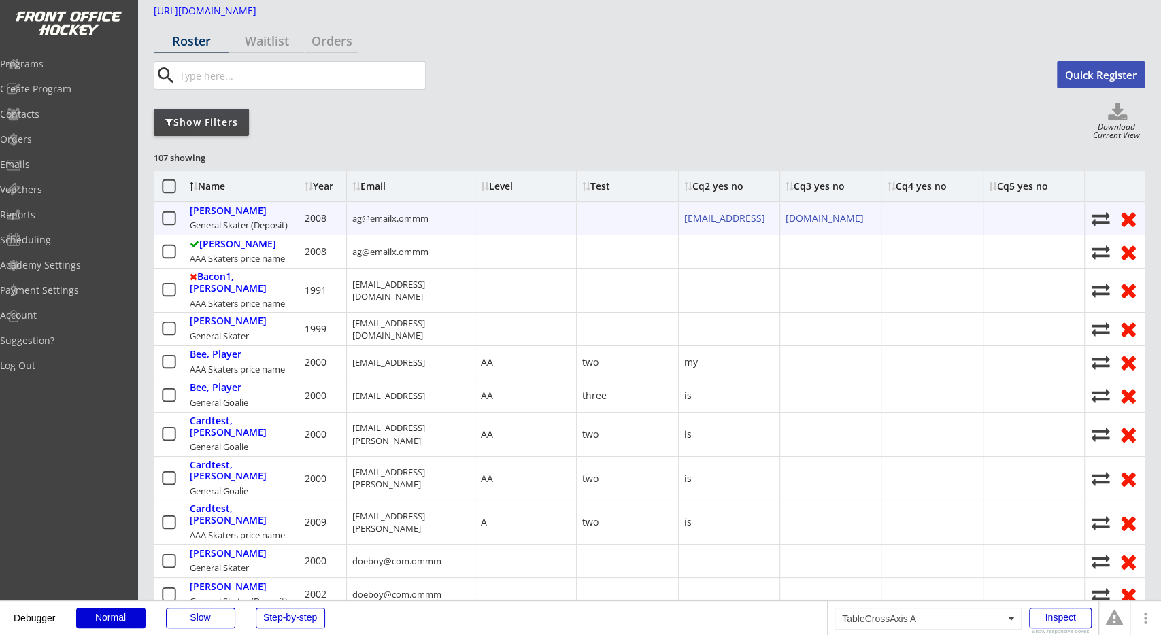
scroll to position [0, 0]
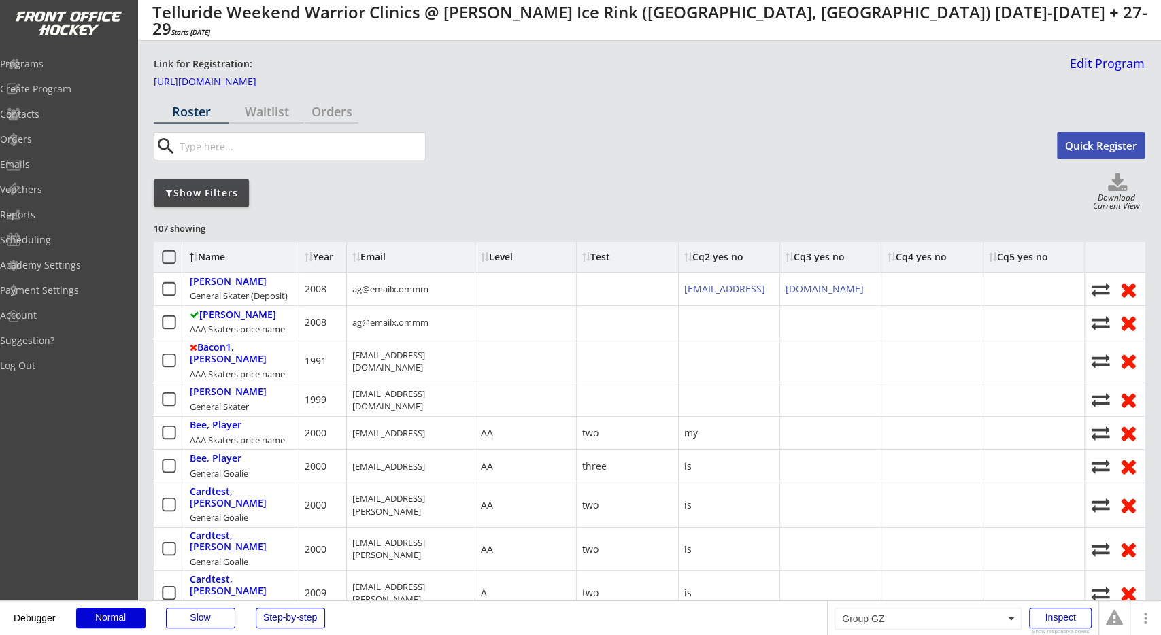
click at [766, 179] on div "Show Filters Download Current View" at bounding box center [649, 192] width 991 height 39
click at [681, 210] on div "Show Filters Download Current View" at bounding box center [649, 192] width 991 height 39
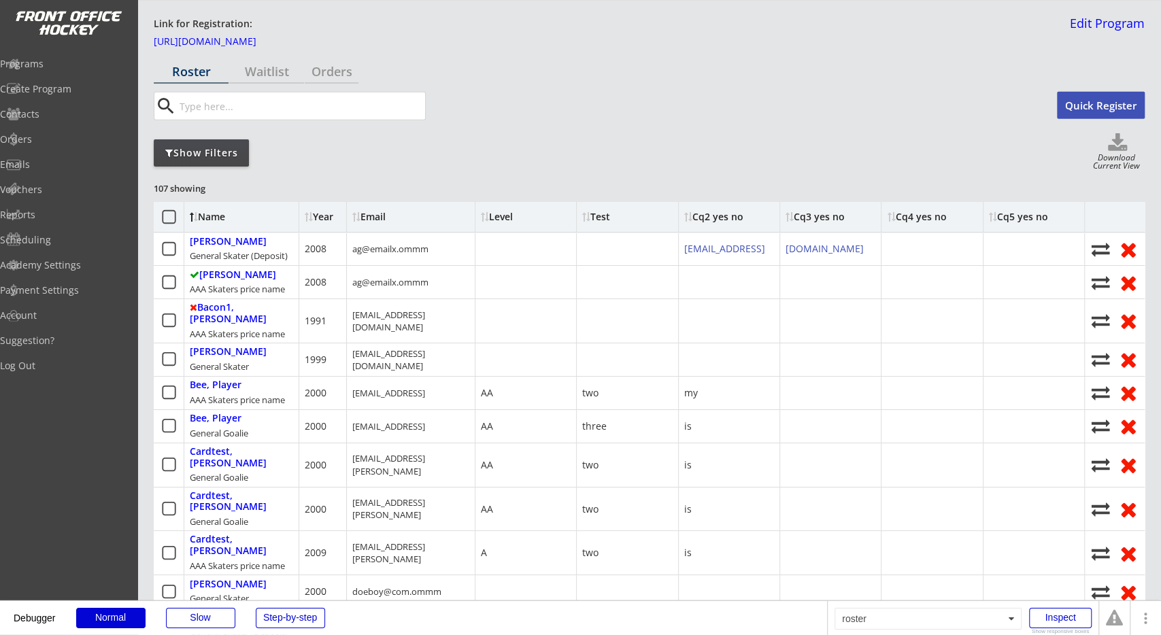
scroll to position [71, 0]
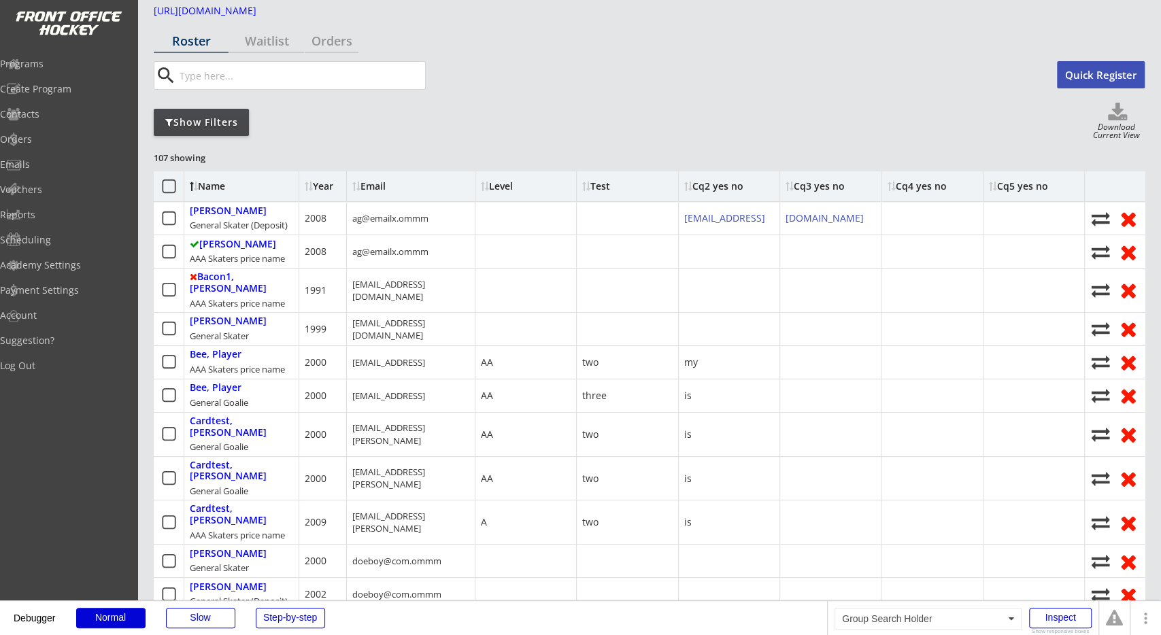
click at [912, 61] on div "search" at bounding box center [595, 75] width 882 height 29
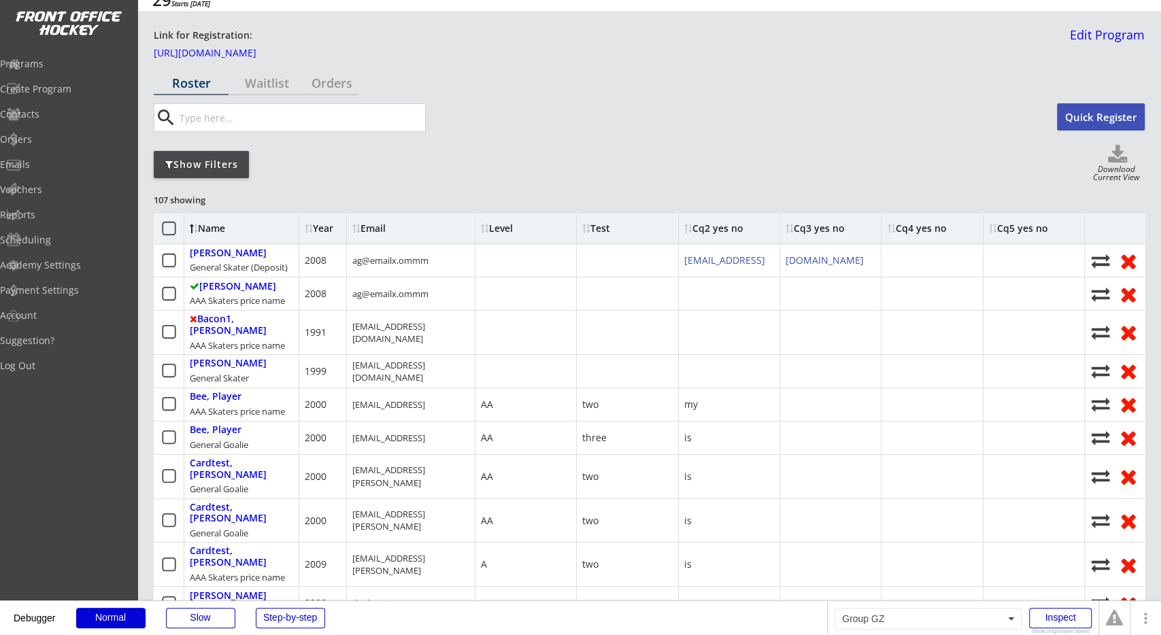
scroll to position [0, 0]
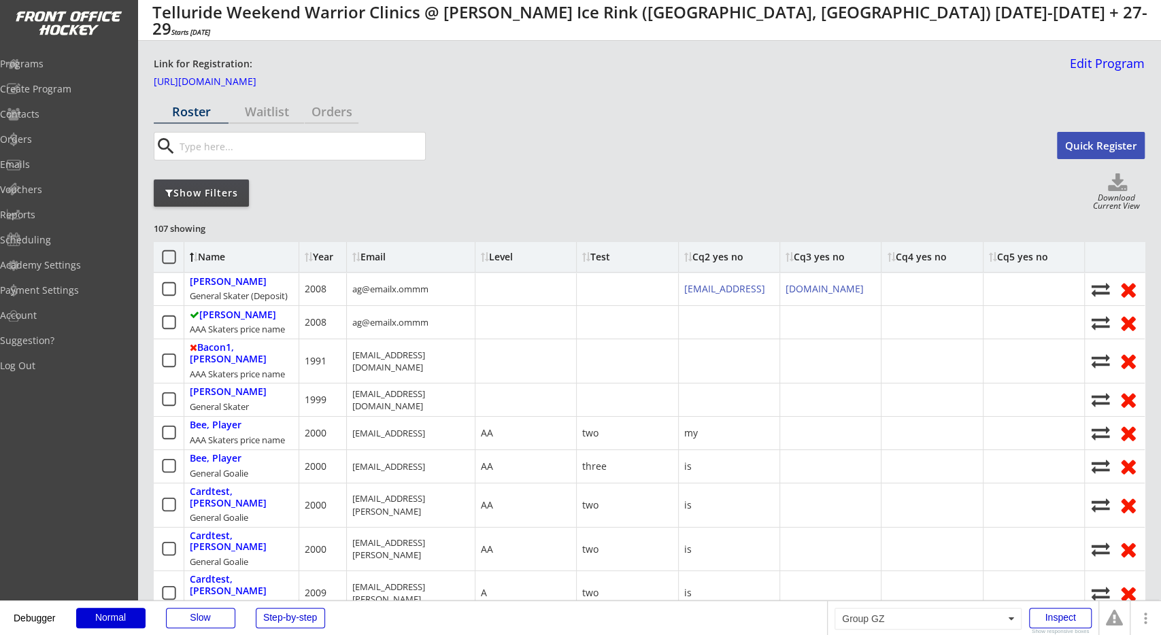
click at [753, 197] on div "Show Filters Download Current View" at bounding box center [649, 192] width 991 height 39
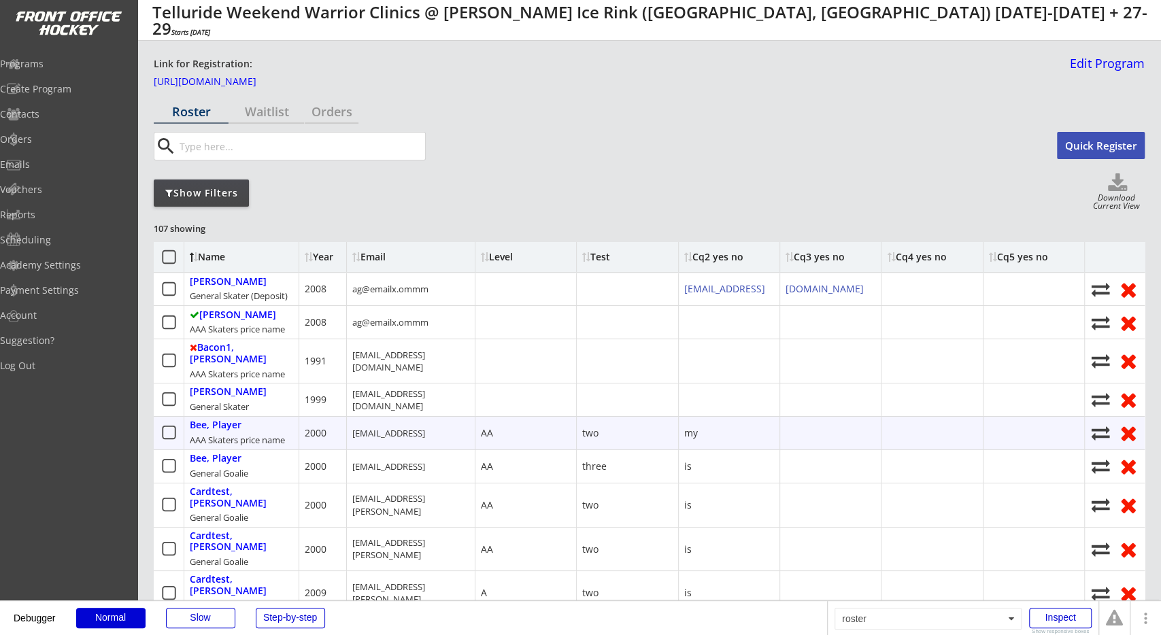
click at [681, 417] on div "my" at bounding box center [729, 433] width 101 height 33
click at [685, 427] on div "my" at bounding box center [691, 434] width 14 height 14
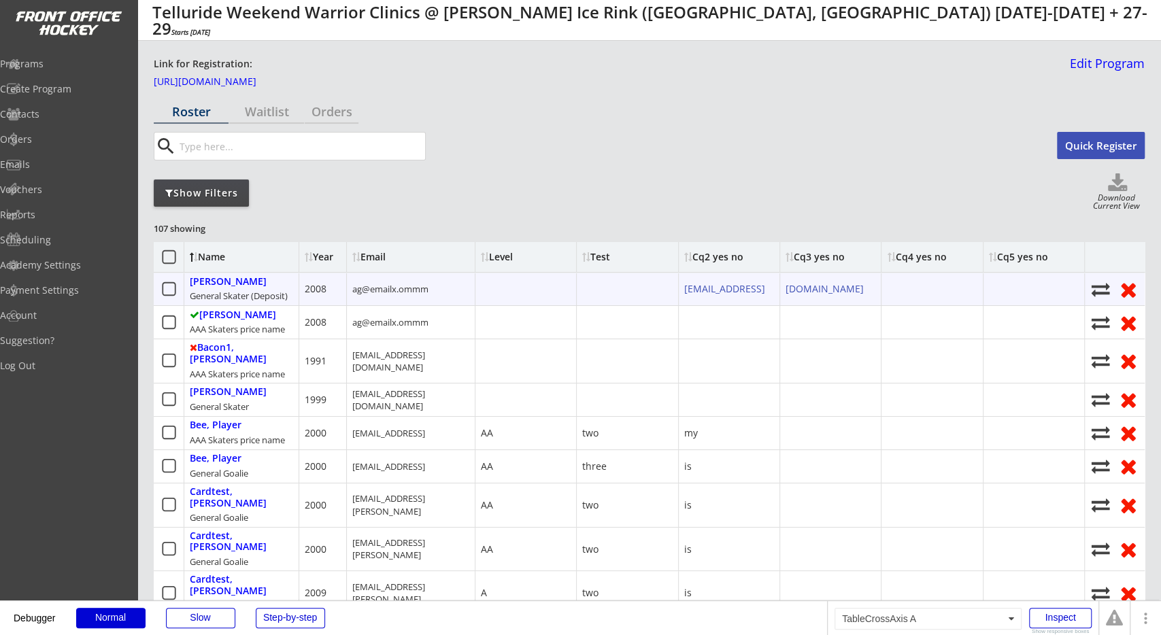
click at [395, 295] on div "ag@emailx.ommm" at bounding box center [411, 289] width 129 height 33
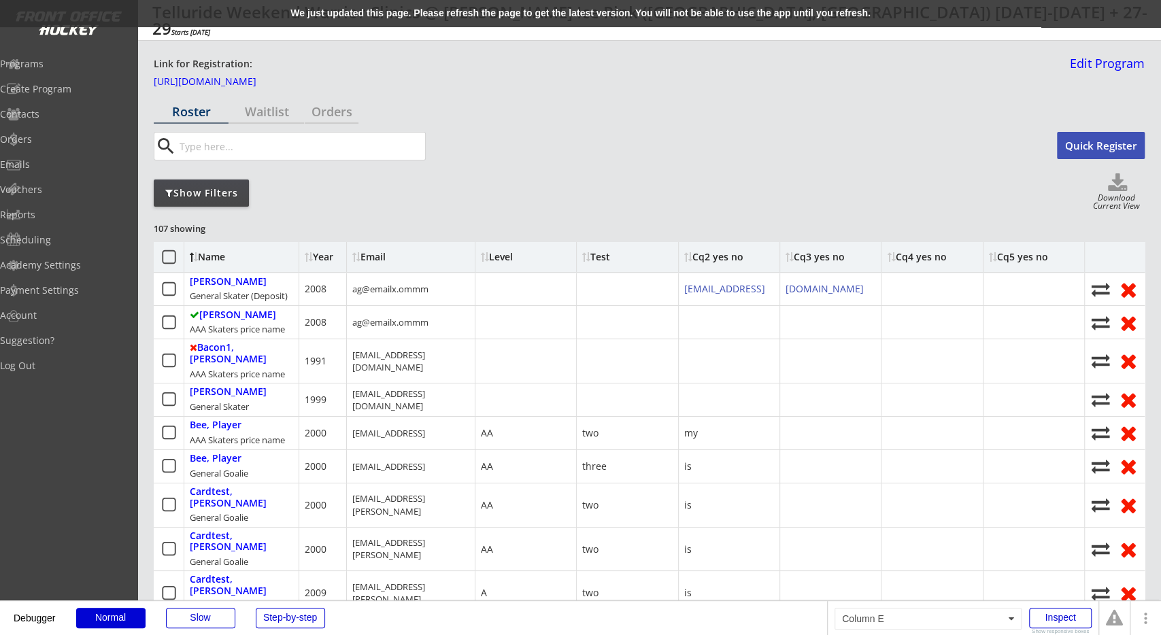
click at [315, 16] on div "We just updated this page. Please refresh the page to get the latest version. Y…" at bounding box center [580, 13] width 1161 height 27
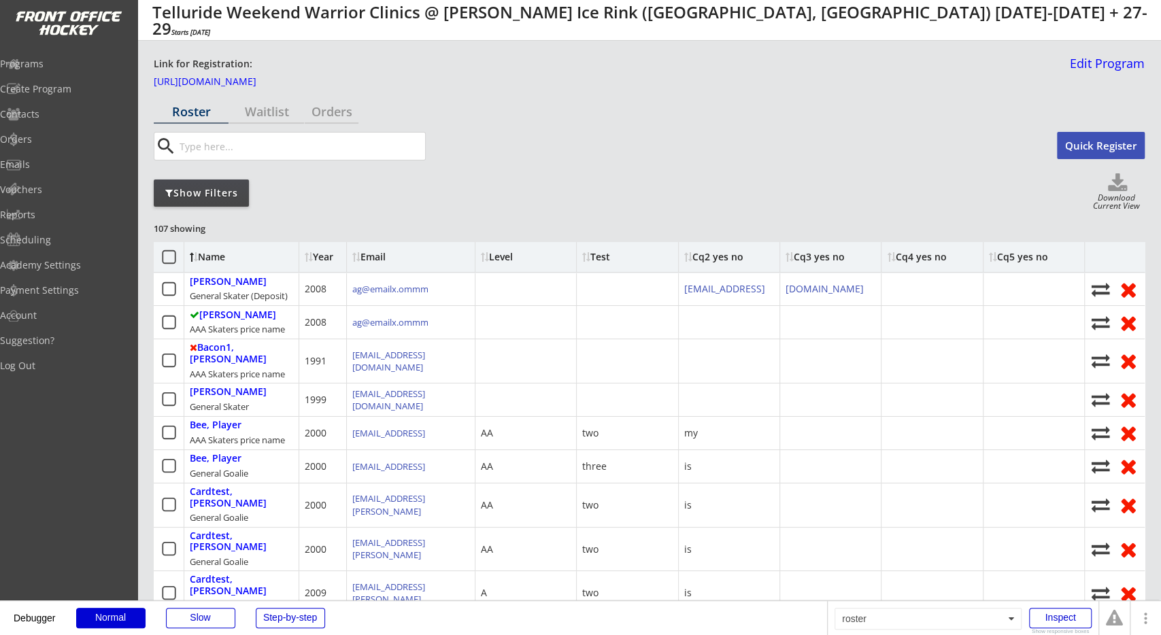
click at [891, 176] on div "Show Filters Download Current View" at bounding box center [649, 192] width 991 height 39
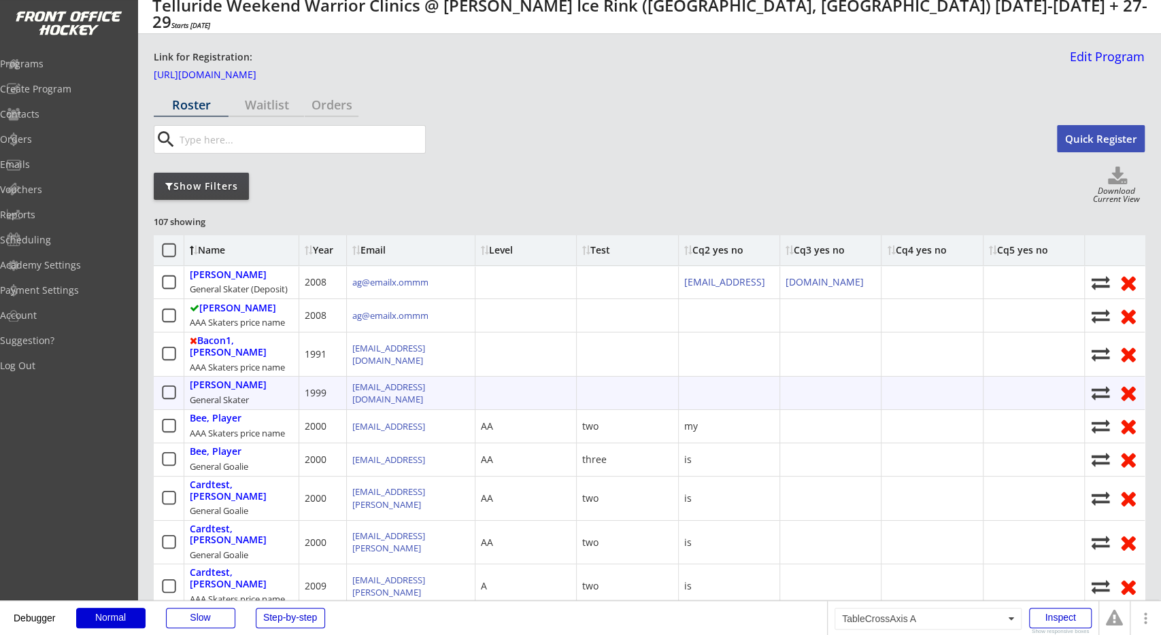
scroll to position [8, 0]
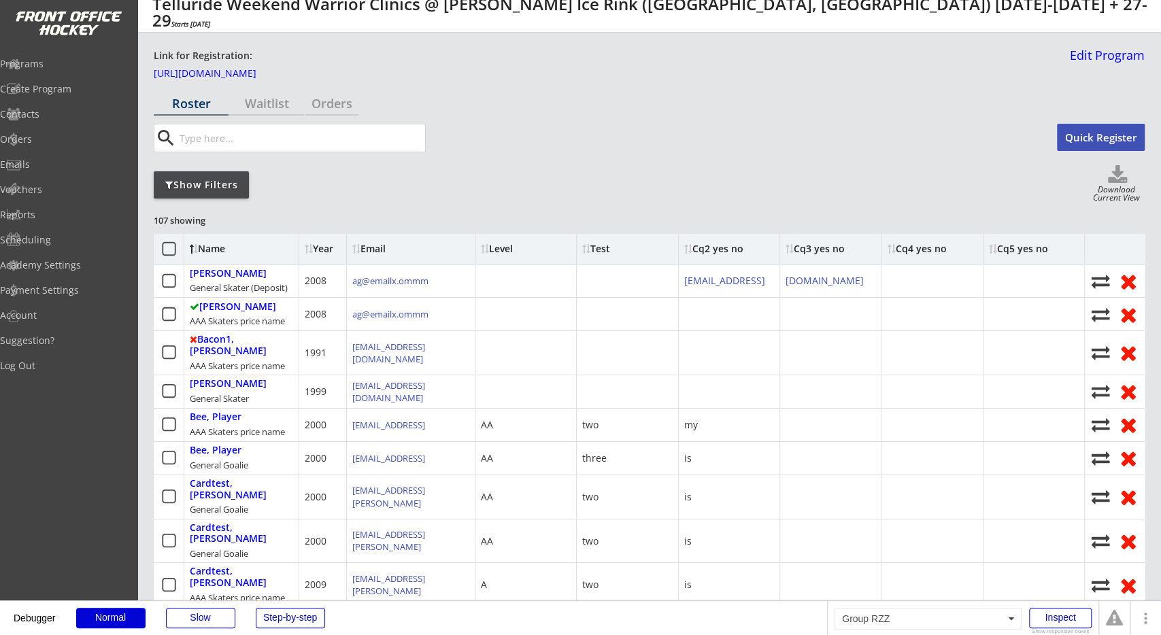
click at [637, 150] on div "search" at bounding box center [595, 138] width 882 height 29
